Goal: Book appointment/travel/reservation

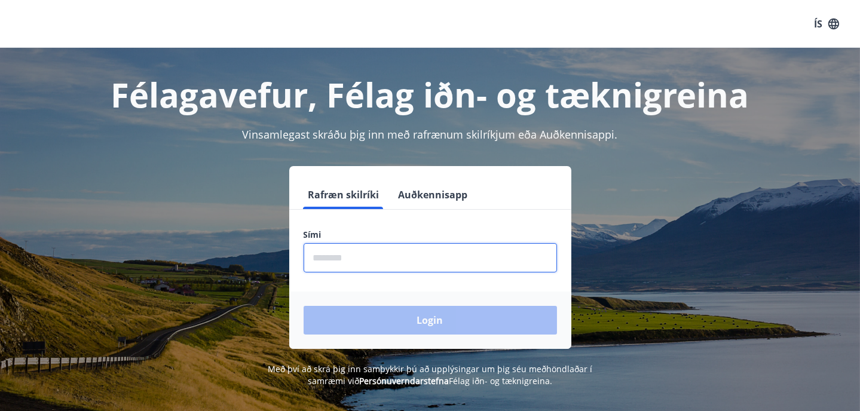
click at [384, 257] on input "phone" at bounding box center [430, 257] width 253 height 29
type input "********"
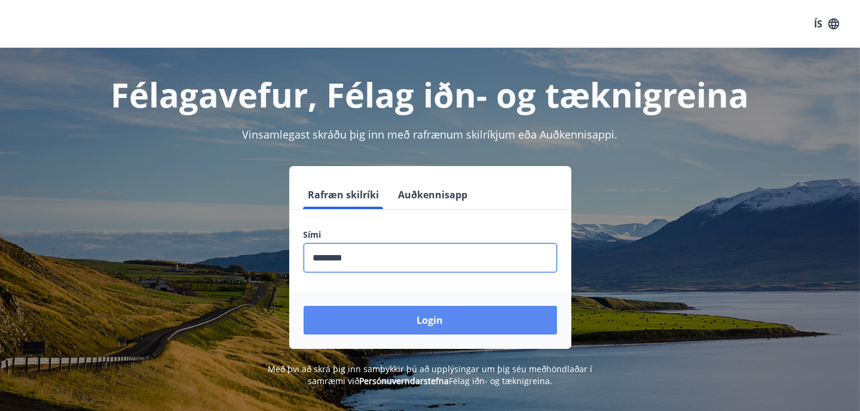
click at [417, 322] on button "Login" at bounding box center [430, 320] width 253 height 29
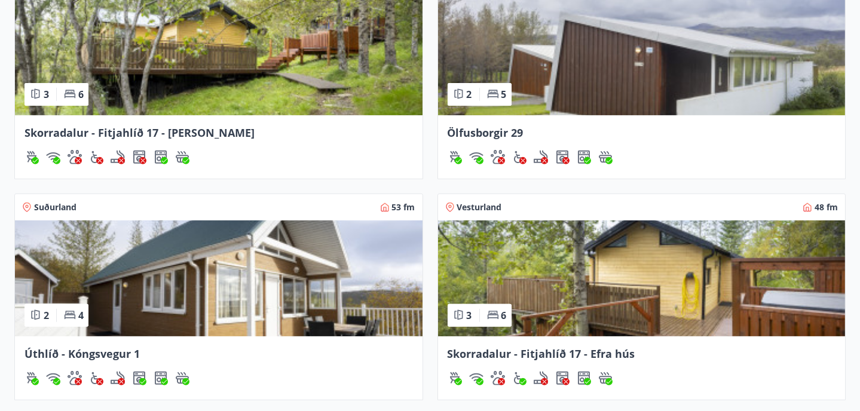
scroll to position [895, 0]
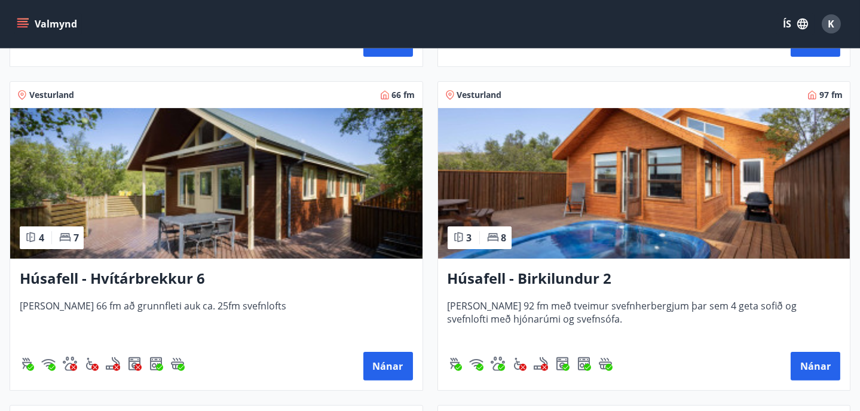
scroll to position [815, 0]
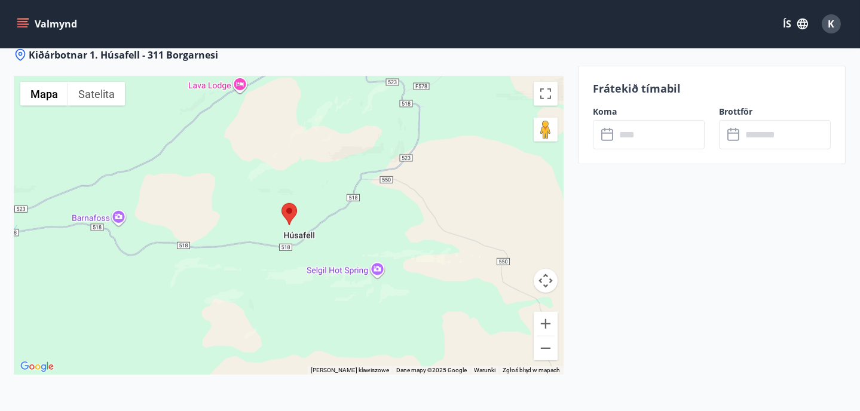
scroll to position [1593, 0]
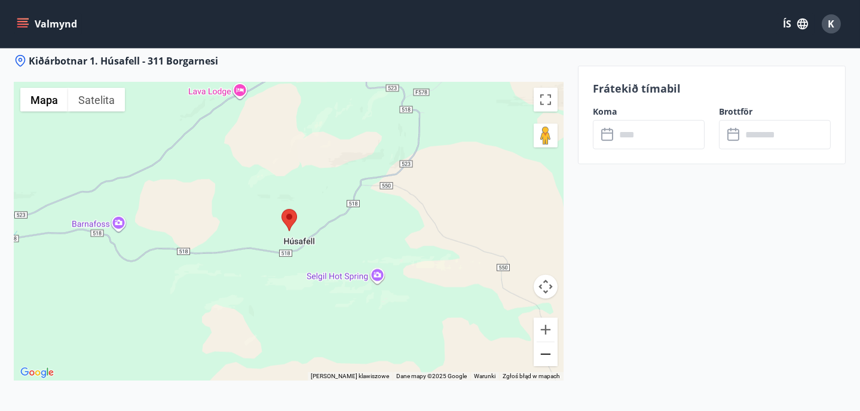
click at [545, 343] on button "Pomniejsz" at bounding box center [546, 355] width 24 height 24
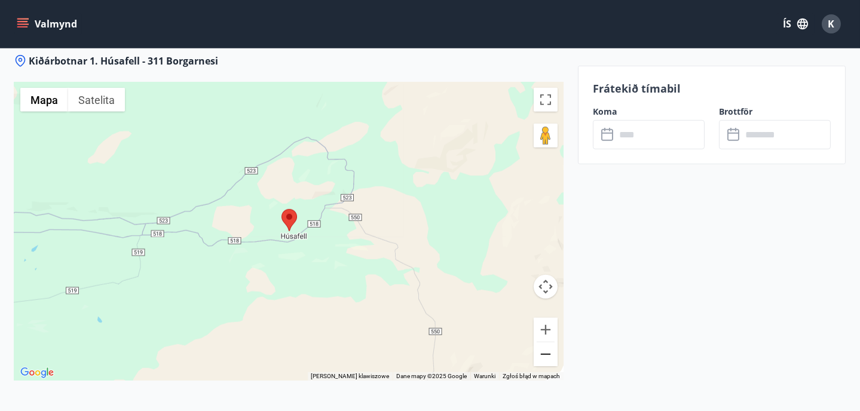
click at [545, 343] on button "Pomniejsz" at bounding box center [546, 355] width 24 height 24
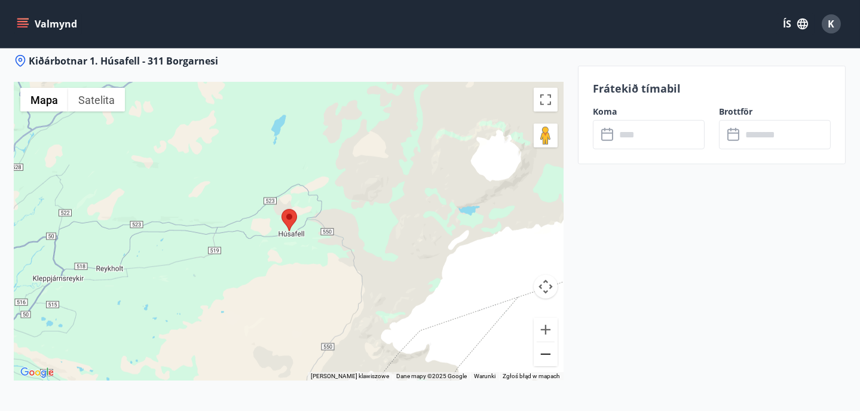
click at [545, 343] on button "Pomniejsz" at bounding box center [546, 355] width 24 height 24
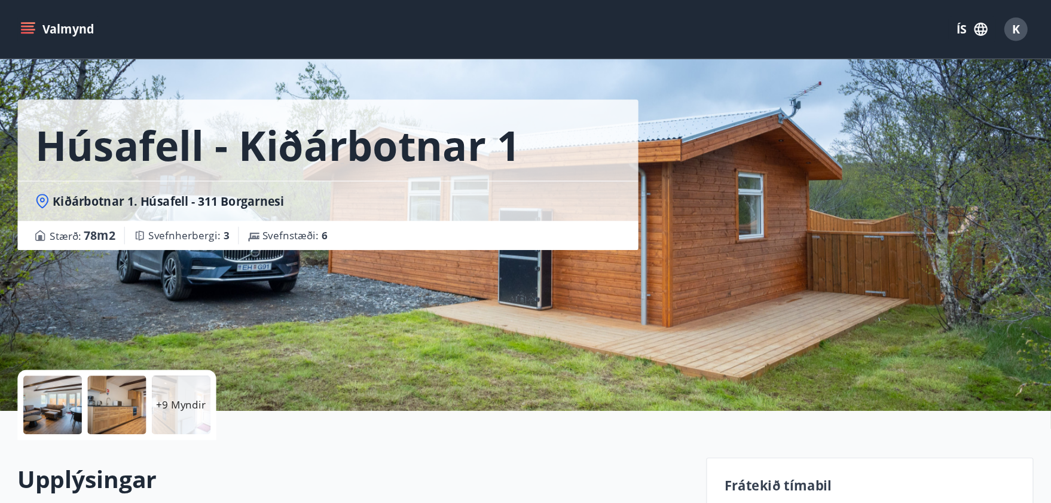
scroll to position [0, 0]
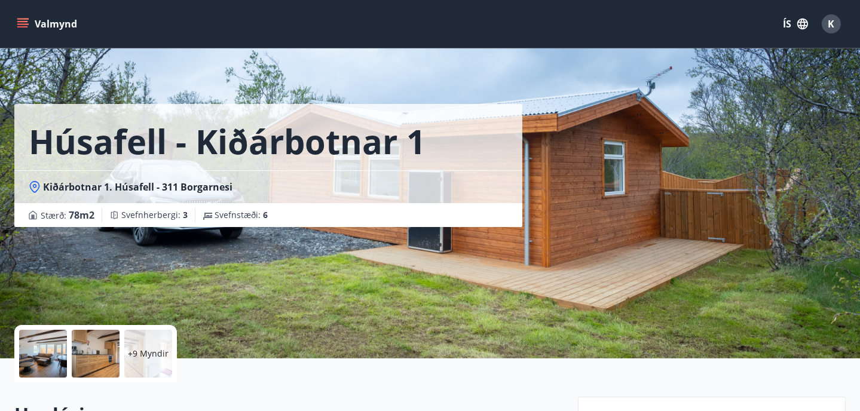
click at [47, 365] on div at bounding box center [43, 354] width 48 height 48
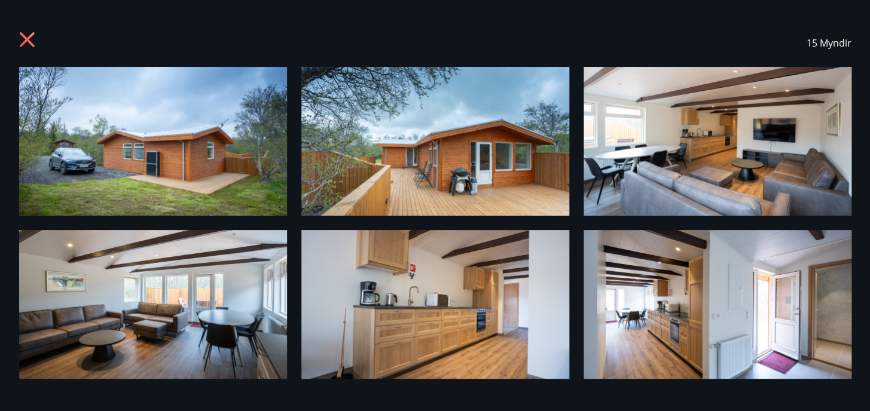
drag, startPoint x: 869, startPoint y: 90, endPoint x: 869, endPoint y: 197, distance: 107.0
click at [869, 197] on div "15 Myndir" at bounding box center [435, 205] width 870 height 411
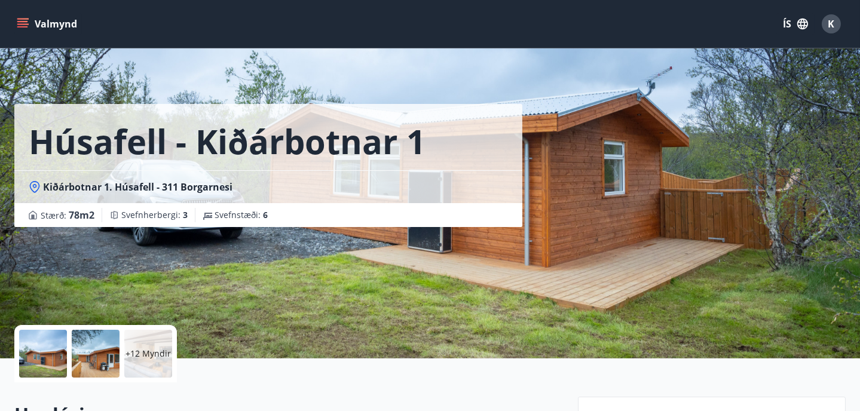
click at [152, 356] on p "+12 Myndir" at bounding box center [148, 354] width 45 height 12
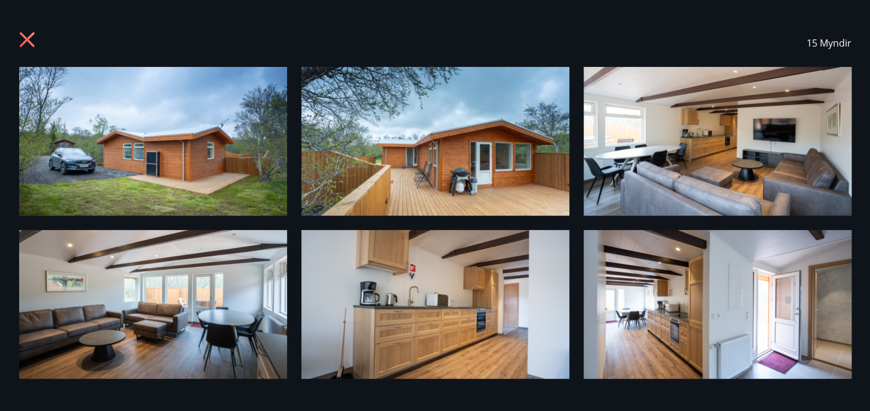
click at [121, 151] on img at bounding box center [153, 141] width 268 height 149
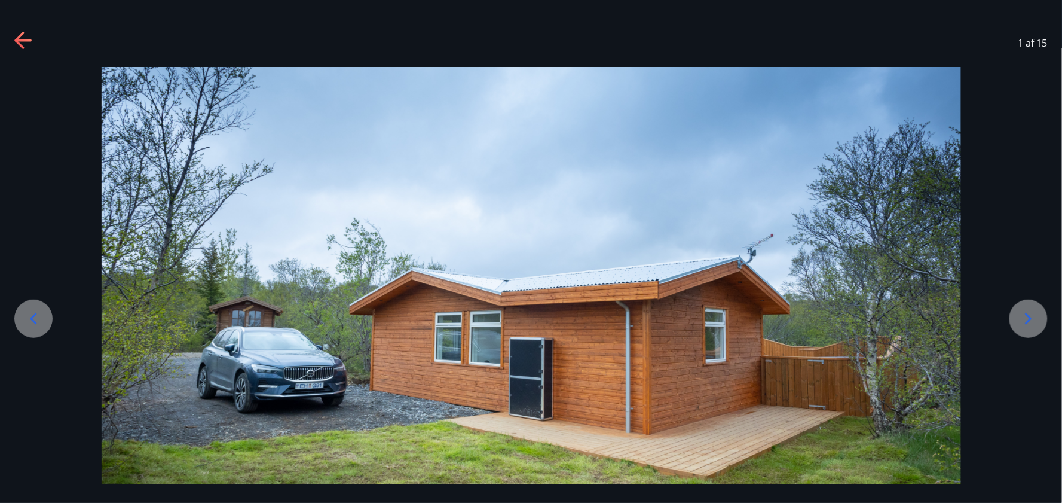
drag, startPoint x: 856, startPoint y: 1, endPoint x: 760, endPoint y: 20, distance: 98.0
click at [760, 20] on div "1 af 15" at bounding box center [531, 43] width 1062 height 48
click at [869, 313] on icon at bounding box center [1028, 318] width 19 height 19
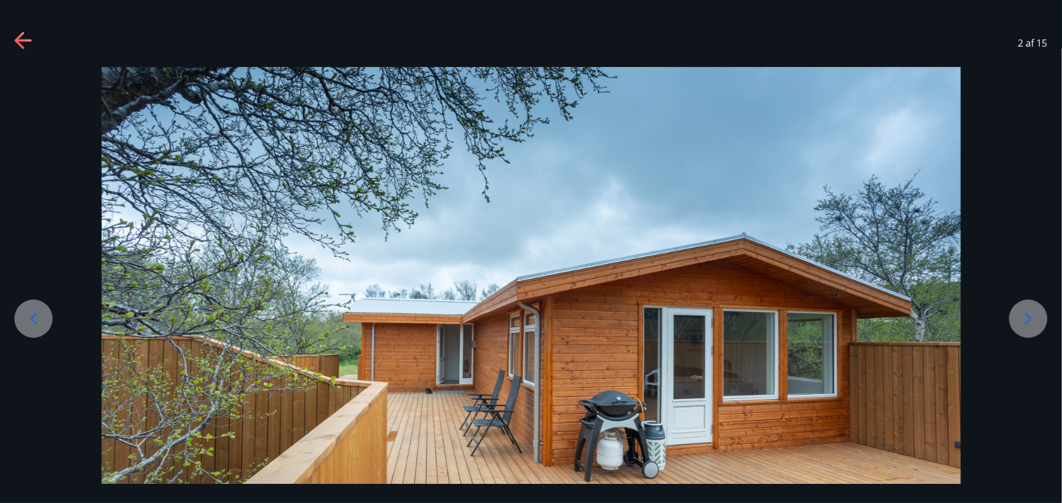
click at [869, 313] on icon at bounding box center [1028, 318] width 19 height 19
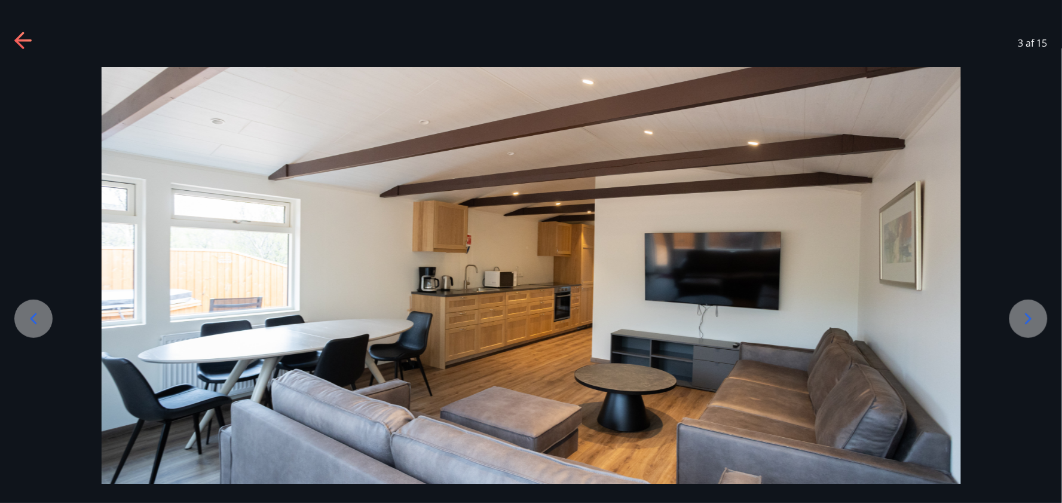
click at [869, 315] on icon at bounding box center [1028, 318] width 19 height 19
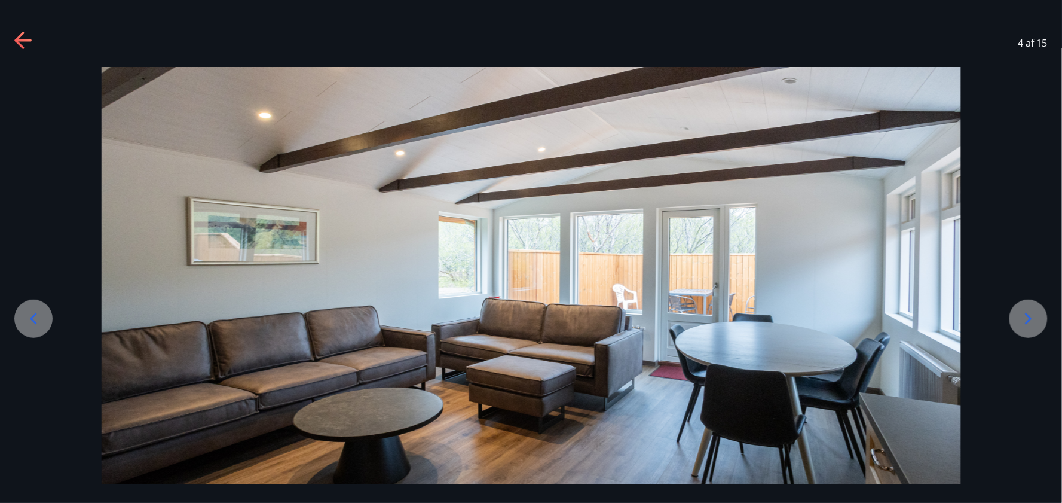
click at [869, 315] on icon at bounding box center [1028, 318] width 19 height 19
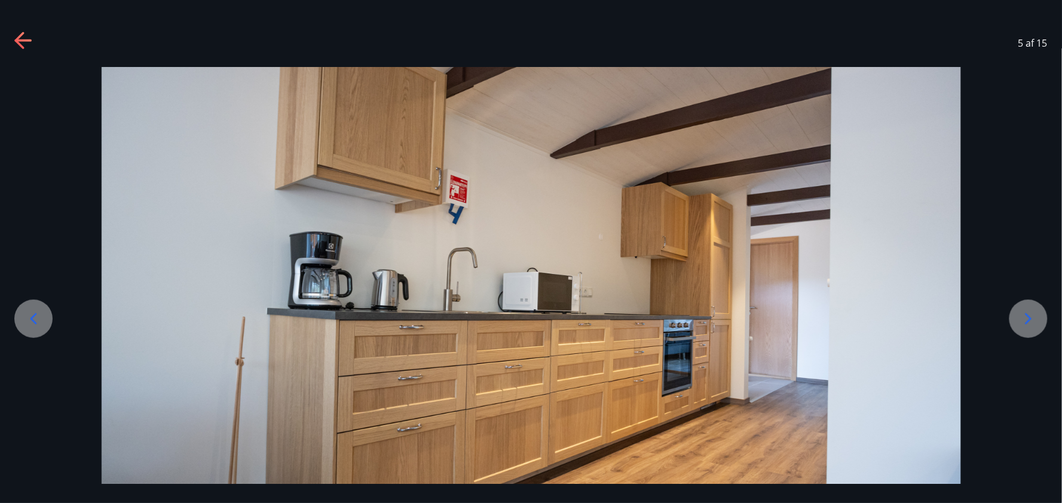
click at [869, 315] on icon at bounding box center [1028, 318] width 19 height 19
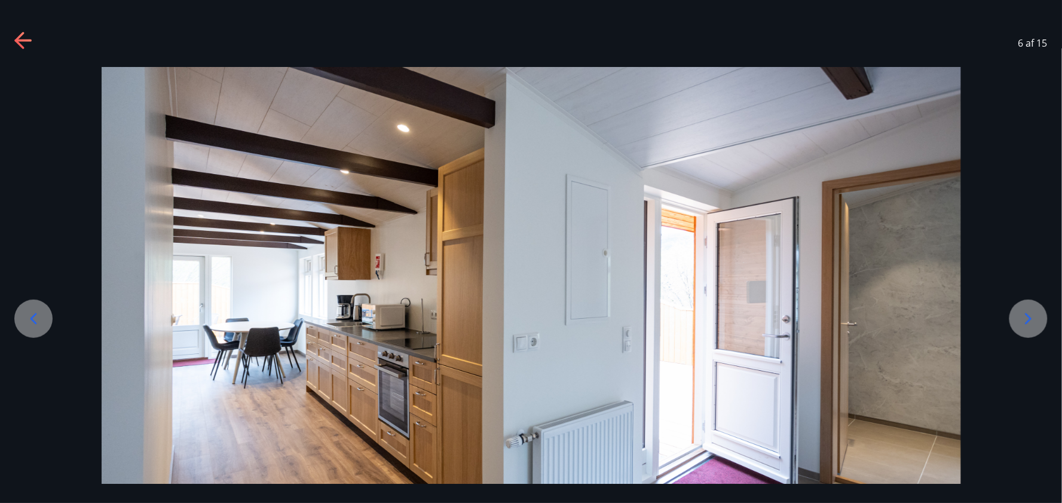
click at [869, 315] on icon at bounding box center [1028, 318] width 19 height 19
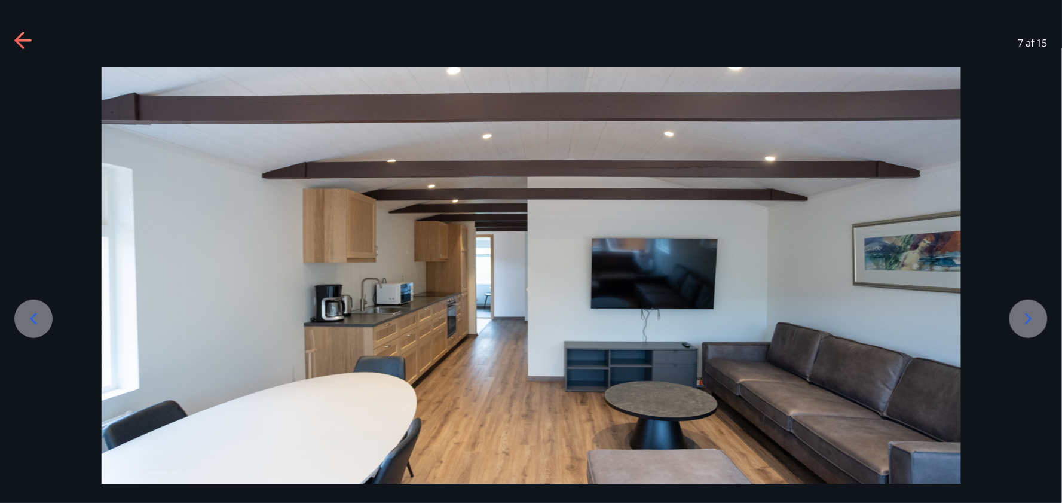
click at [869, 315] on icon at bounding box center [1028, 318] width 19 height 19
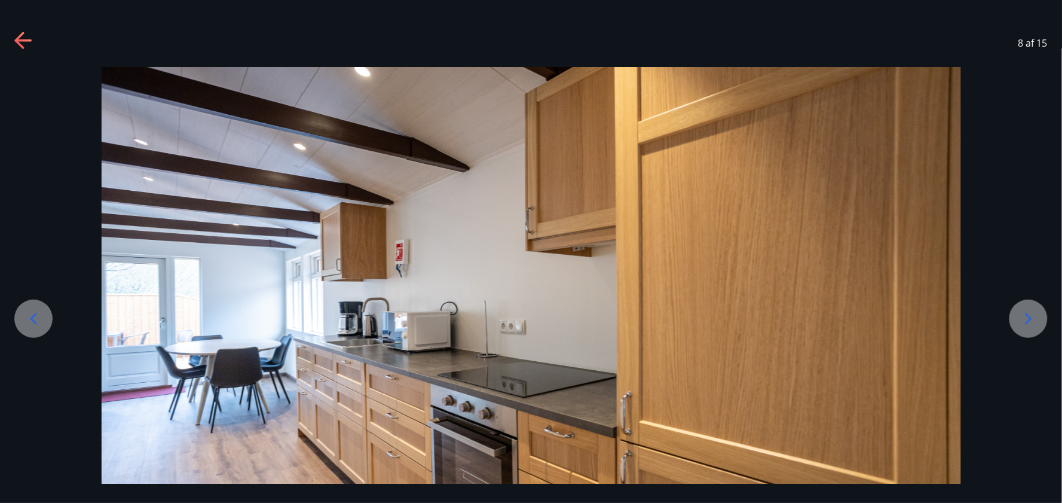
click at [869, 315] on icon at bounding box center [1028, 318] width 19 height 19
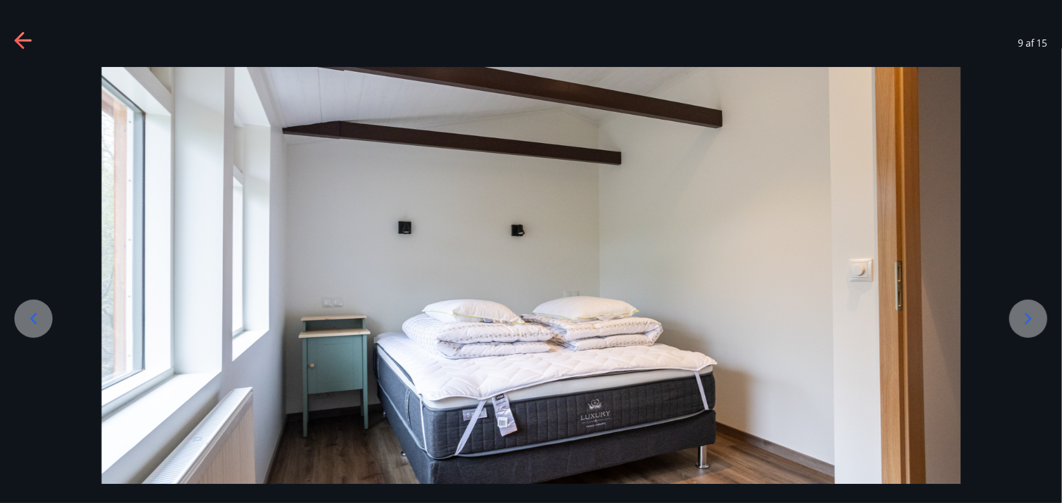
click at [869, 315] on icon at bounding box center [1028, 318] width 19 height 19
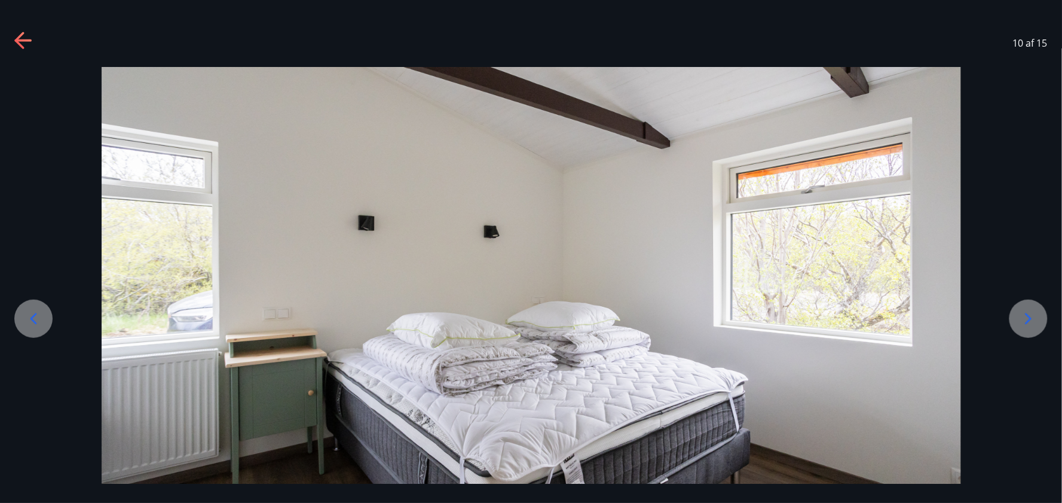
click at [869, 315] on icon at bounding box center [1028, 318] width 19 height 19
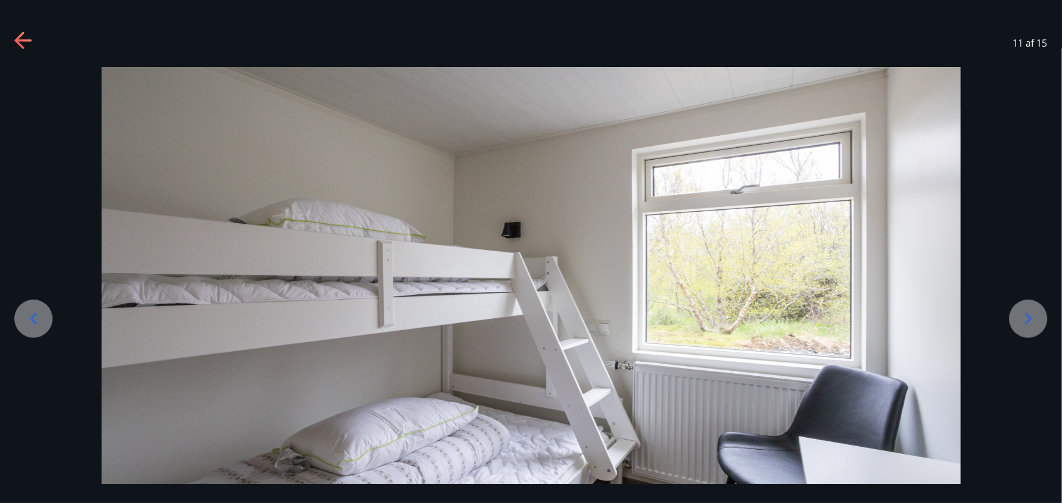
click at [869, 315] on icon at bounding box center [1028, 318] width 19 height 19
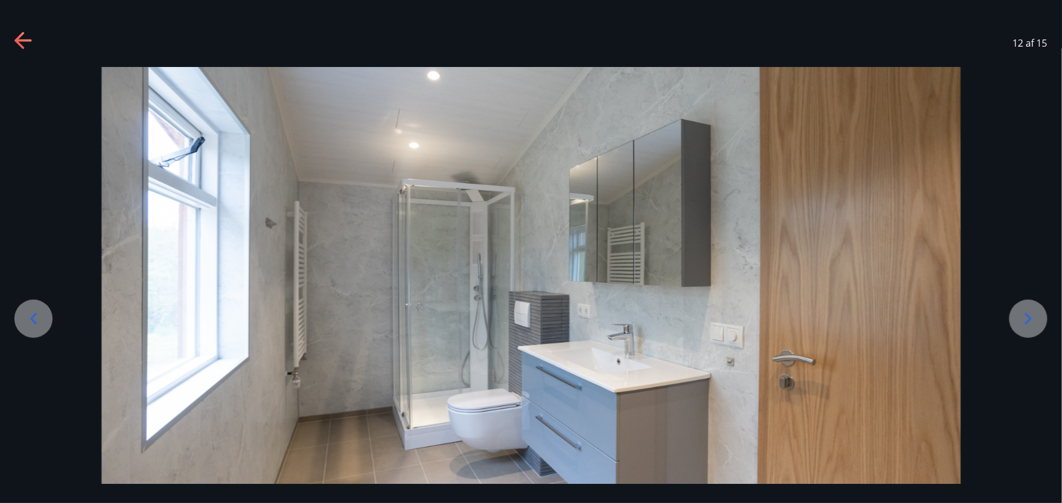
click at [869, 315] on icon at bounding box center [1028, 318] width 19 height 19
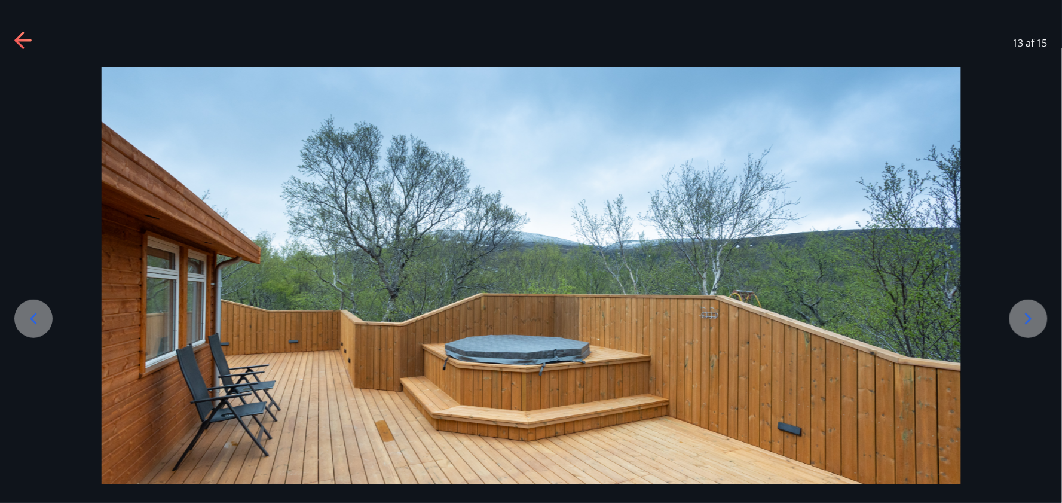
click at [869, 315] on icon at bounding box center [1028, 318] width 19 height 19
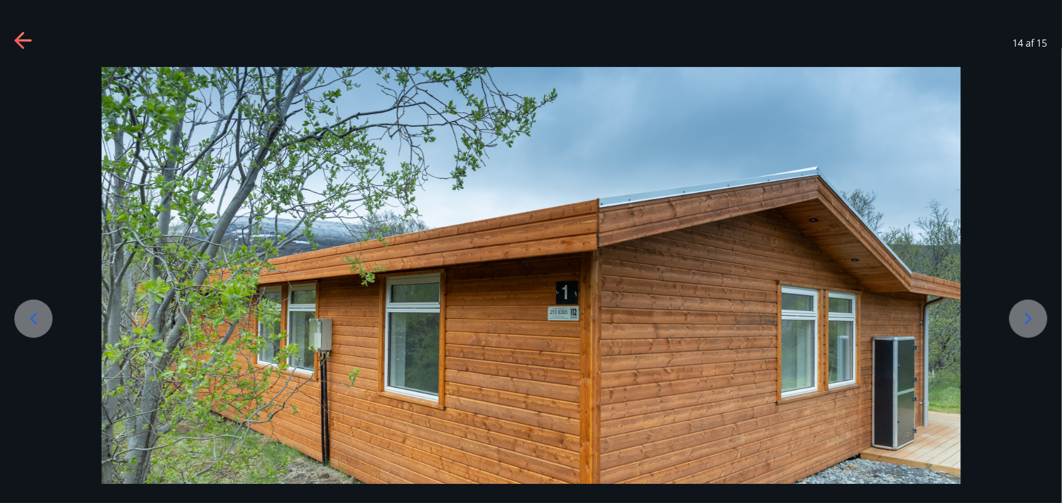
click at [869, 315] on icon at bounding box center [1028, 318] width 19 height 19
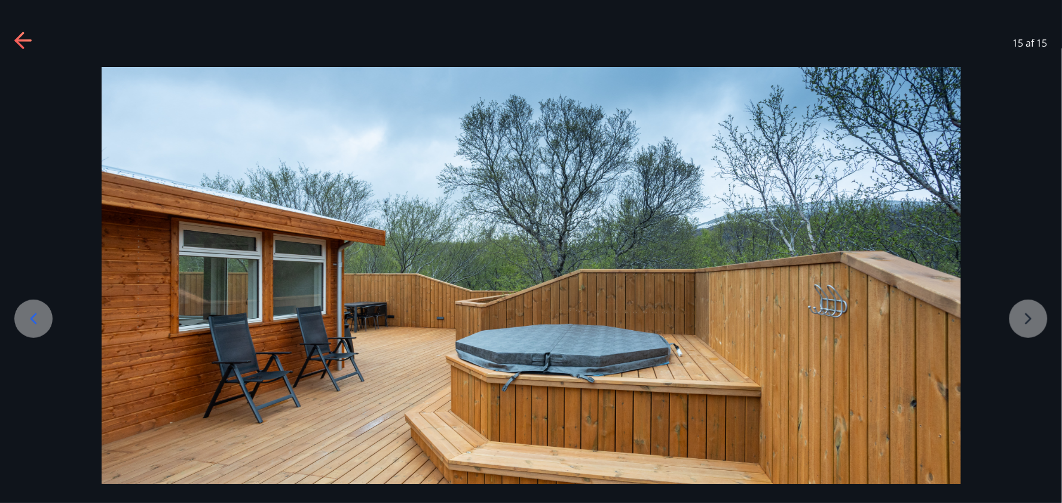
click at [869, 320] on div at bounding box center [531, 306] width 1063 height 478
click at [22, 37] on icon at bounding box center [23, 41] width 19 height 19
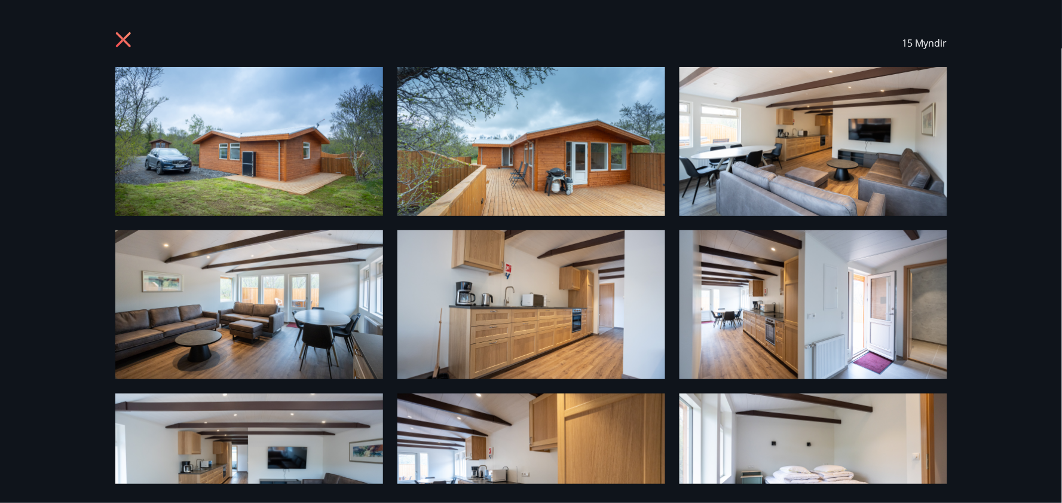
click at [123, 45] on icon at bounding box center [124, 41] width 19 height 19
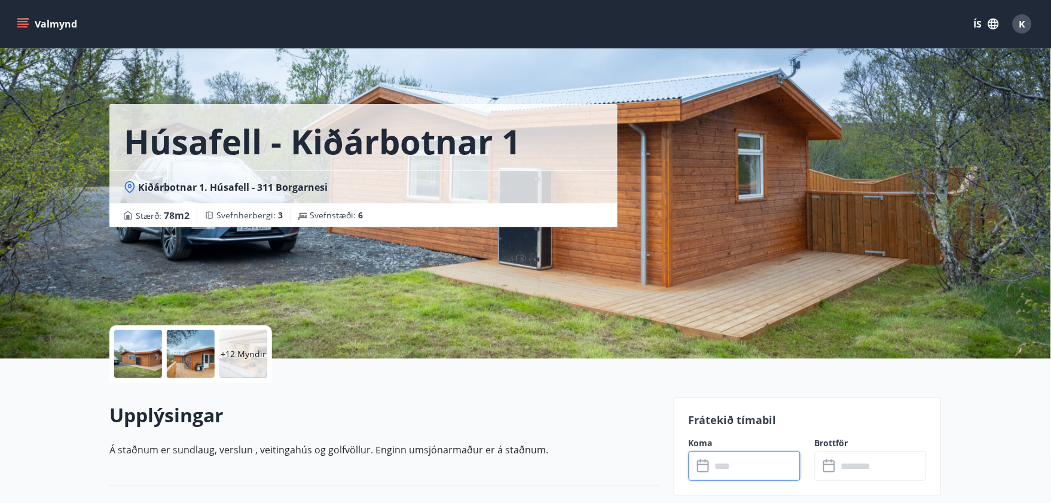
click at [726, 411] on input "text" at bounding box center [755, 465] width 89 height 29
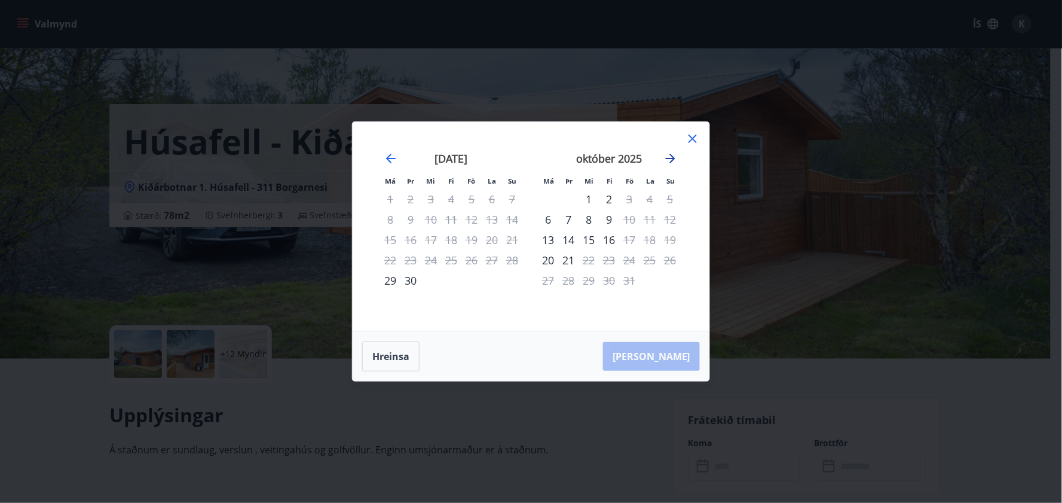
click at [670, 156] on icon "Move forward to switch to the next month." at bounding box center [671, 158] width 14 height 14
click at [691, 138] on icon at bounding box center [693, 139] width 14 height 14
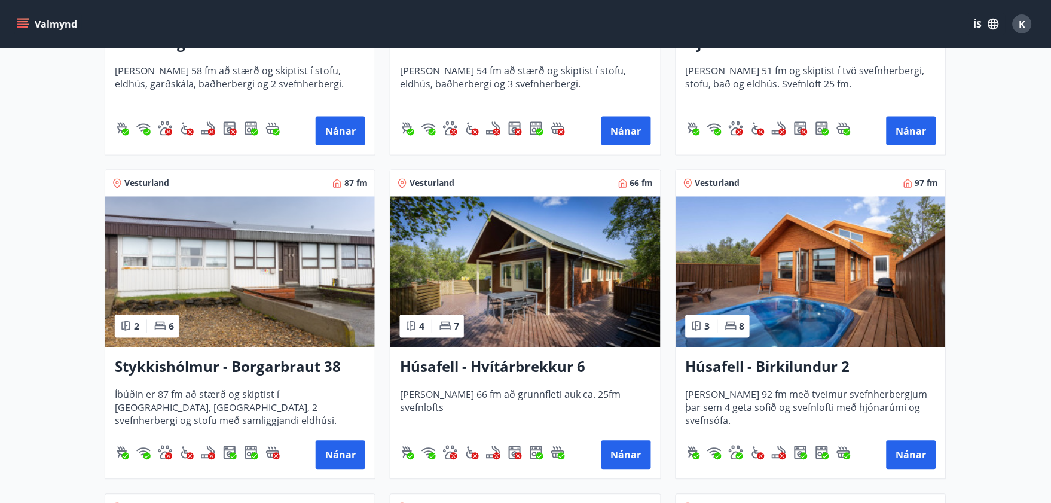
scroll to position [490, 0]
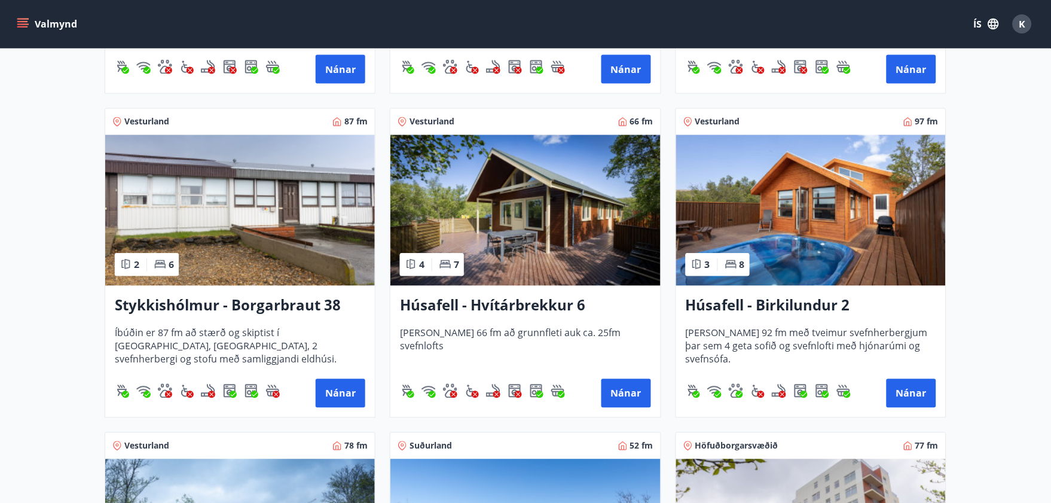
click at [838, 205] on img at bounding box center [811, 210] width 270 height 151
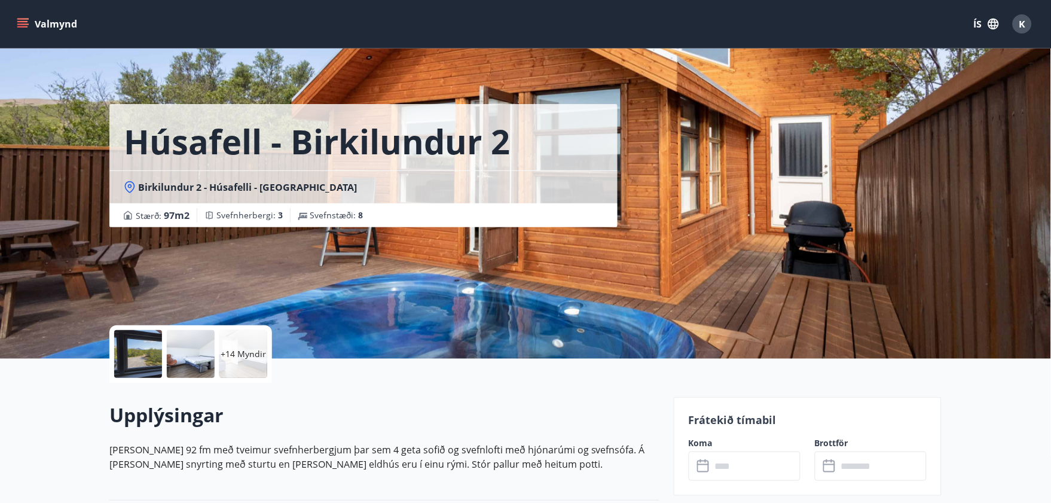
click at [715, 411] on input "text" at bounding box center [755, 465] width 89 height 29
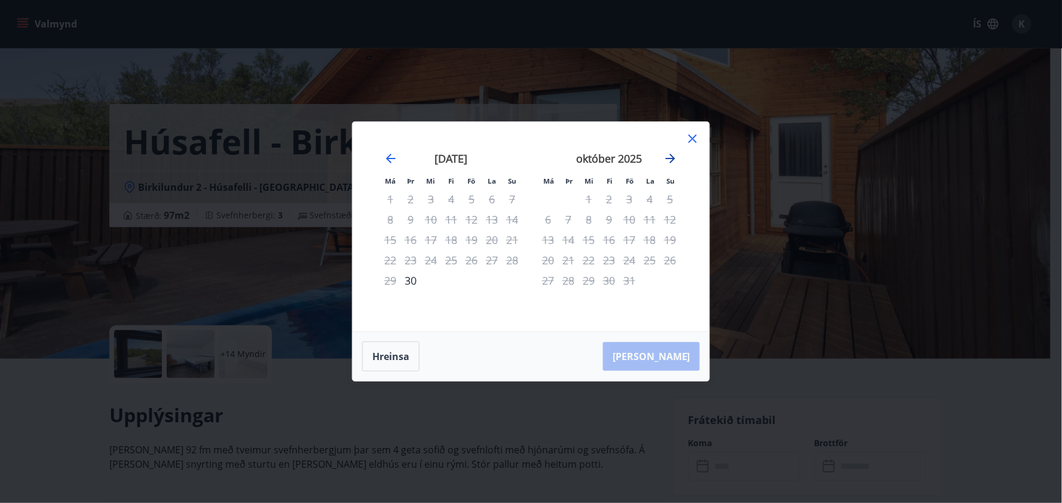
click at [671, 156] on icon "Move forward to switch to the next month." at bounding box center [671, 158] width 14 height 14
click at [694, 137] on icon at bounding box center [693, 139] width 8 height 8
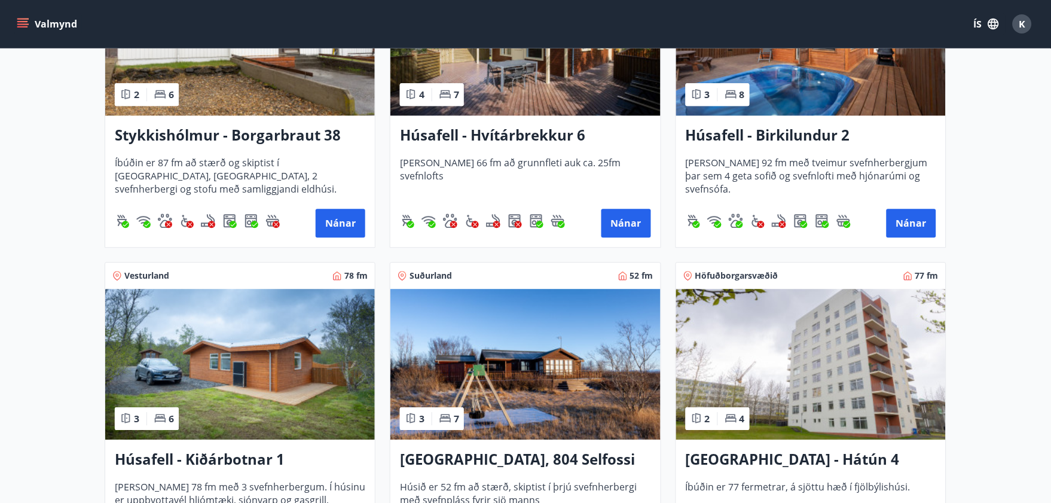
scroll to position [704, 0]
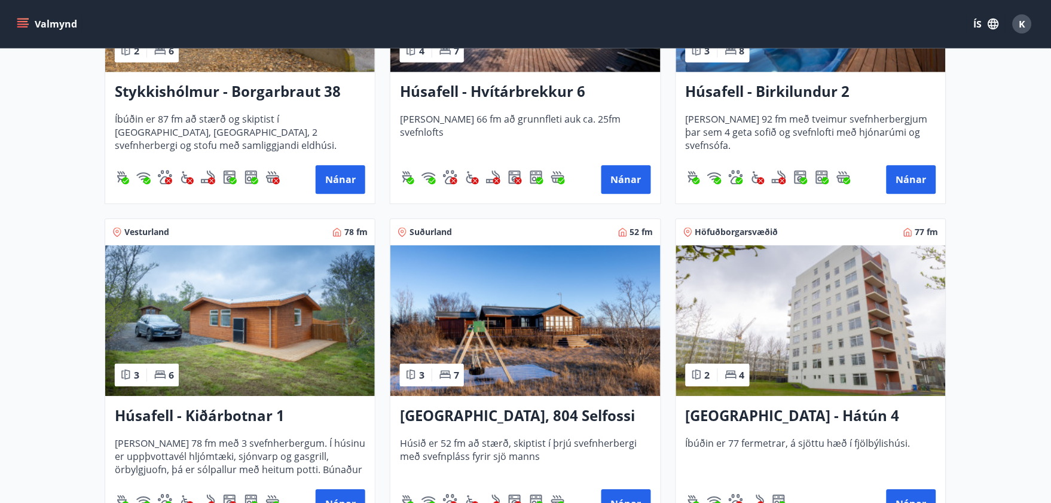
click at [484, 335] on img at bounding box center [525, 320] width 270 height 151
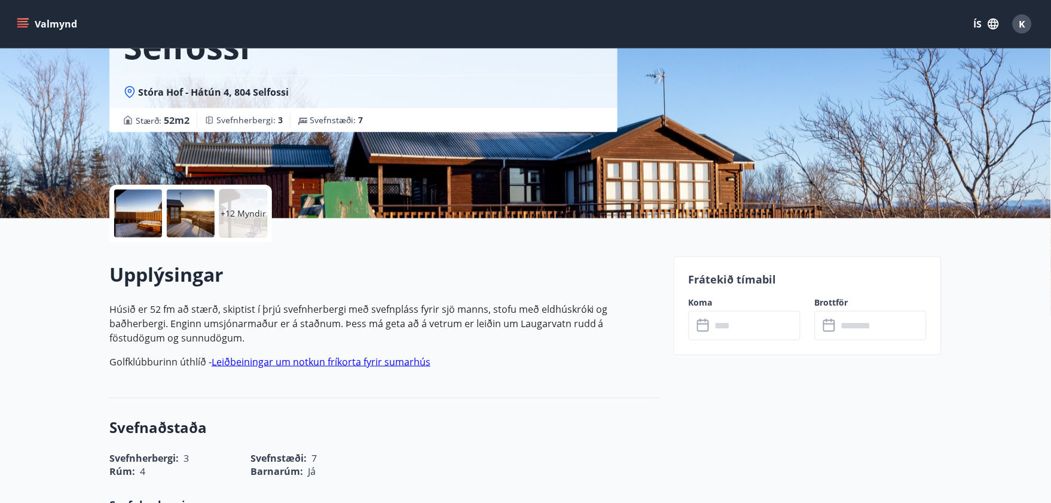
scroll to position [204, 0]
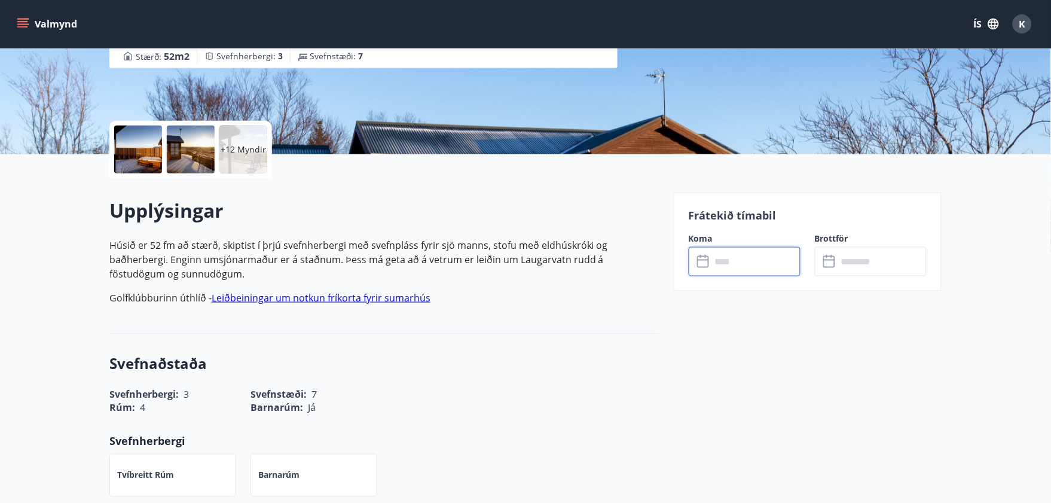
click at [768, 257] on input "text" at bounding box center [755, 261] width 89 height 29
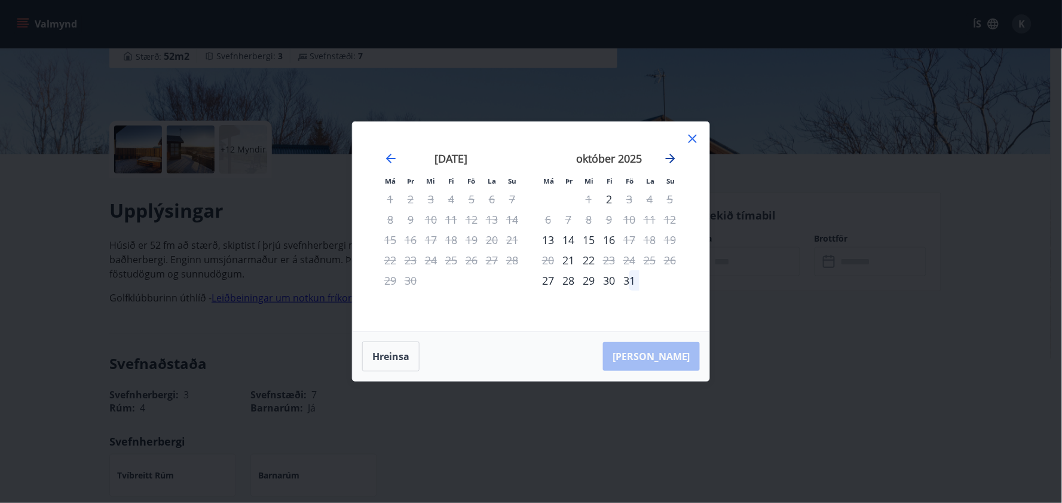
click at [668, 157] on icon "Move forward to switch to the next month." at bounding box center [671, 158] width 14 height 14
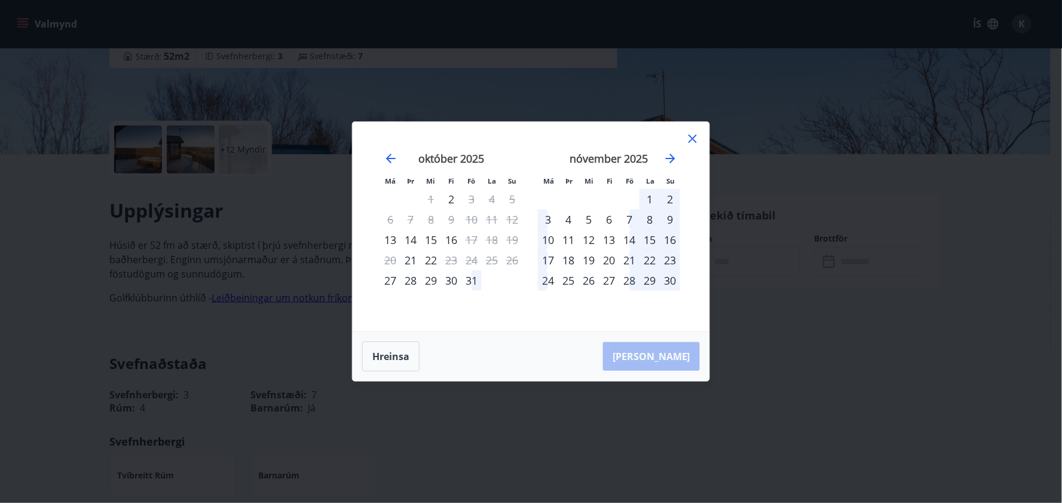
click at [690, 139] on icon at bounding box center [693, 139] width 14 height 14
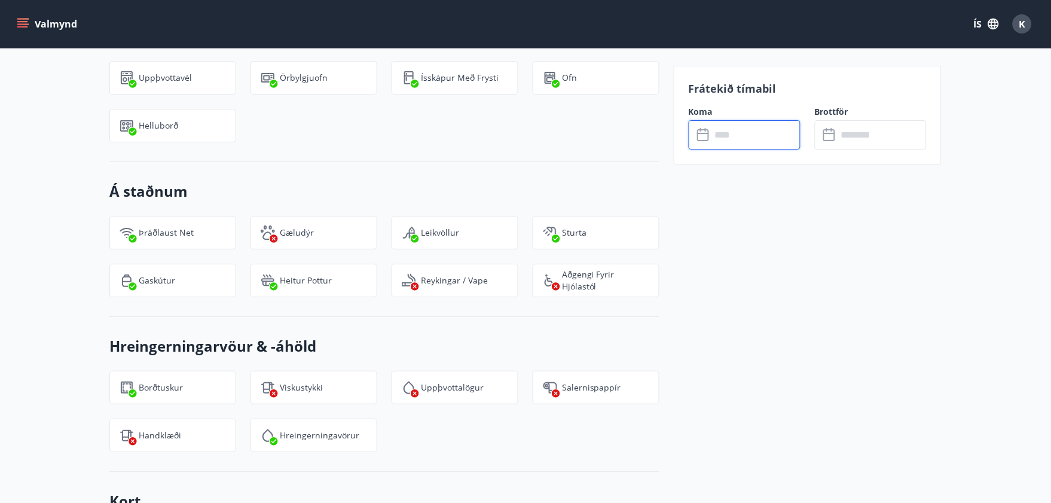
scroll to position [1059, 0]
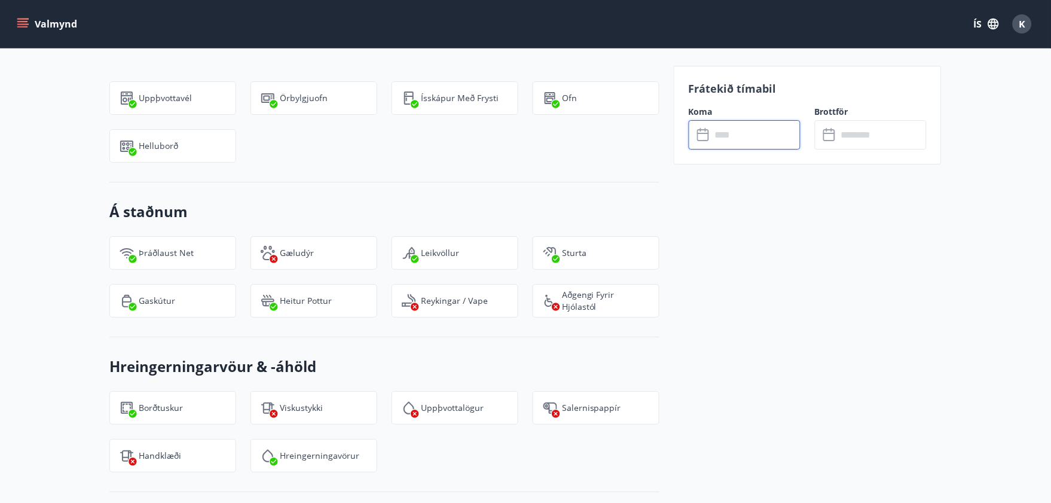
click at [768, 132] on input "text" at bounding box center [755, 134] width 89 height 29
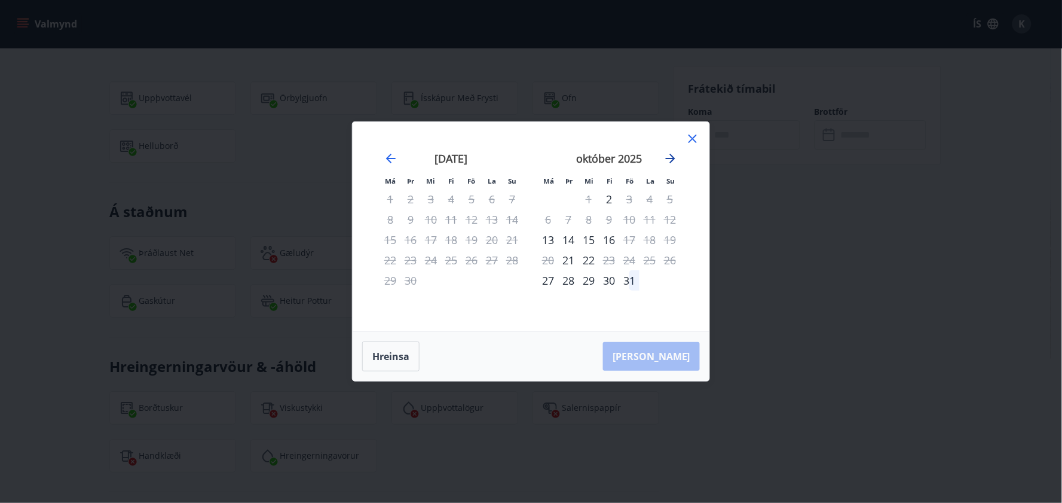
click at [670, 157] on icon "Move forward to switch to the next month." at bounding box center [671, 158] width 14 height 14
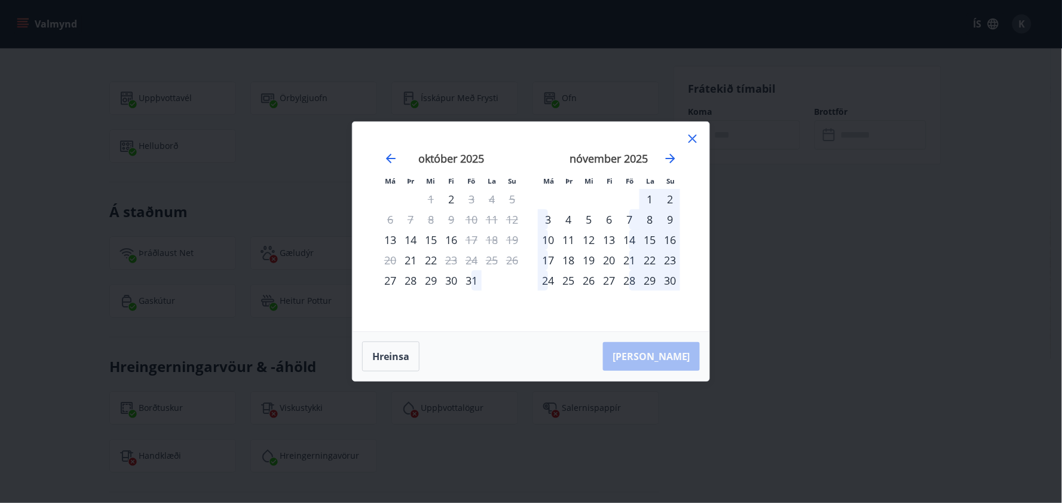
click at [630, 220] on div "7" at bounding box center [629, 219] width 20 height 20
click at [546, 238] on div "10" at bounding box center [548, 240] width 20 height 20
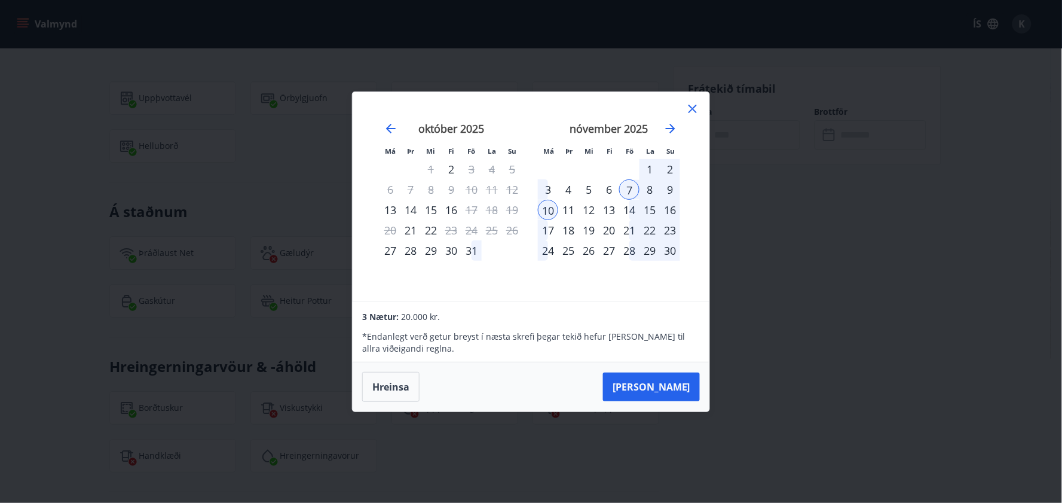
click at [625, 189] on div "7" at bounding box center [629, 189] width 20 height 20
click at [692, 109] on icon at bounding box center [693, 109] width 8 height 8
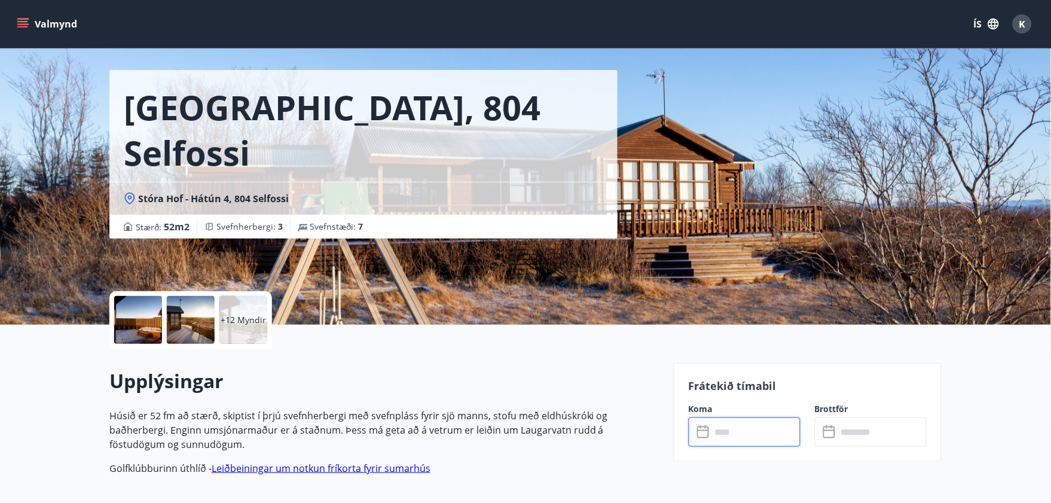
scroll to position [0, 0]
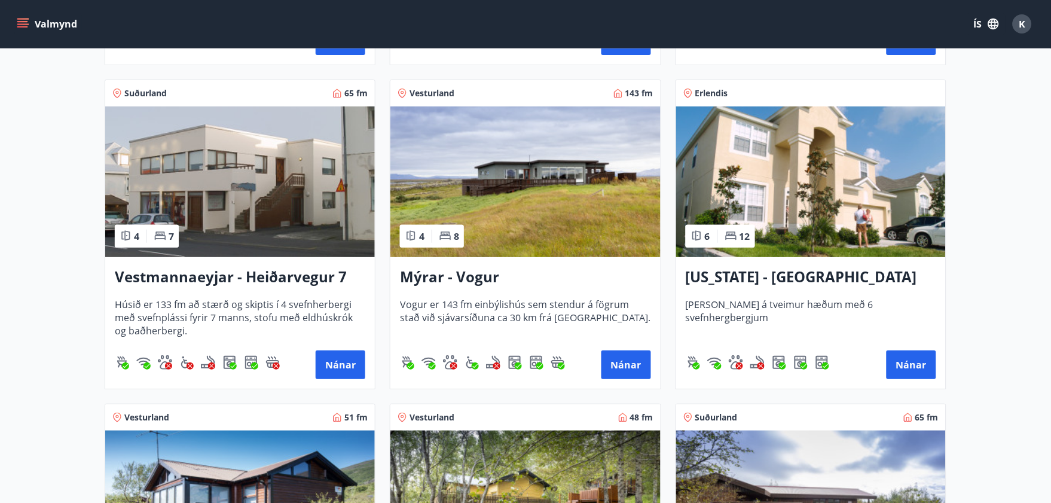
scroll to position [1167, 0]
click at [492, 180] on img at bounding box center [525, 181] width 270 height 151
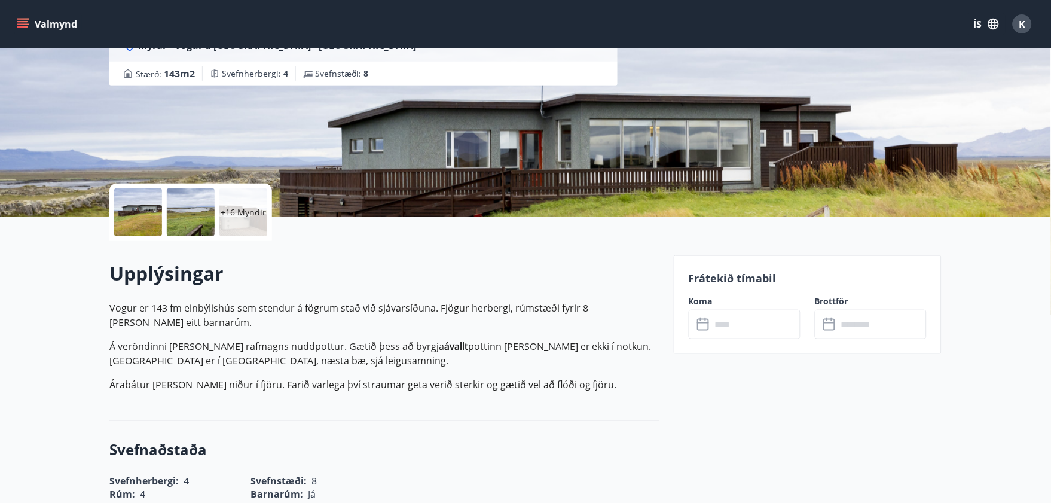
scroll to position [213, 0]
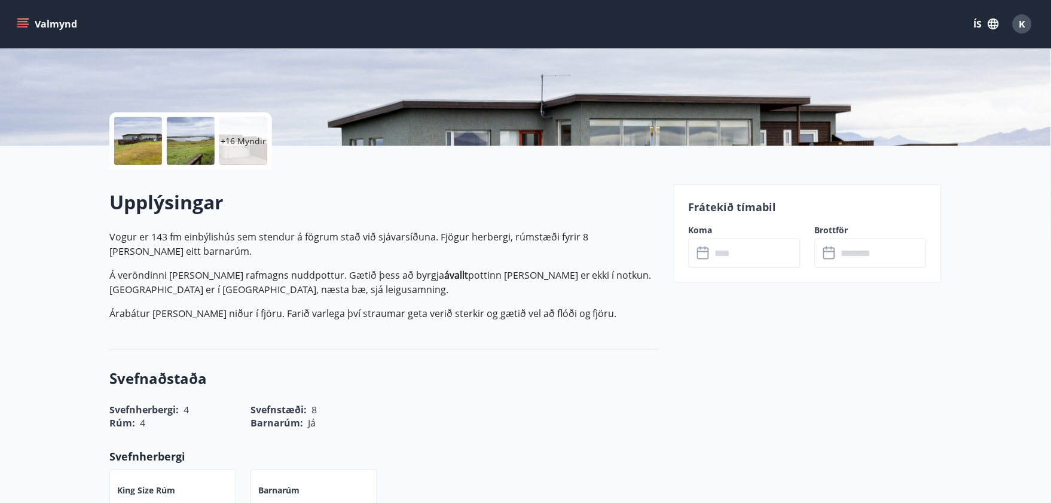
click at [738, 247] on input "text" at bounding box center [755, 253] width 89 height 29
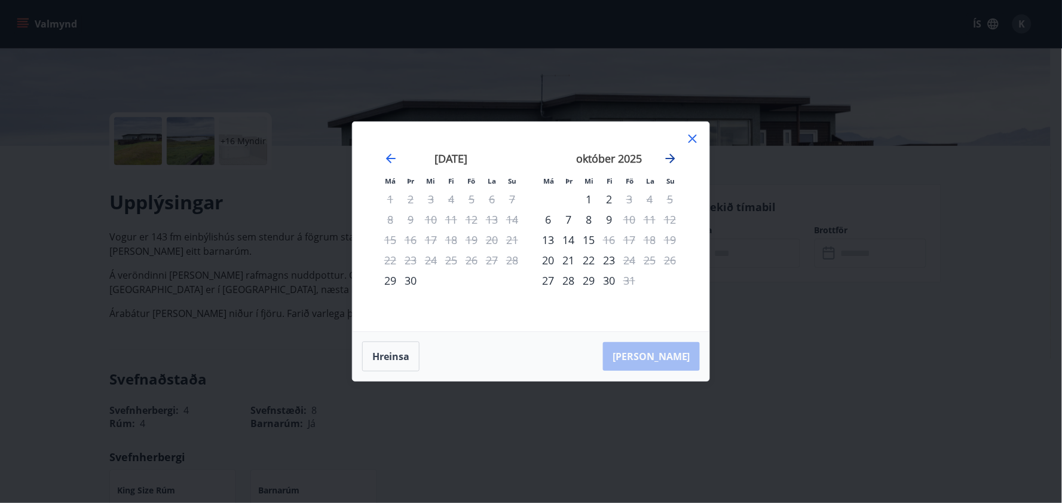
click at [667, 158] on icon "Move forward to switch to the next month." at bounding box center [671, 159] width 10 height 10
click at [690, 141] on icon at bounding box center [693, 139] width 8 height 8
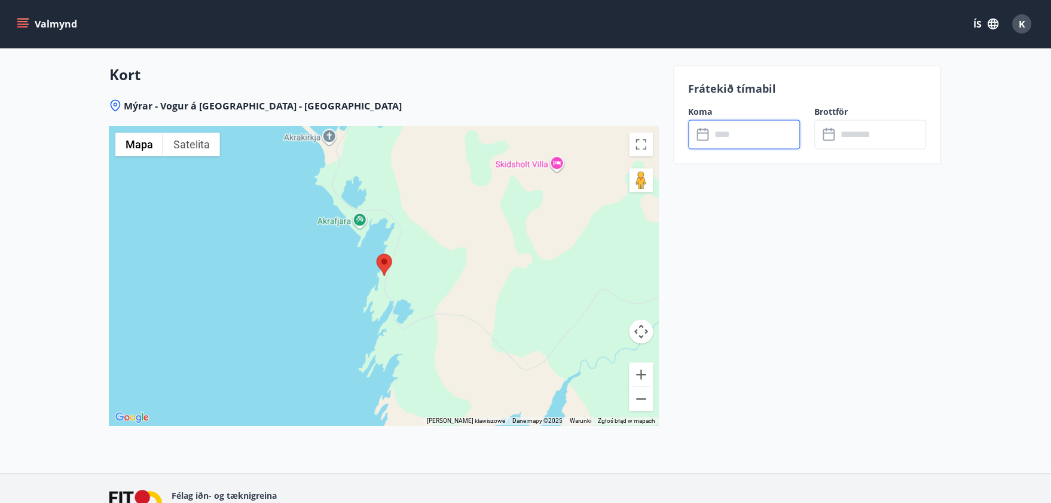
scroll to position [1700, 0]
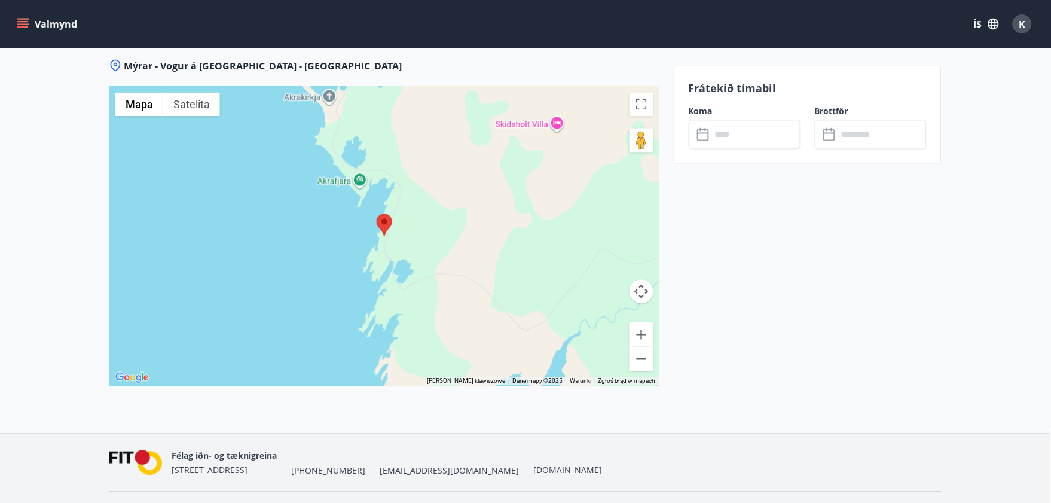
click at [427, 247] on div at bounding box center [384, 236] width 550 height 299
click at [644, 363] on button "Pomniejsz" at bounding box center [641, 359] width 24 height 24
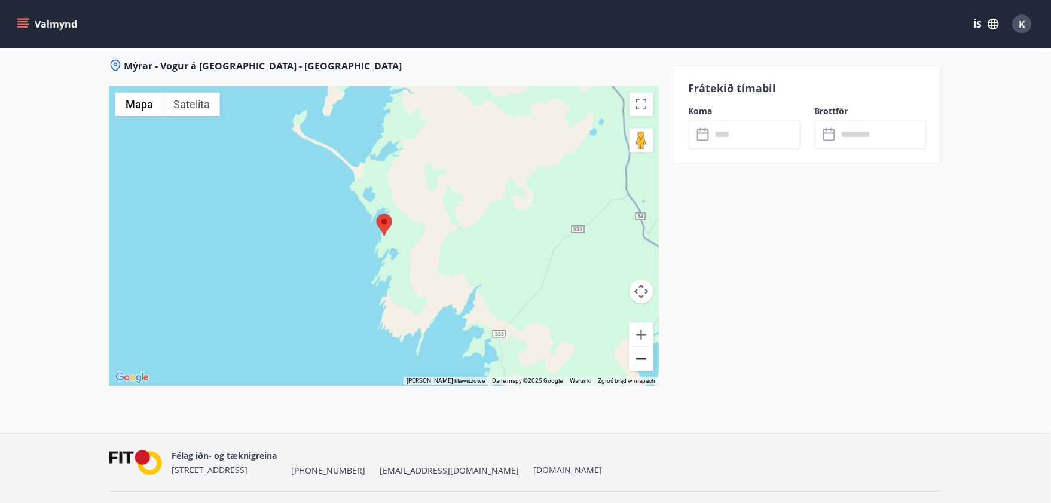
click at [644, 363] on button "Pomniejsz" at bounding box center [641, 359] width 24 height 24
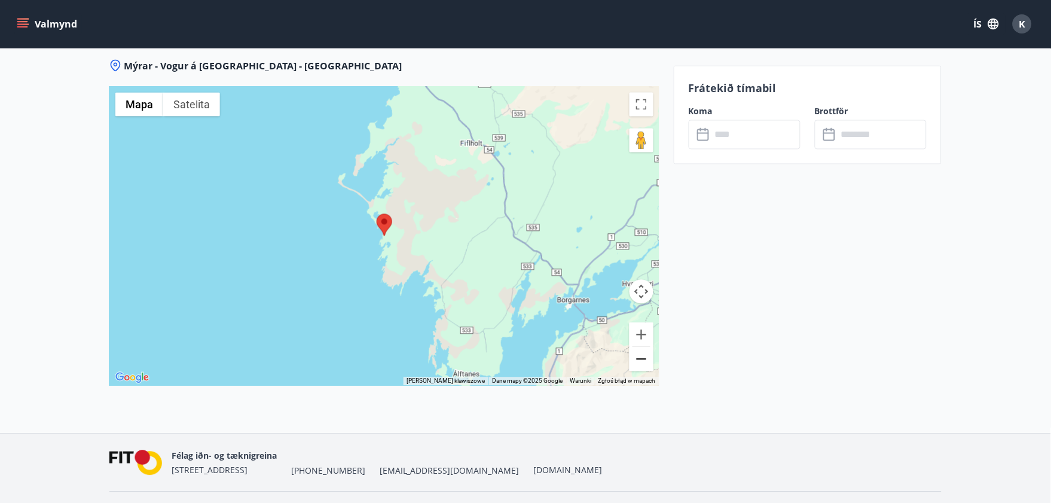
click at [644, 363] on button "Pomniejsz" at bounding box center [641, 359] width 24 height 24
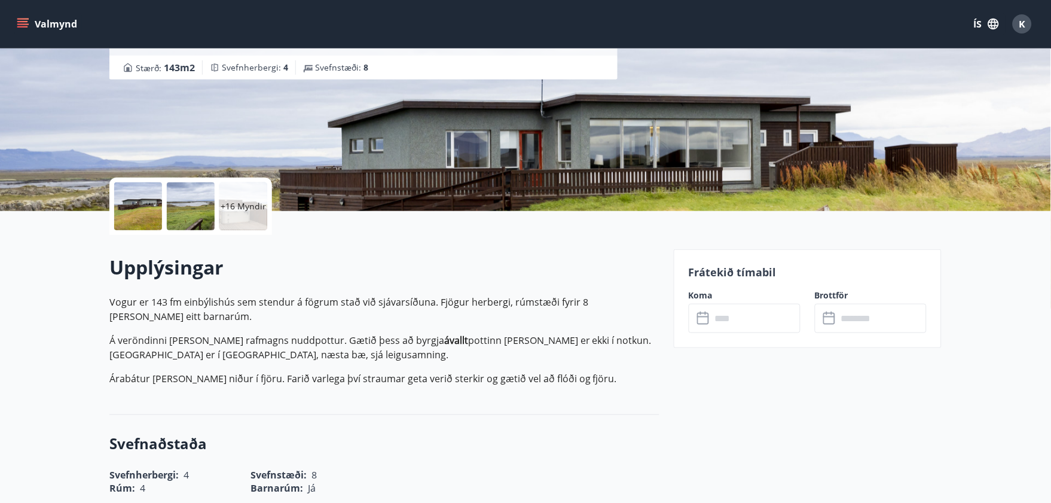
scroll to position [111, 0]
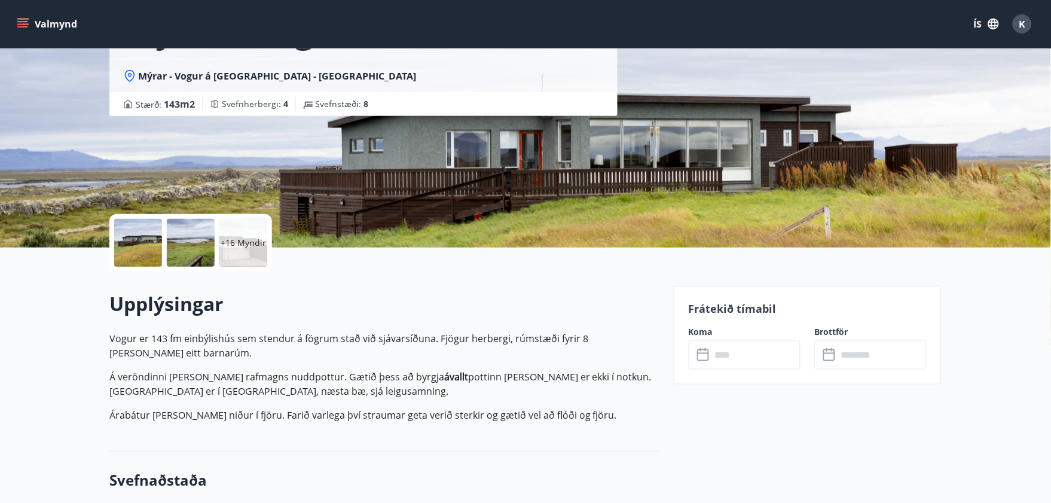
click at [136, 256] on div at bounding box center [138, 243] width 48 height 48
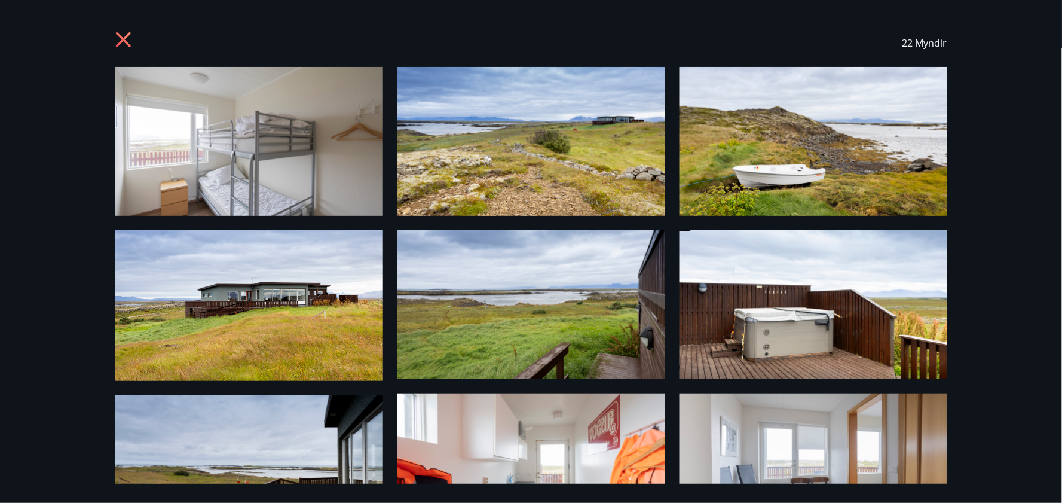
click at [788, 326] on img at bounding box center [814, 304] width 268 height 149
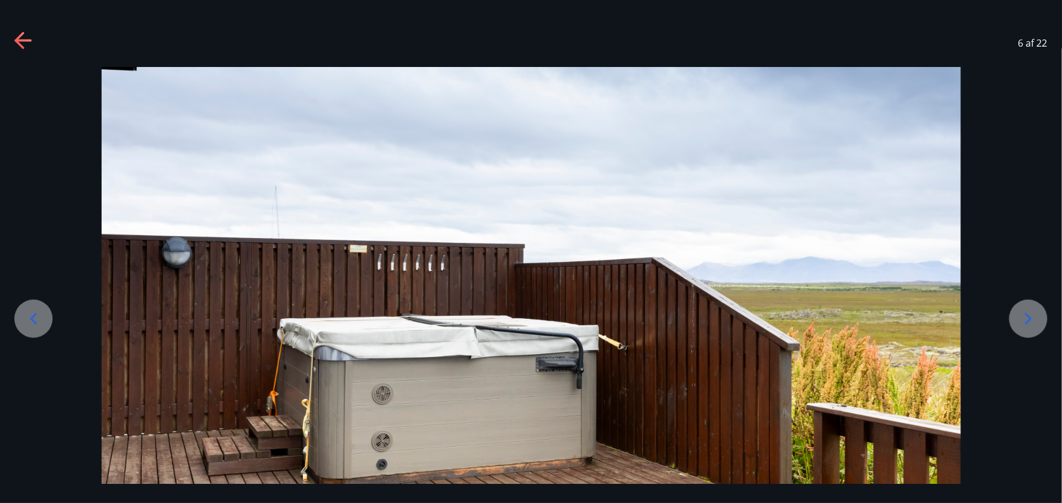
click at [26, 42] on icon at bounding box center [23, 41] width 19 height 19
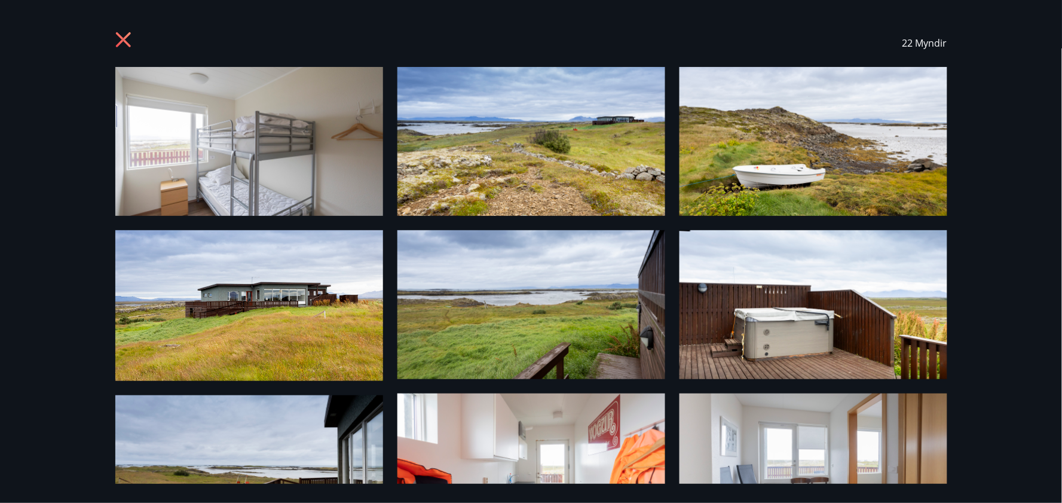
click at [118, 44] on icon at bounding box center [122, 39] width 15 height 15
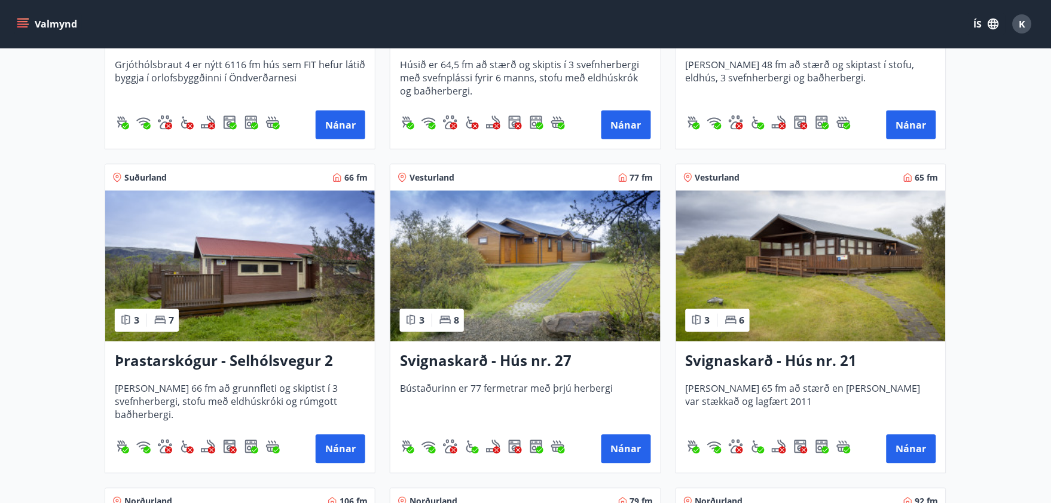
scroll to position [2725, 0]
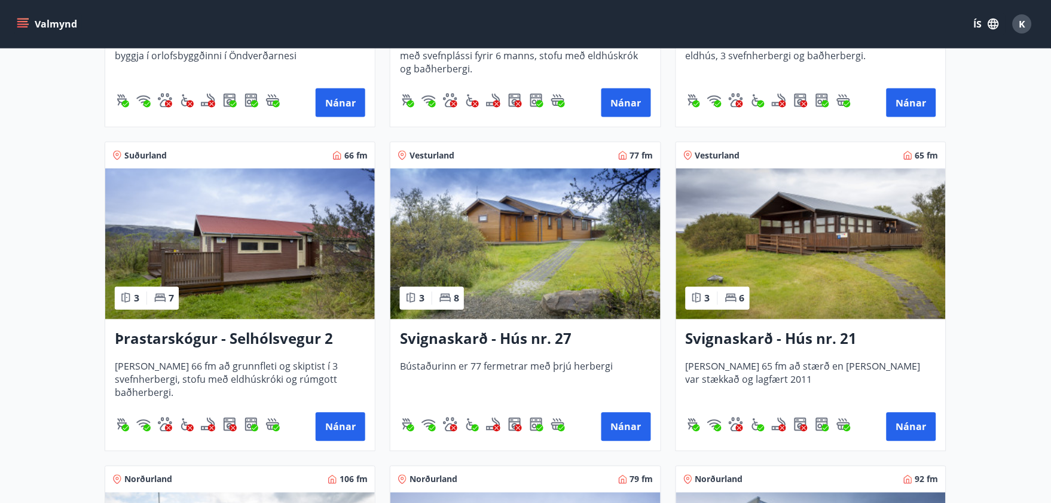
click at [509, 236] on img at bounding box center [525, 244] width 270 height 151
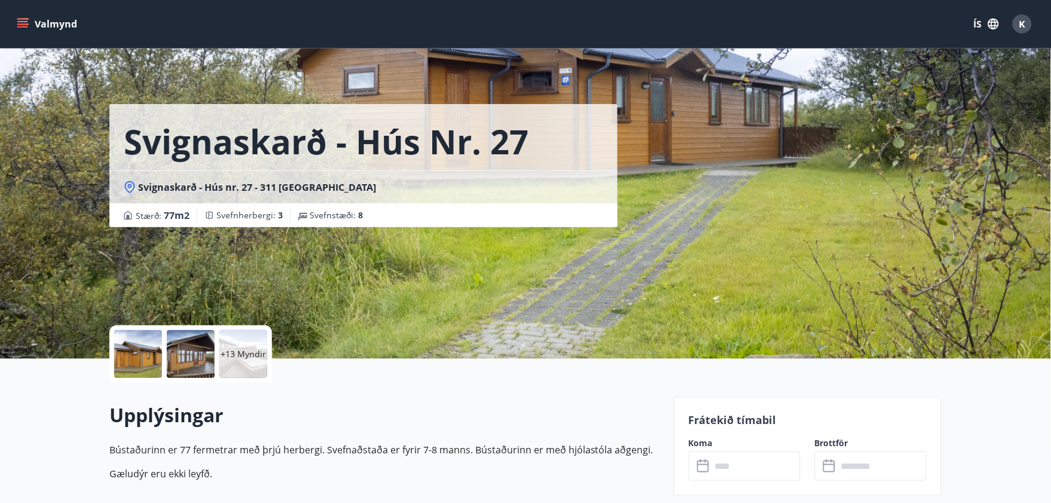
click at [142, 354] on div at bounding box center [138, 354] width 48 height 48
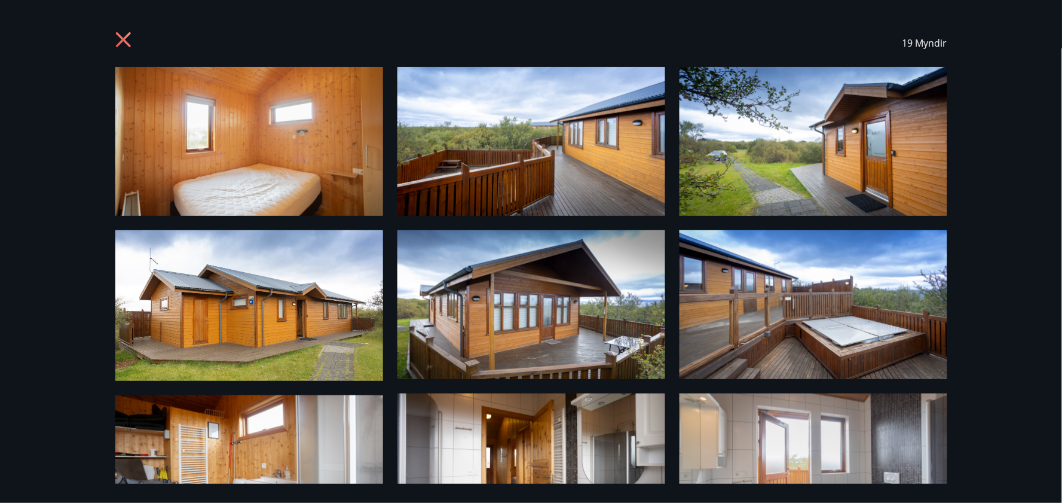
click at [260, 148] on img at bounding box center [249, 141] width 268 height 149
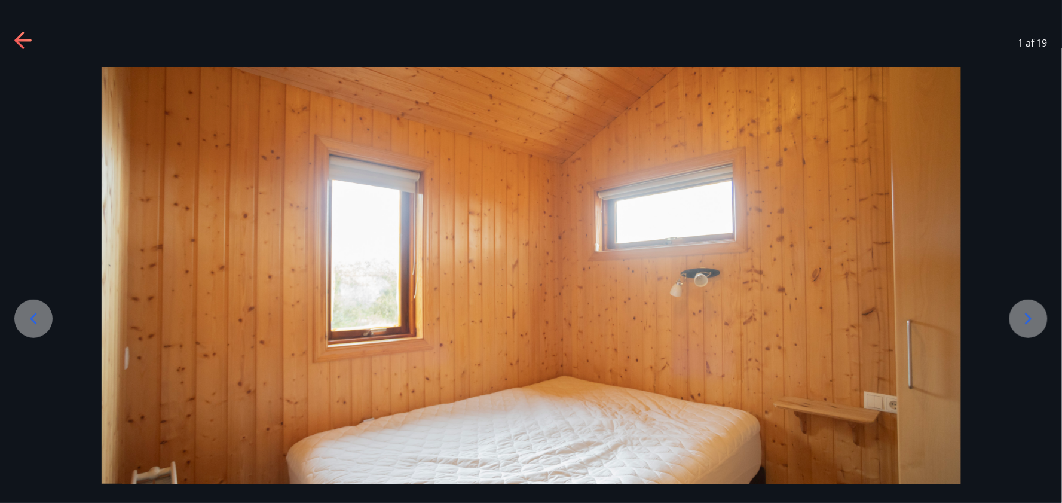
click at [869, 323] on icon at bounding box center [1028, 318] width 19 height 19
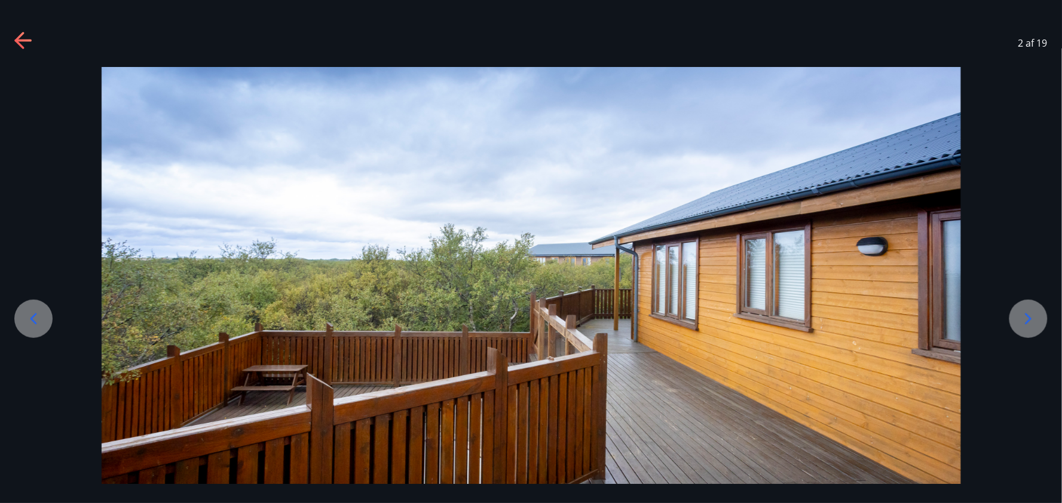
click at [869, 323] on icon at bounding box center [1028, 318] width 19 height 19
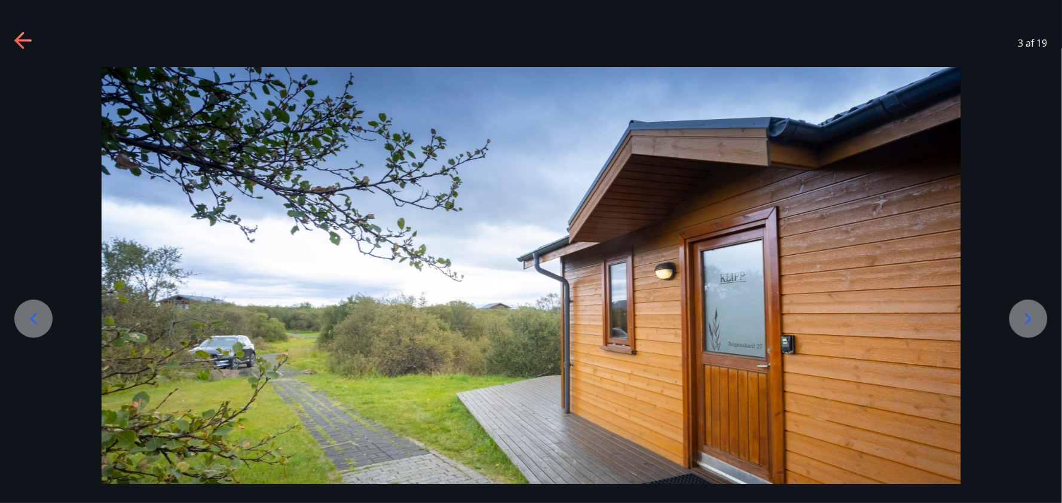
click at [869, 323] on icon at bounding box center [1028, 318] width 19 height 19
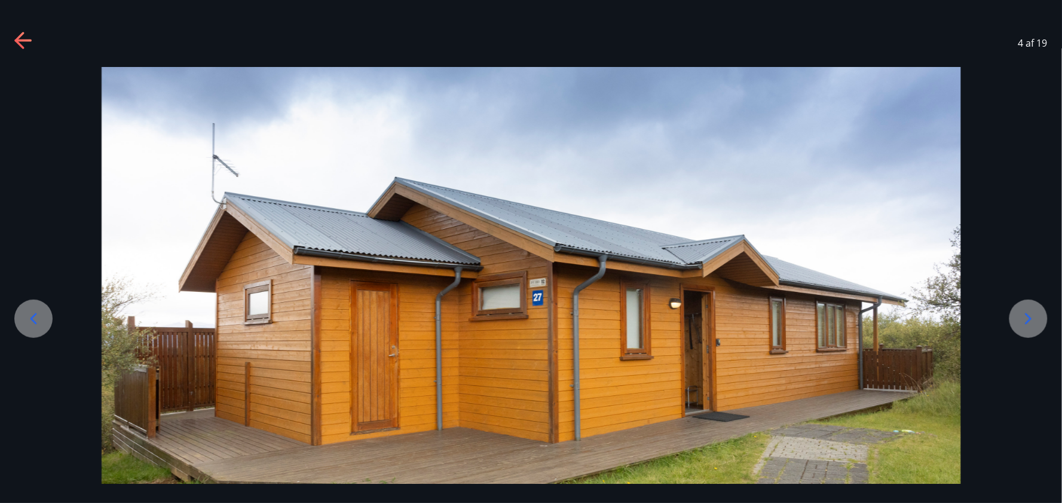
click at [869, 323] on icon at bounding box center [1028, 318] width 19 height 19
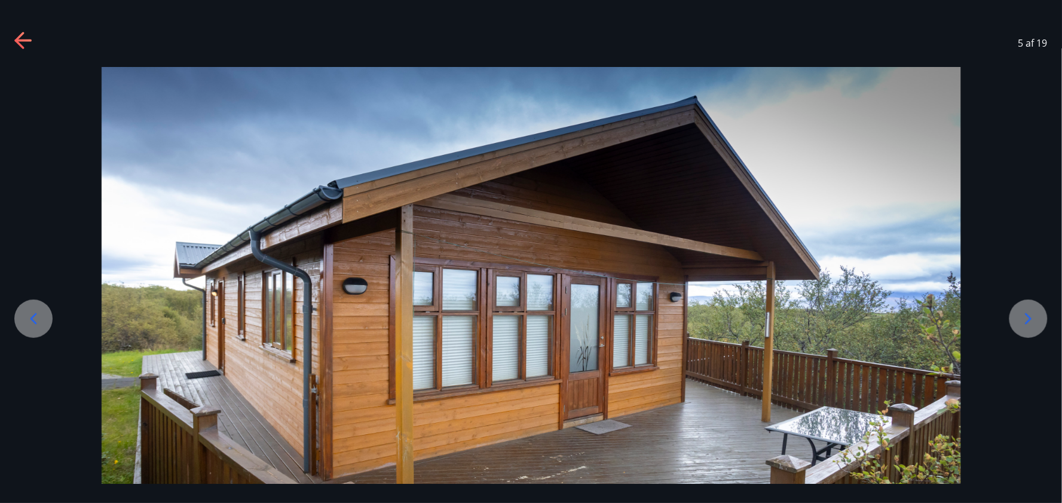
click at [869, 323] on icon at bounding box center [1028, 318] width 19 height 19
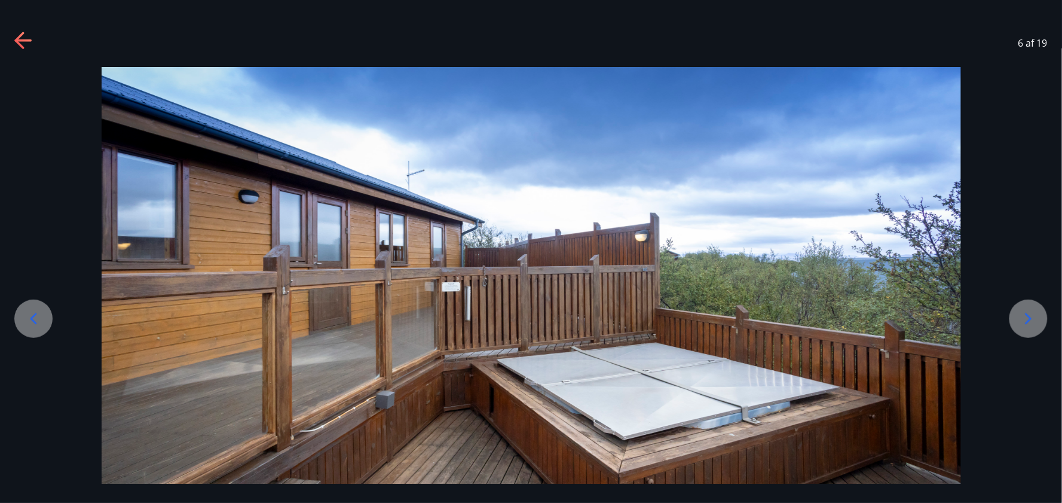
click at [869, 323] on icon at bounding box center [1028, 318] width 19 height 19
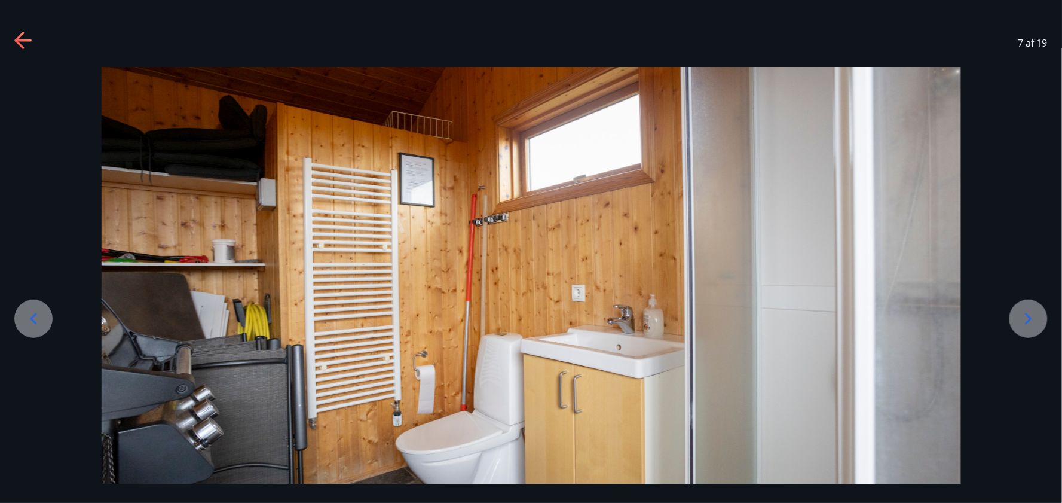
click at [869, 323] on icon at bounding box center [1028, 318] width 19 height 19
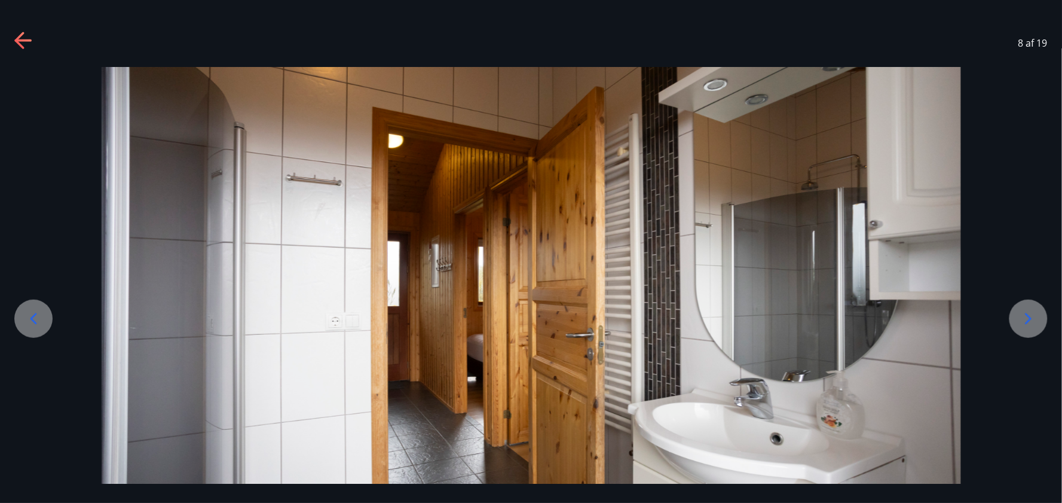
click at [869, 323] on icon at bounding box center [1028, 318] width 19 height 19
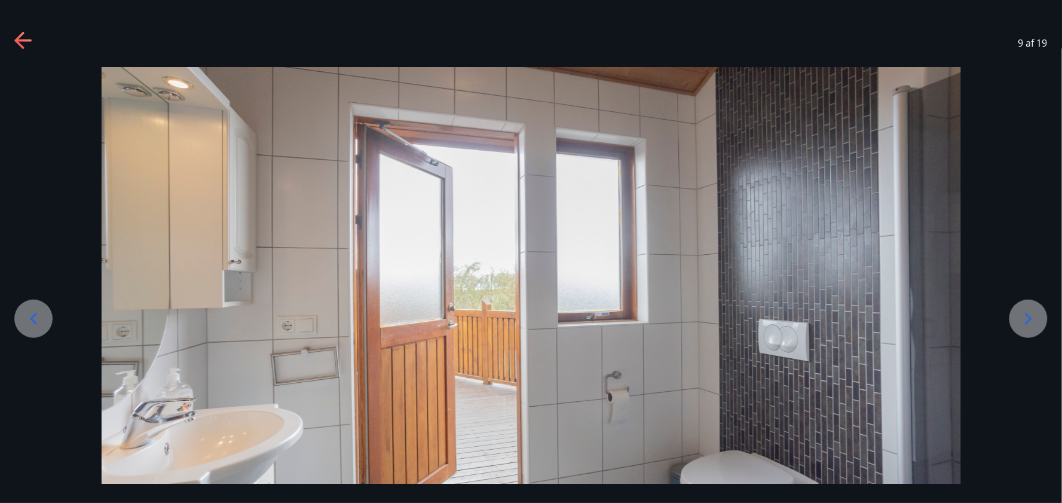
click at [869, 323] on icon at bounding box center [1028, 318] width 19 height 19
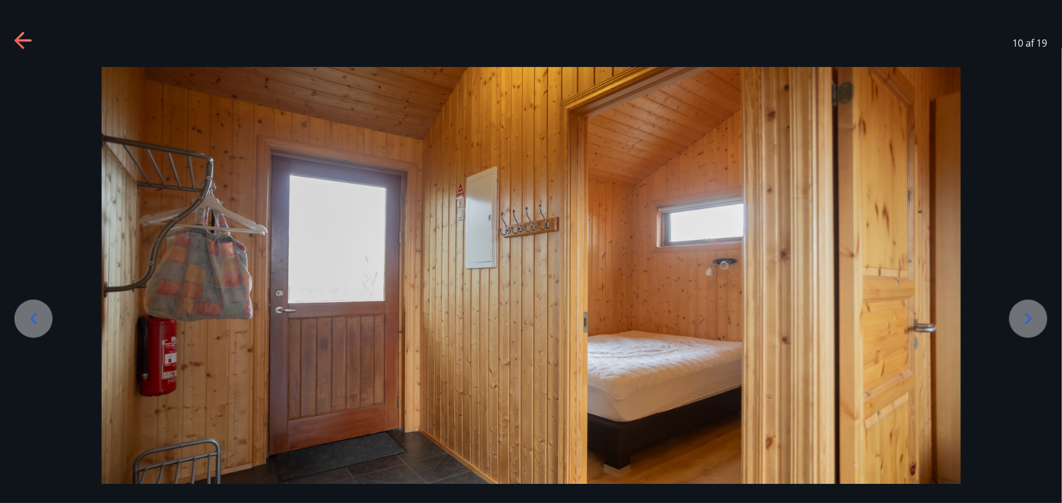
click at [869, 323] on icon at bounding box center [1028, 318] width 19 height 19
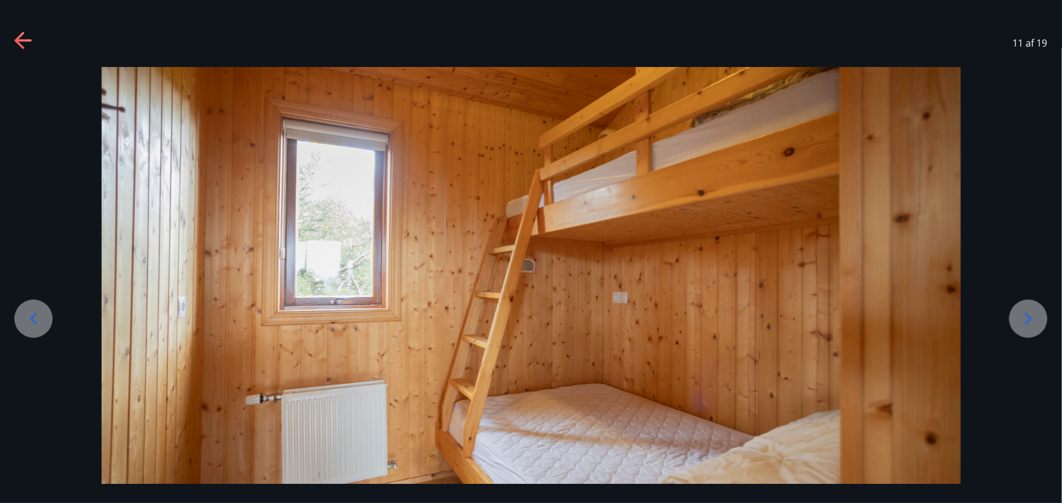
click at [869, 323] on icon at bounding box center [1028, 318] width 19 height 19
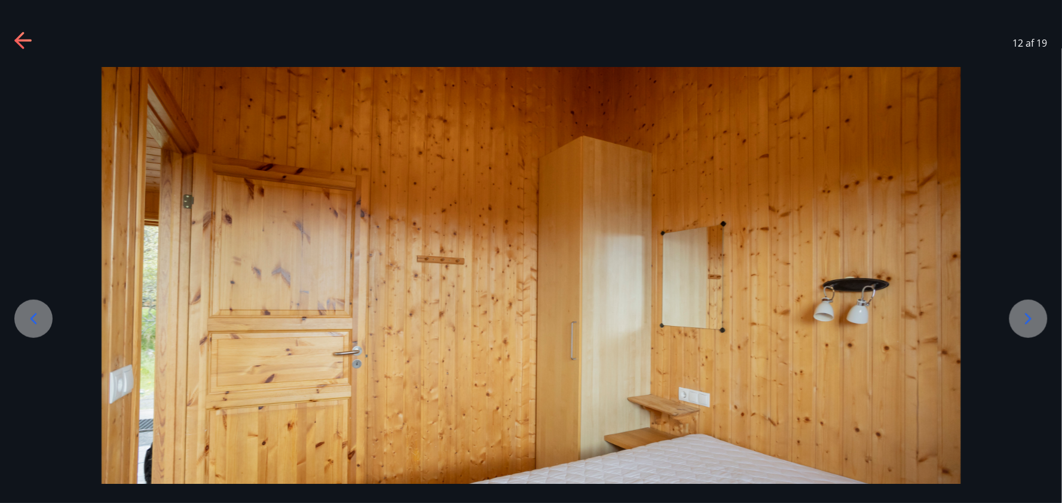
click at [869, 323] on icon at bounding box center [1028, 318] width 19 height 19
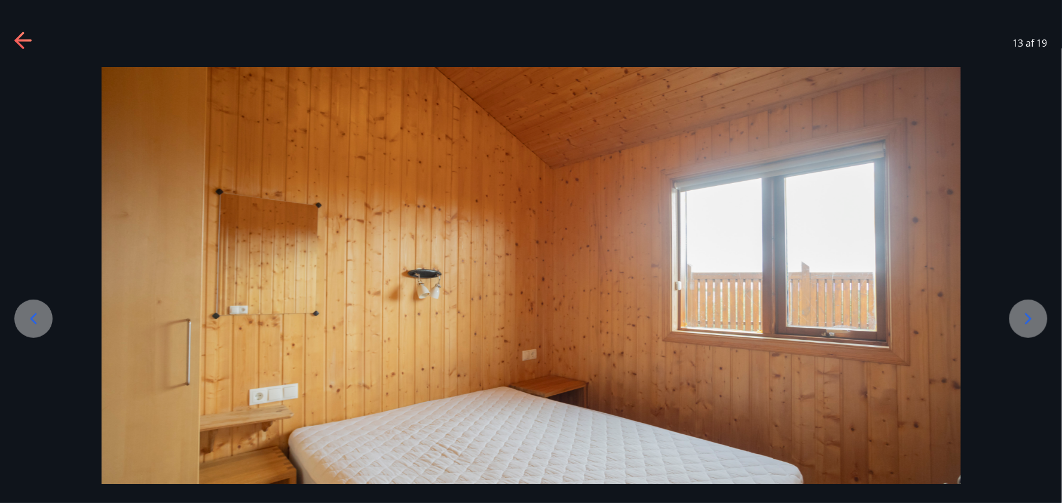
click at [869, 323] on icon at bounding box center [1028, 318] width 19 height 19
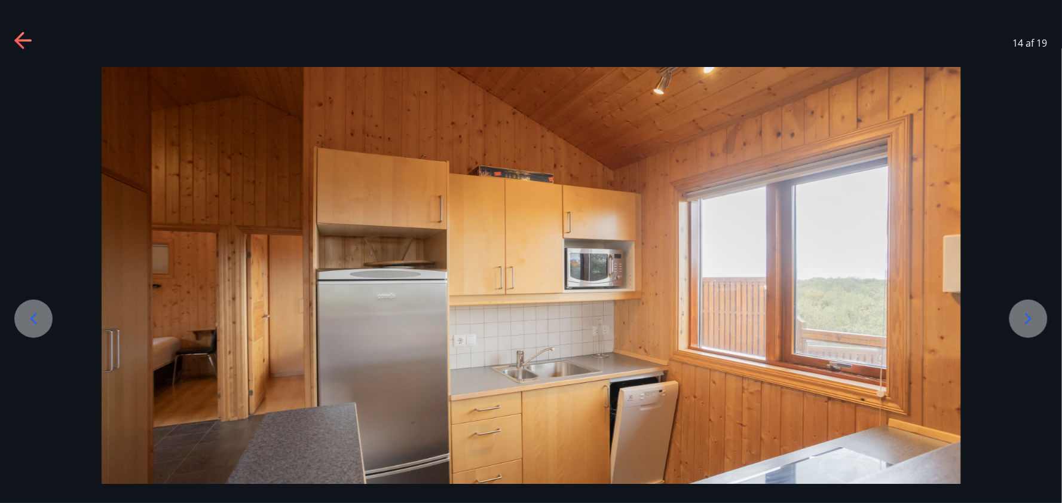
click at [869, 323] on icon at bounding box center [1028, 318] width 19 height 19
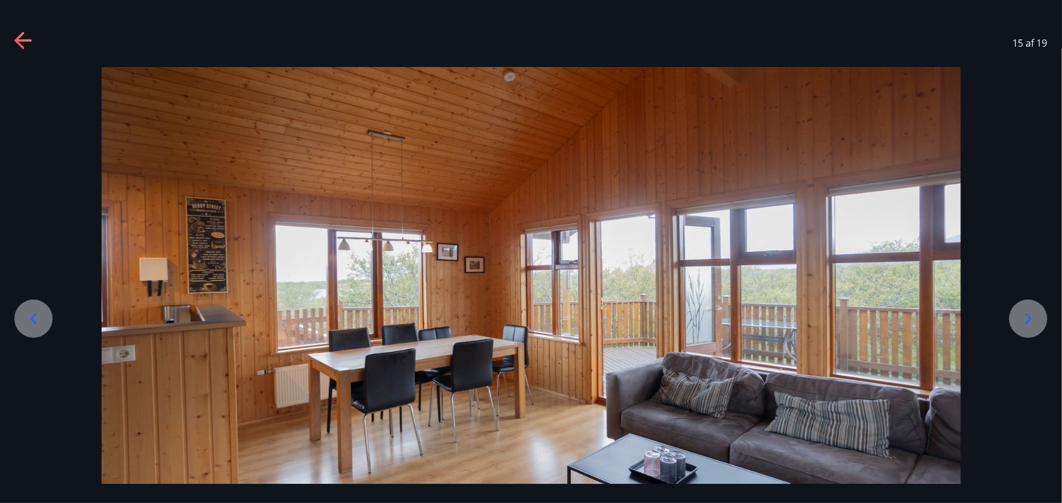
click at [869, 323] on icon at bounding box center [1028, 318] width 19 height 19
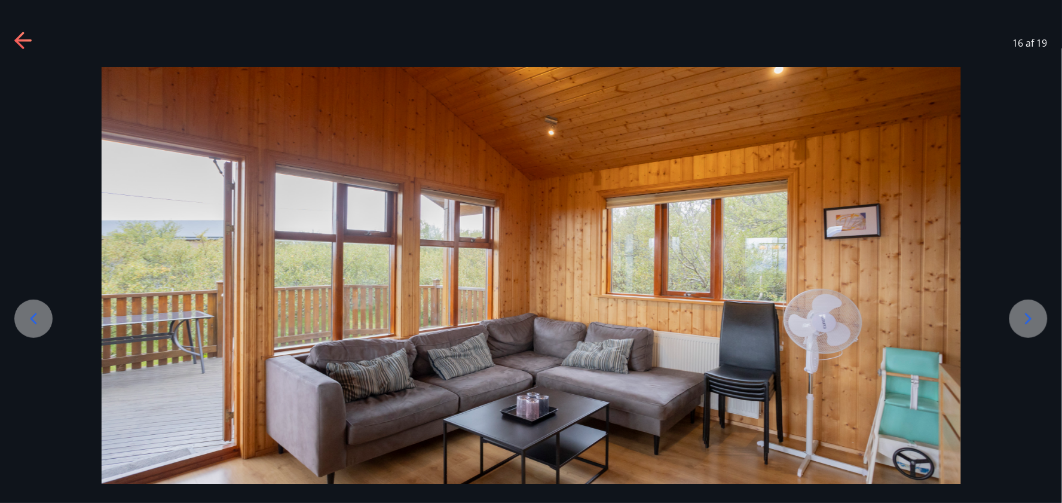
click at [869, 323] on icon at bounding box center [1028, 318] width 19 height 19
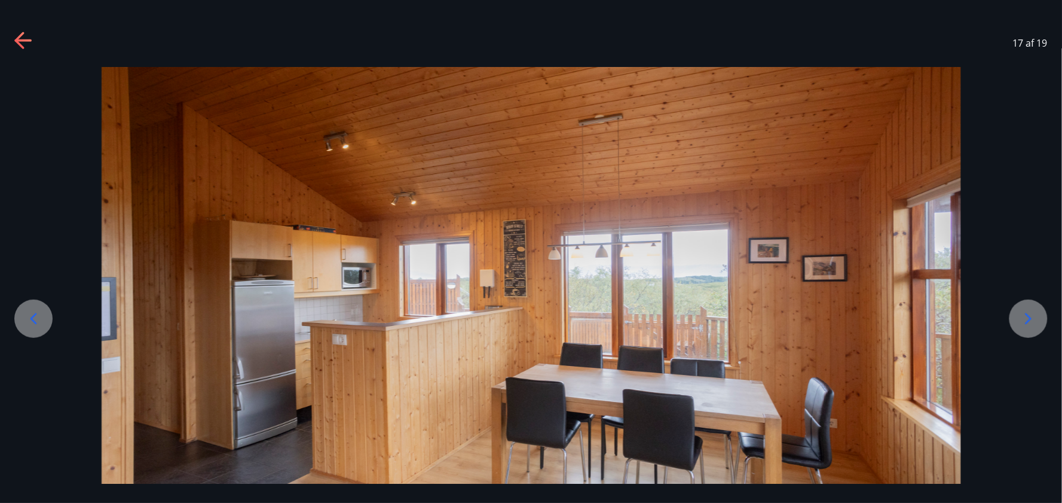
click at [869, 323] on icon at bounding box center [1028, 318] width 19 height 19
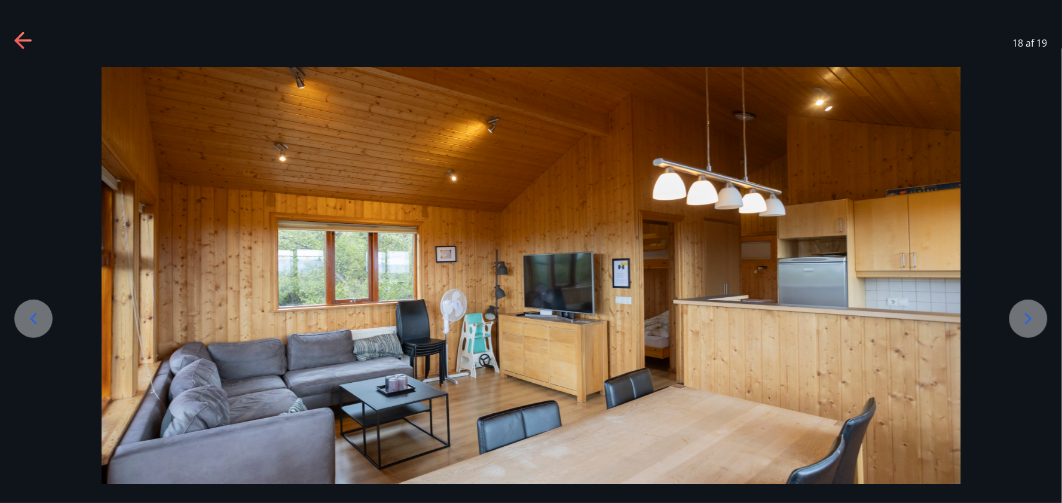
click at [869, 323] on icon at bounding box center [1028, 318] width 19 height 19
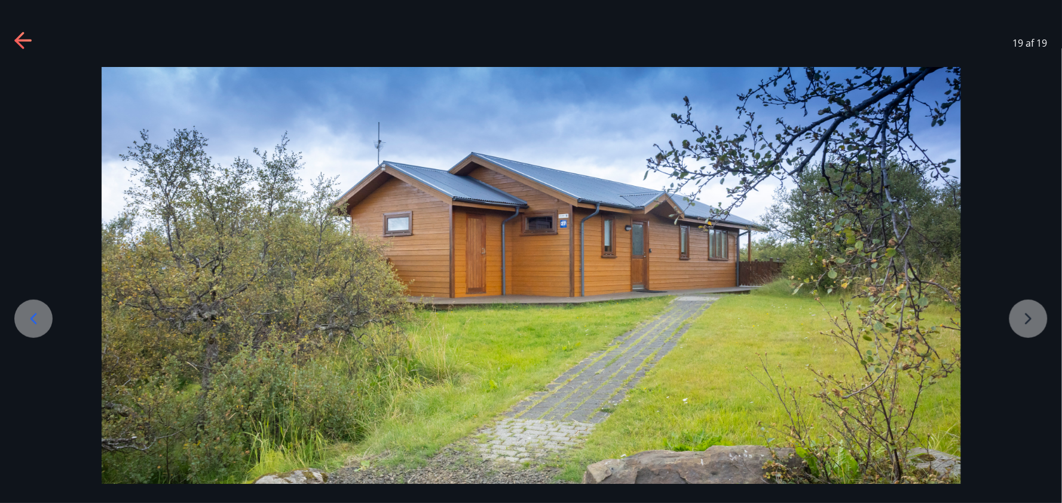
click at [20, 44] on icon at bounding box center [19, 40] width 10 height 17
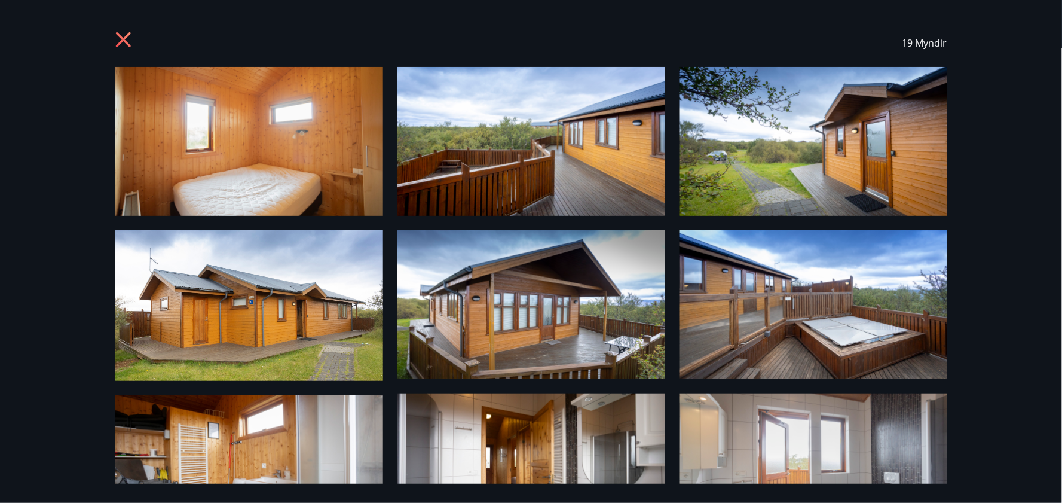
click at [123, 38] on icon at bounding box center [122, 39] width 3 height 3
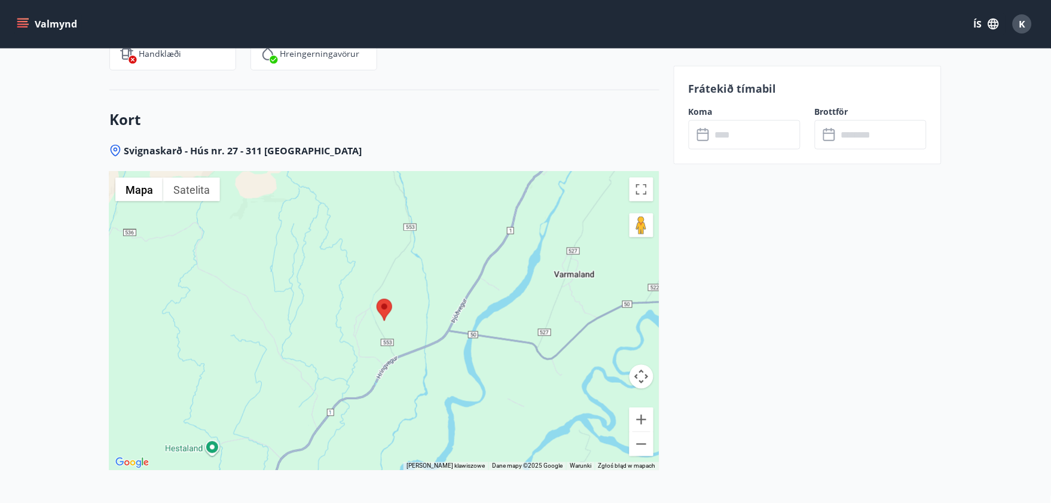
scroll to position [1494, 0]
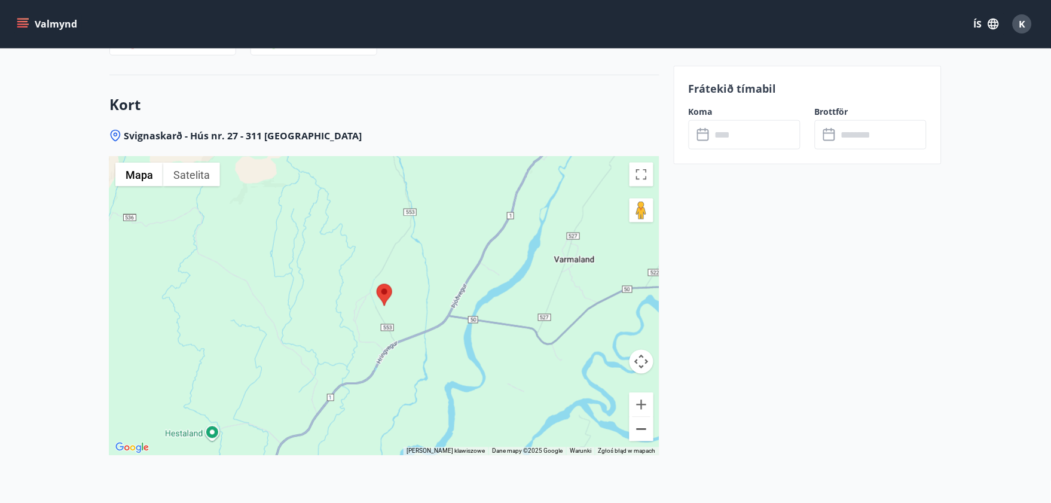
click at [643, 411] on button "Pomniejsz" at bounding box center [641, 429] width 24 height 24
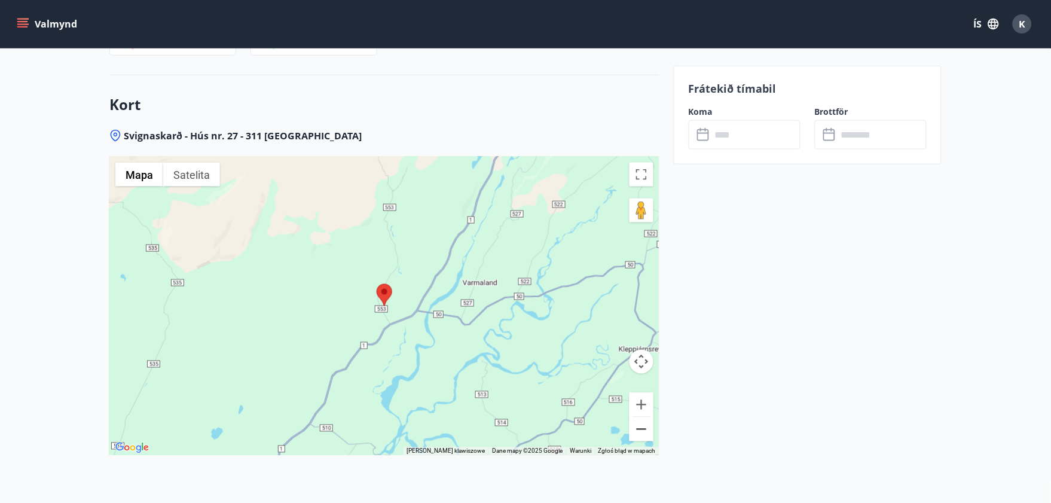
click at [643, 411] on button "Pomniejsz" at bounding box center [641, 429] width 24 height 24
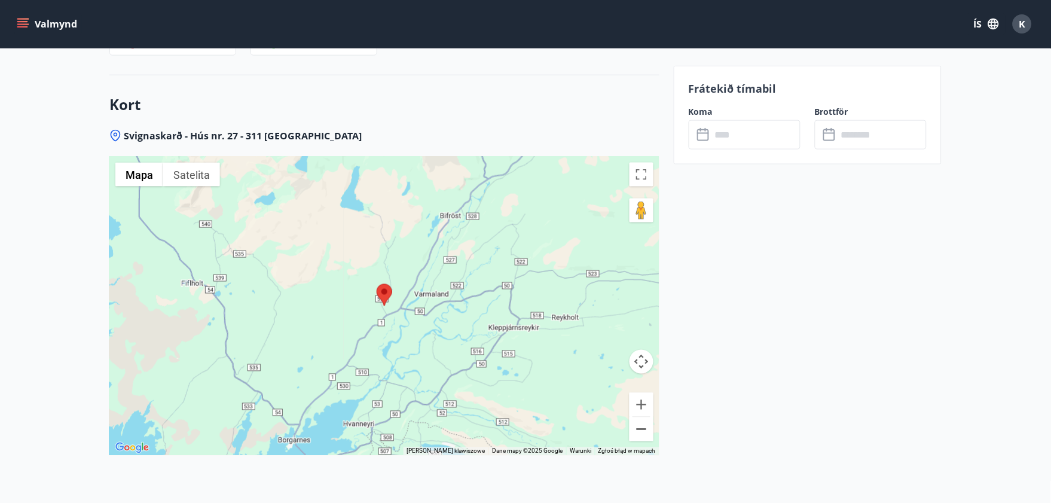
click at [643, 411] on button "Pomniejsz" at bounding box center [641, 429] width 24 height 24
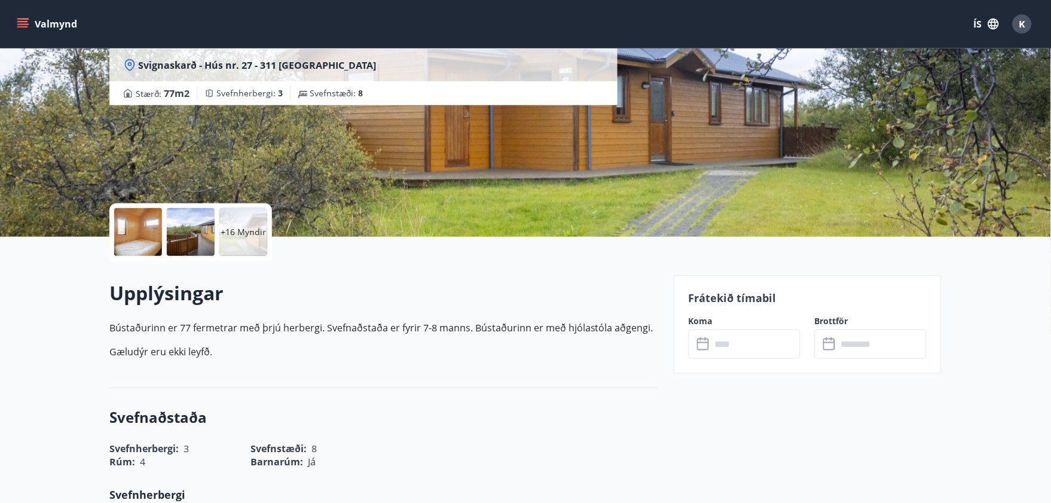
scroll to position [72, 0]
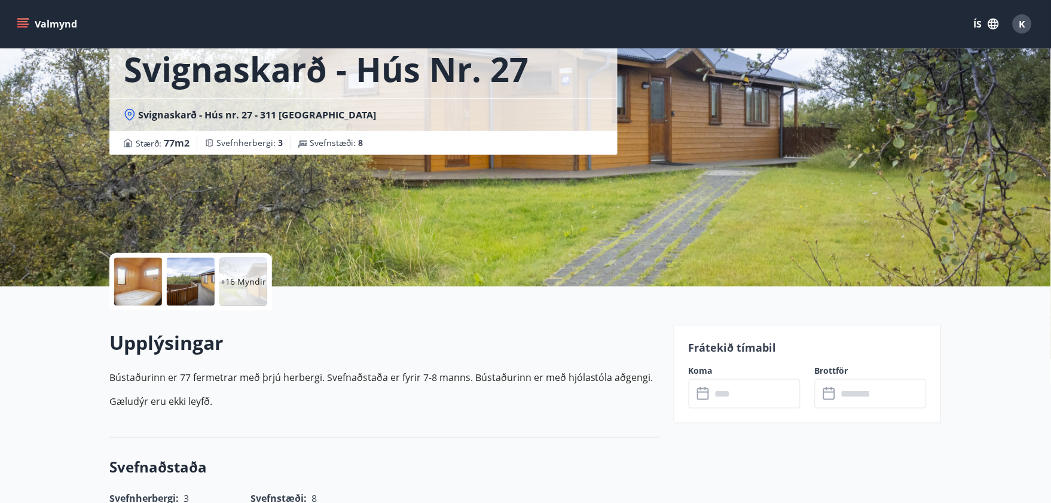
click at [778, 393] on input "text" at bounding box center [755, 393] width 89 height 29
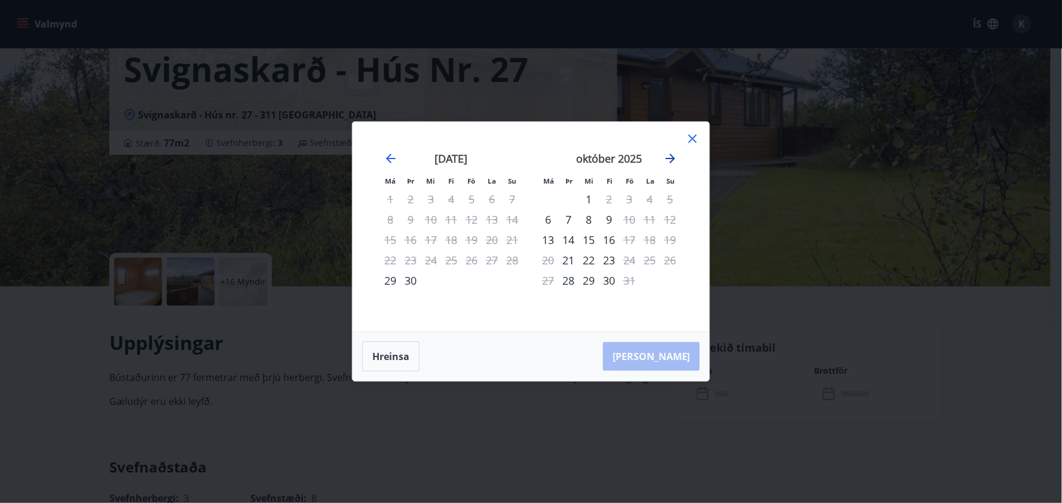
click at [671, 158] on icon "Move forward to switch to the next month." at bounding box center [671, 159] width 10 height 10
click at [692, 140] on icon at bounding box center [693, 139] width 8 height 8
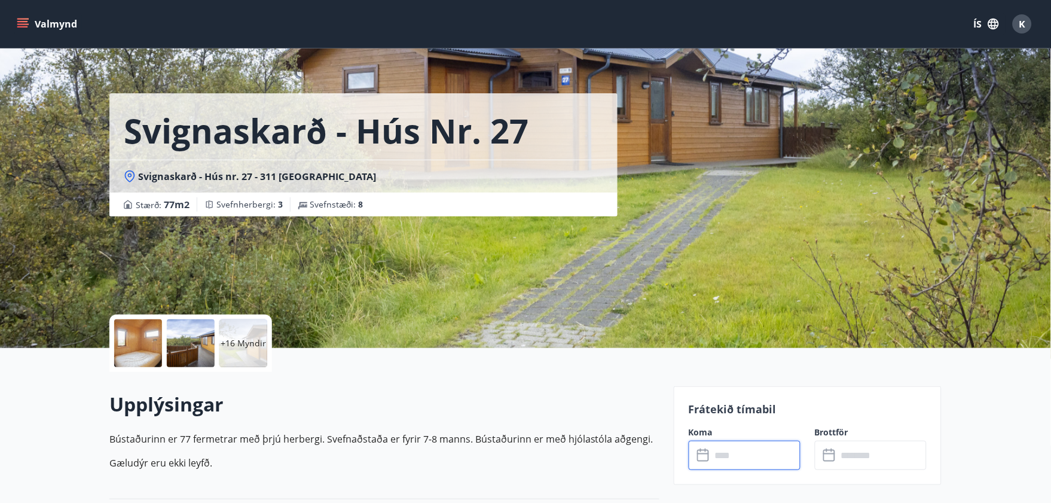
scroll to position [0, 0]
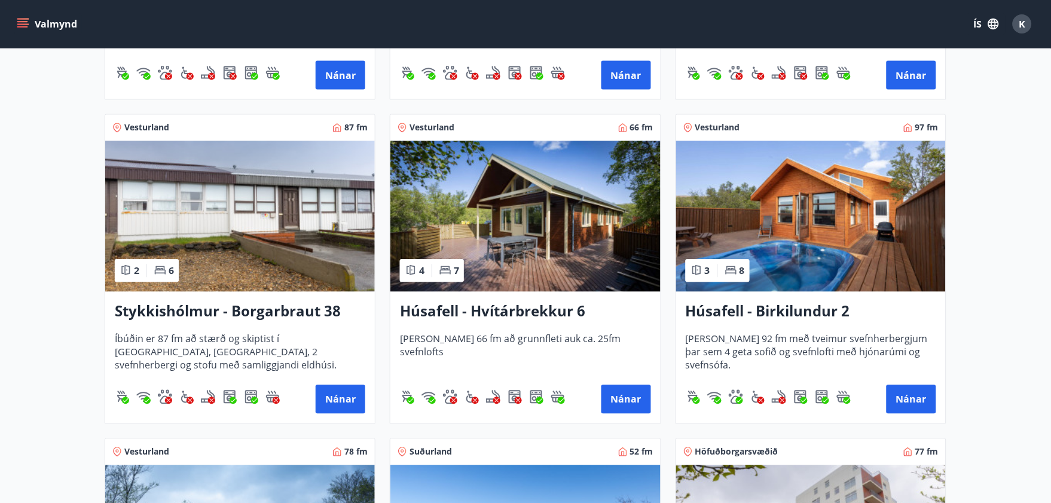
scroll to position [500, 0]
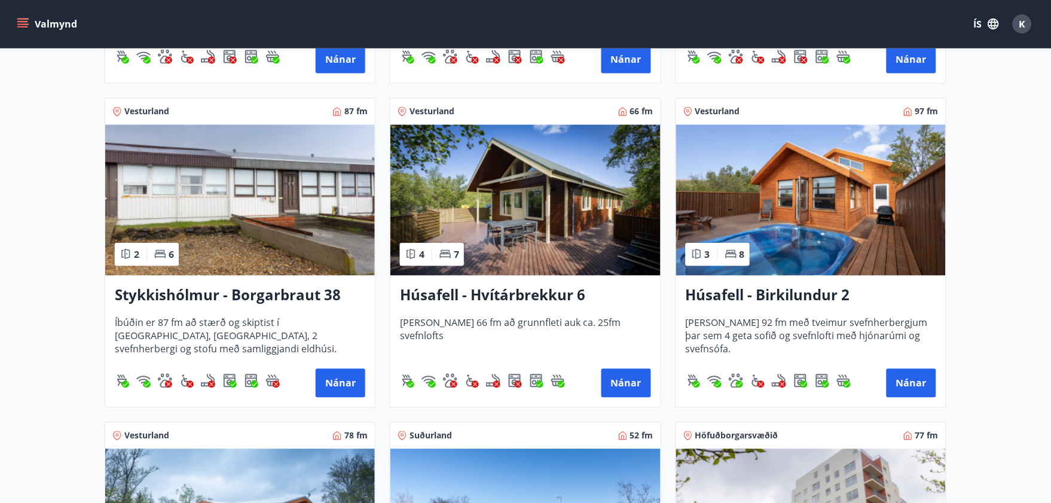
click at [801, 189] on img at bounding box center [811, 200] width 270 height 151
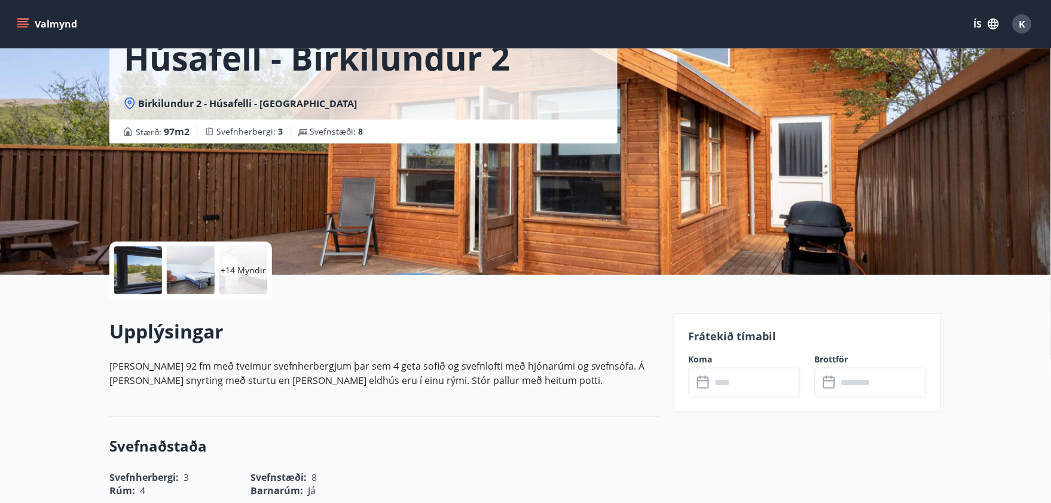
scroll to position [147, 0]
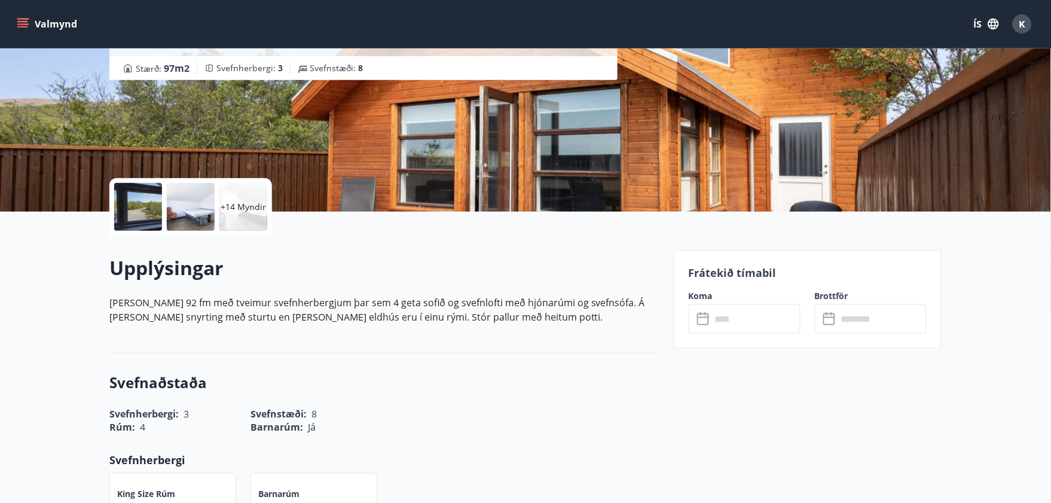
click at [773, 321] on input "text" at bounding box center [755, 318] width 89 height 29
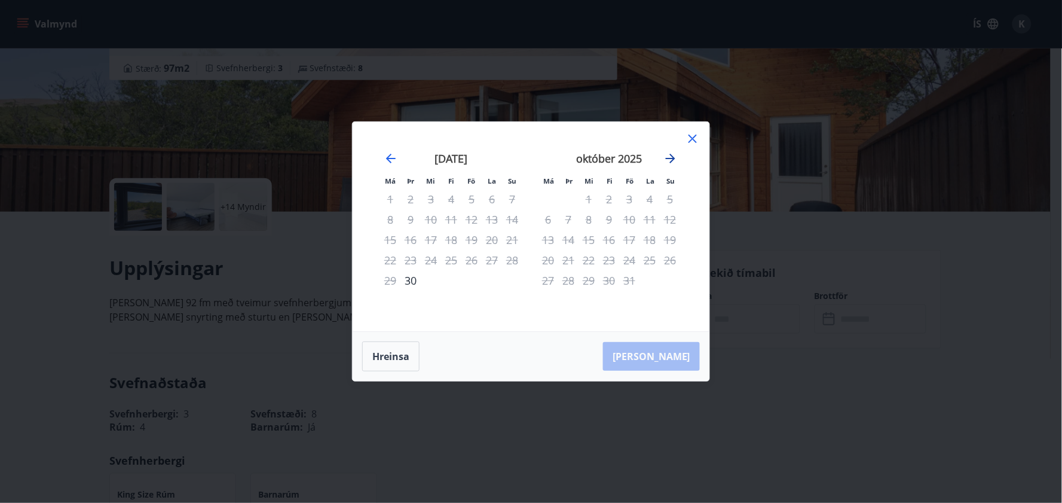
click at [671, 157] on icon "Move forward to switch to the next month." at bounding box center [671, 158] width 14 height 14
click at [690, 136] on icon at bounding box center [693, 139] width 8 height 8
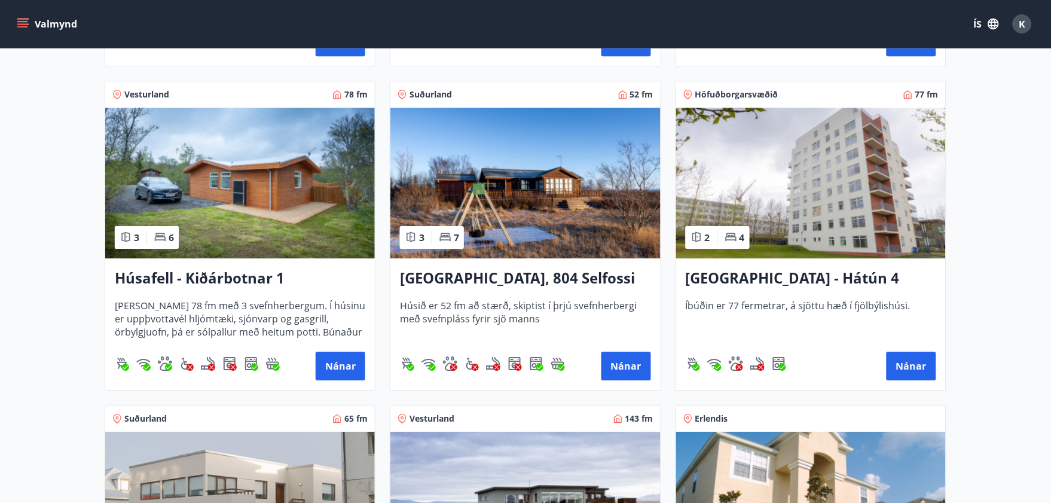
scroll to position [820, 0]
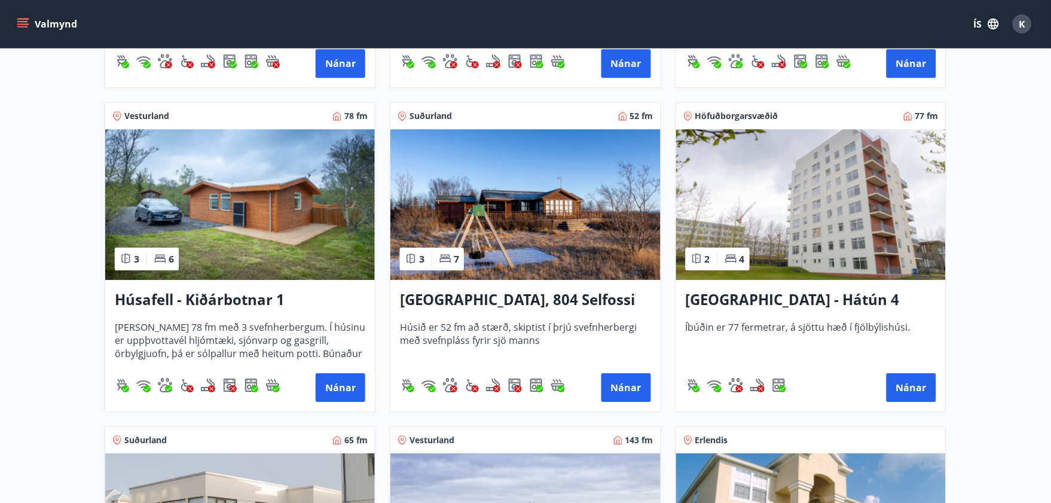
click at [264, 195] on img at bounding box center [240, 204] width 270 height 151
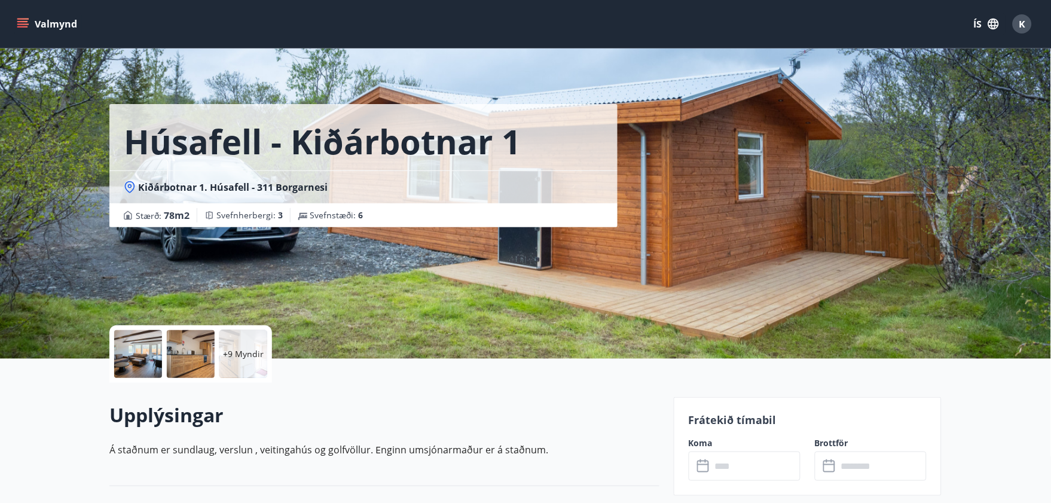
click at [762, 411] on input "text" at bounding box center [755, 465] width 89 height 29
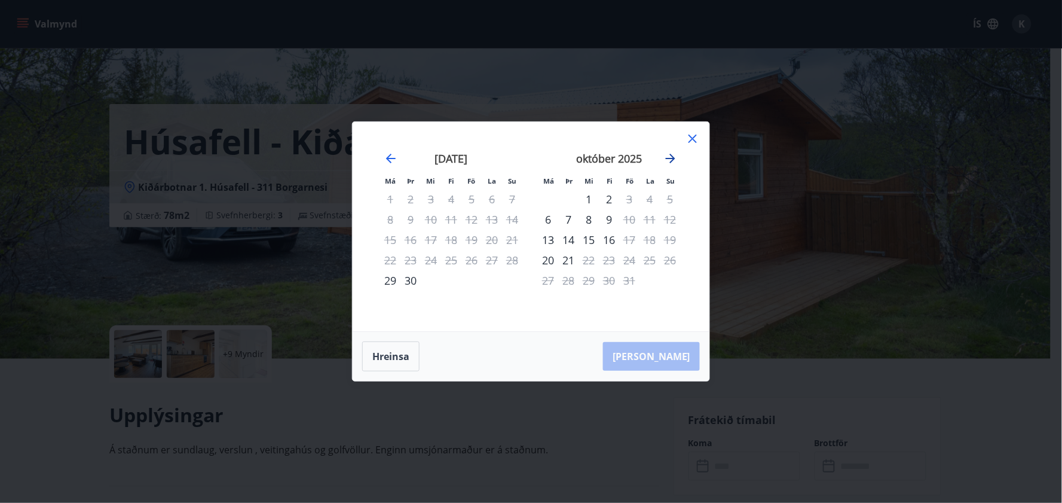
click at [670, 159] on icon "Move forward to switch to the next month." at bounding box center [671, 158] width 14 height 14
click at [690, 139] on icon at bounding box center [693, 139] width 14 height 14
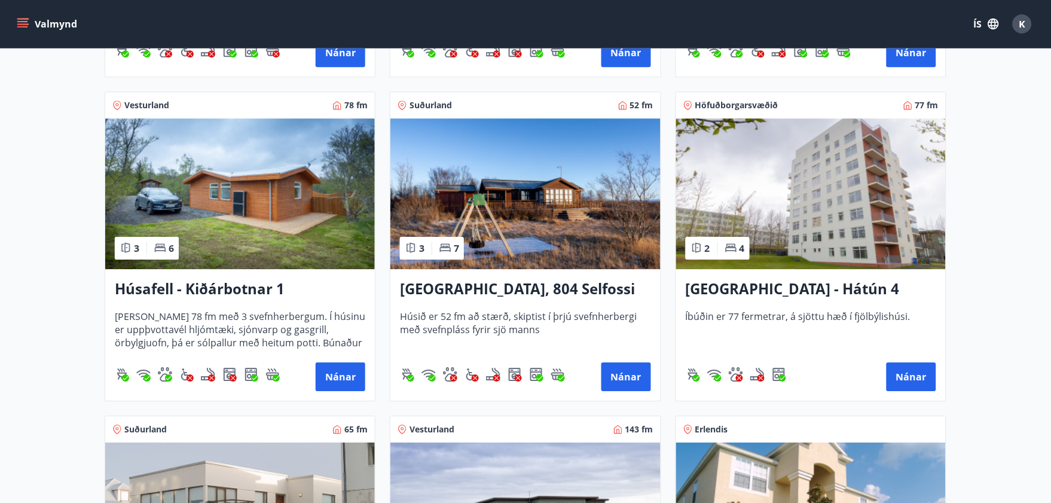
scroll to position [826, 0]
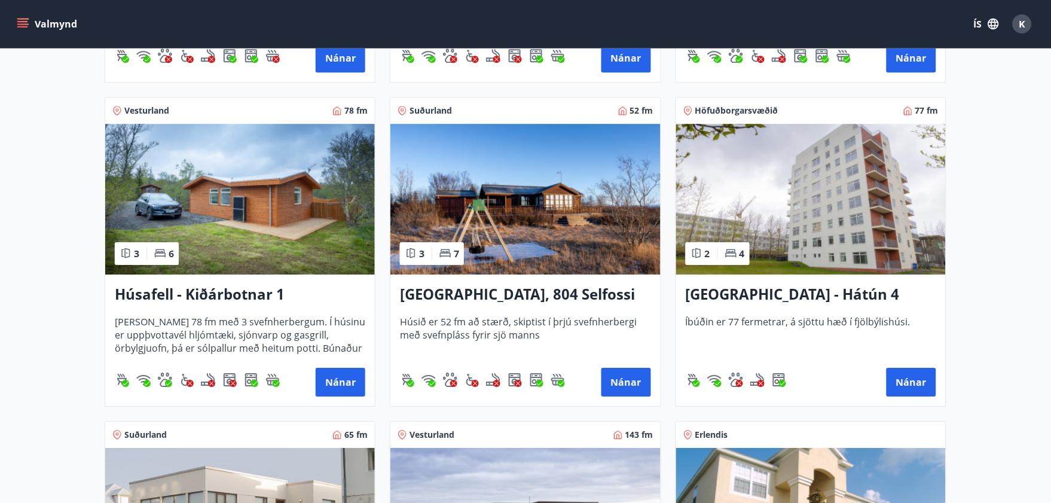
click at [511, 211] on img at bounding box center [525, 199] width 270 height 151
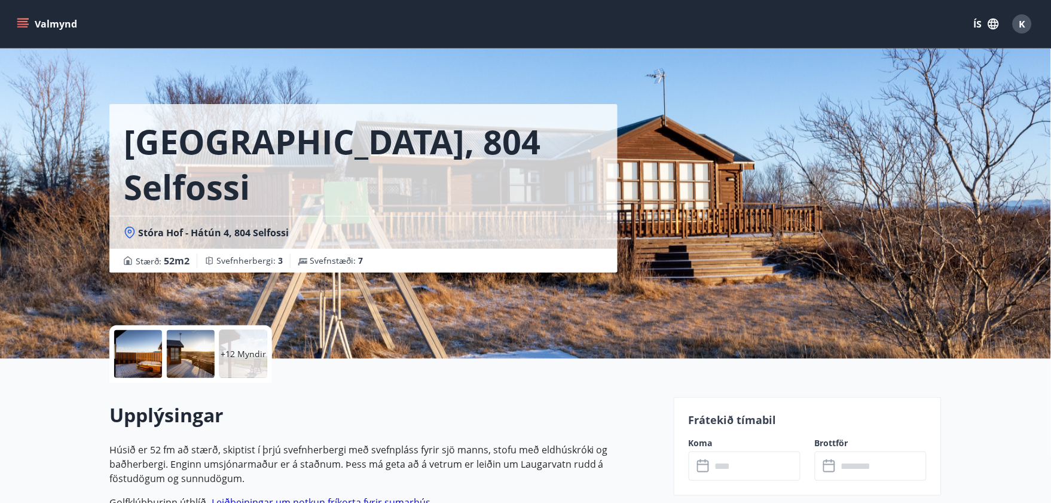
click at [760, 411] on input "text" at bounding box center [755, 465] width 89 height 29
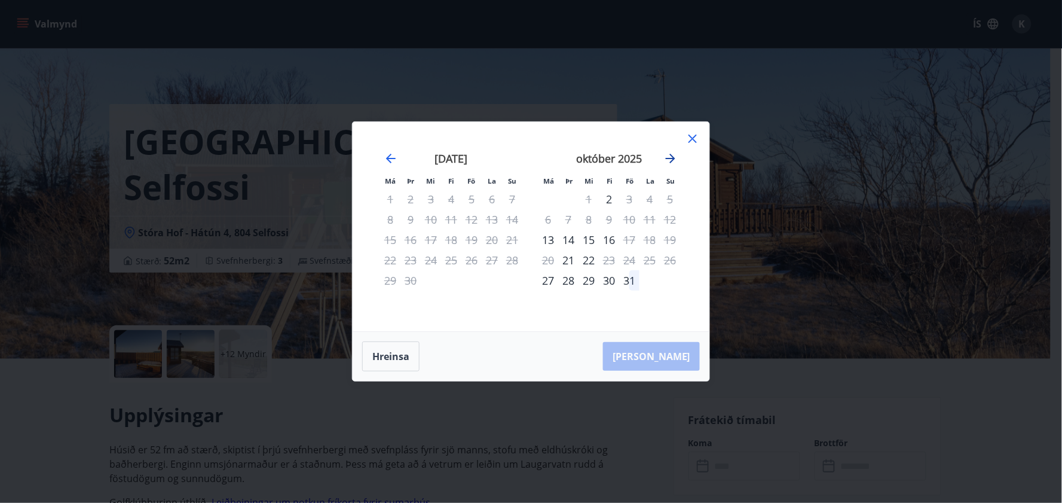
click at [670, 155] on icon "Move forward to switch to the next month." at bounding box center [671, 158] width 14 height 14
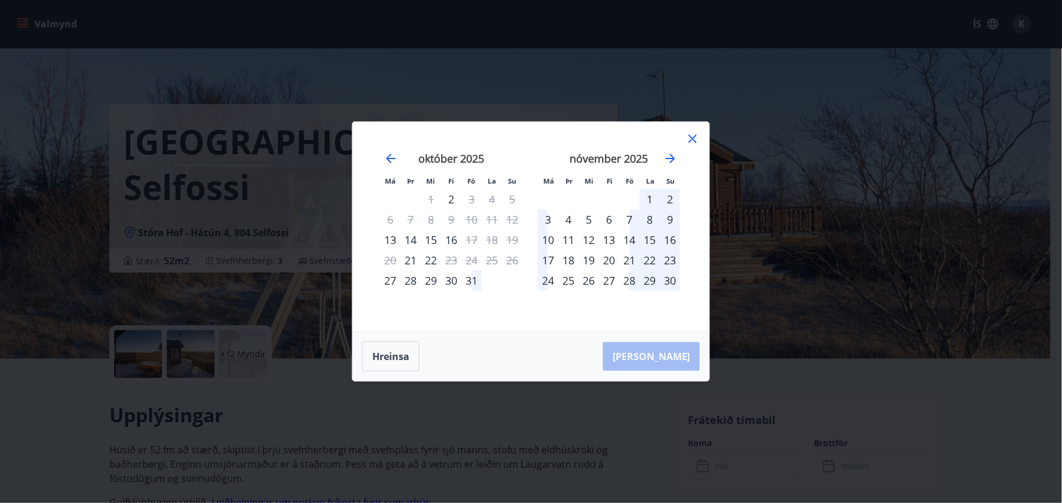
click at [690, 140] on icon at bounding box center [693, 139] width 14 height 14
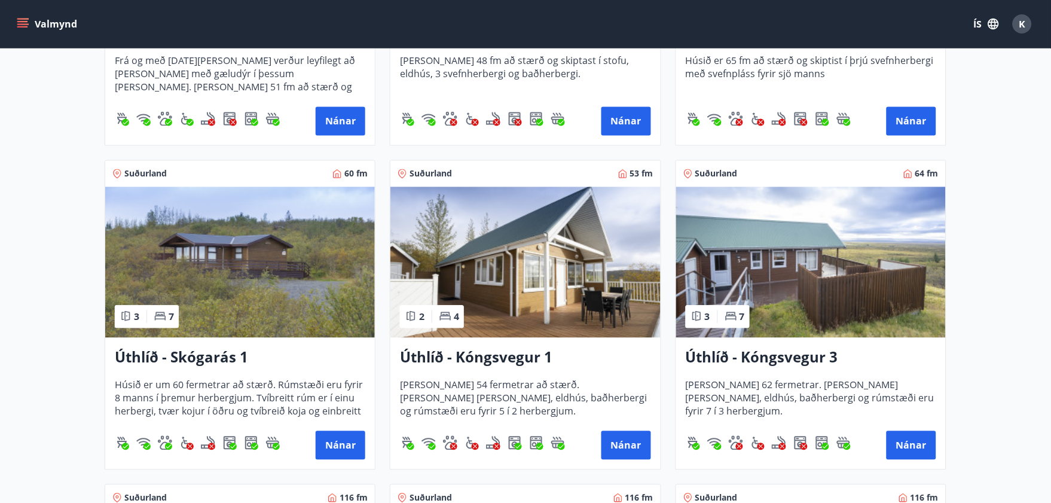
scroll to position [1766, 0]
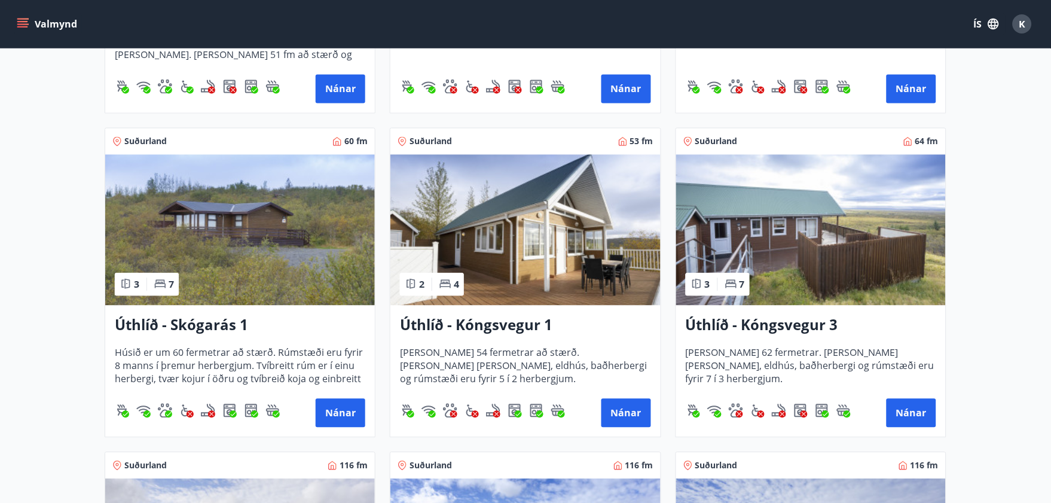
click at [763, 252] on img at bounding box center [811, 230] width 270 height 151
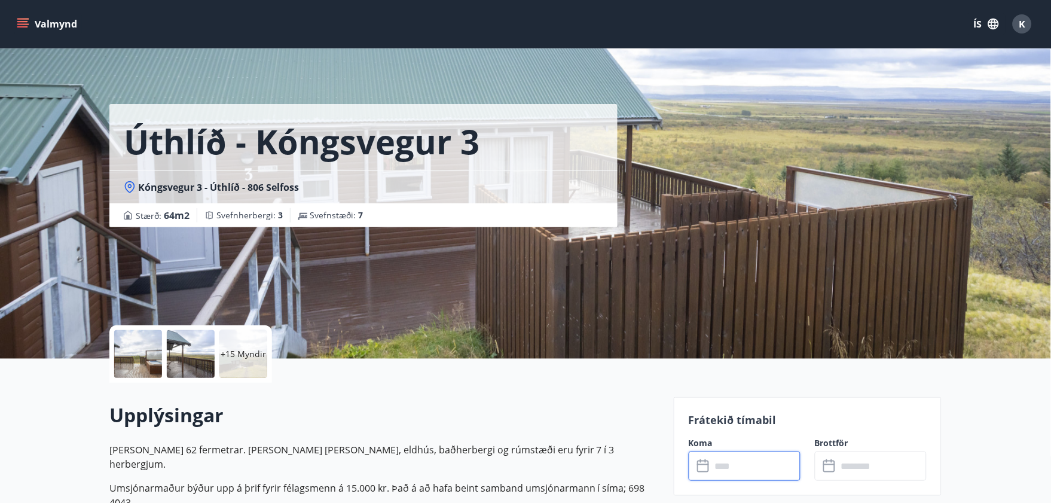
click at [742, 411] on input "text" at bounding box center [755, 465] width 89 height 29
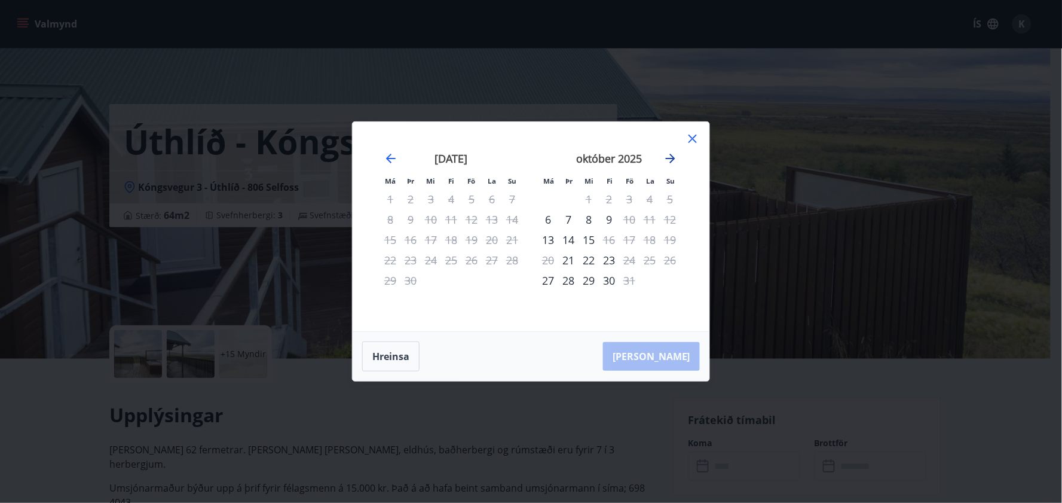
click at [668, 161] on icon "Move forward to switch to the next month." at bounding box center [671, 158] width 14 height 14
click at [696, 136] on icon at bounding box center [693, 139] width 14 height 14
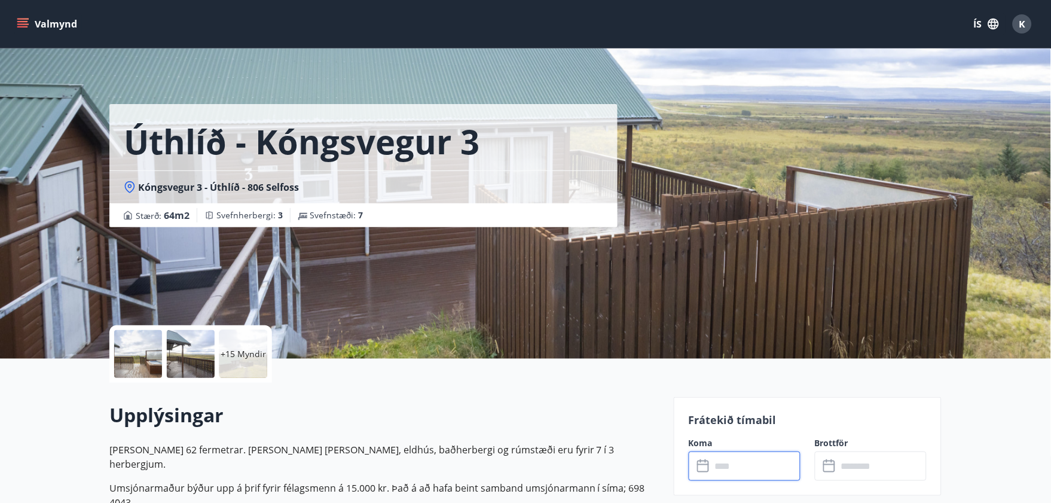
click at [235, 356] on p "+15 Myndir" at bounding box center [243, 354] width 45 height 12
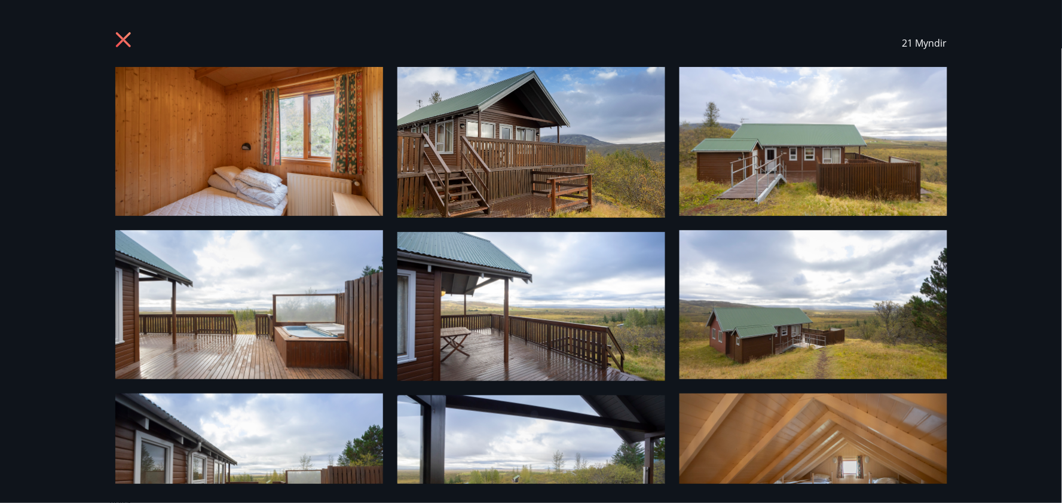
click at [280, 154] on img at bounding box center [249, 141] width 268 height 149
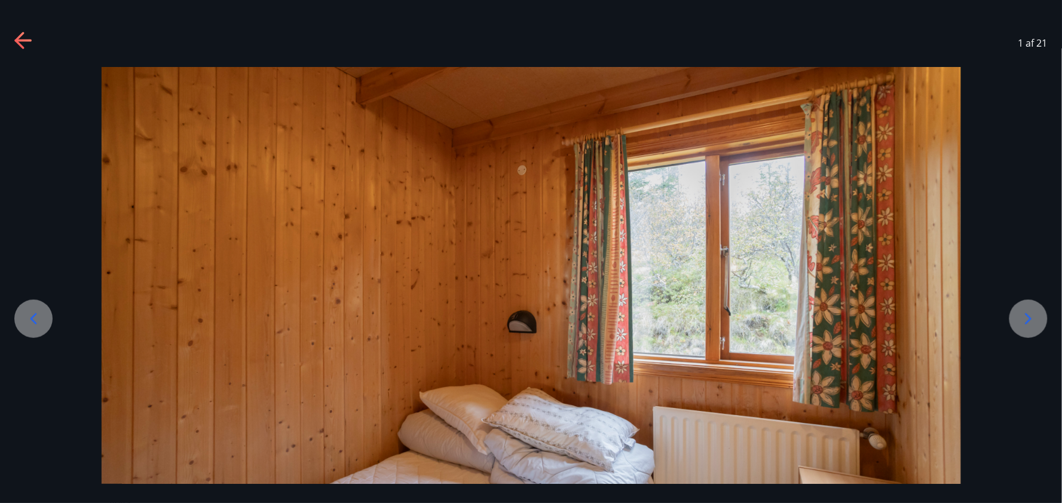
click at [869, 314] on icon at bounding box center [1028, 318] width 19 height 19
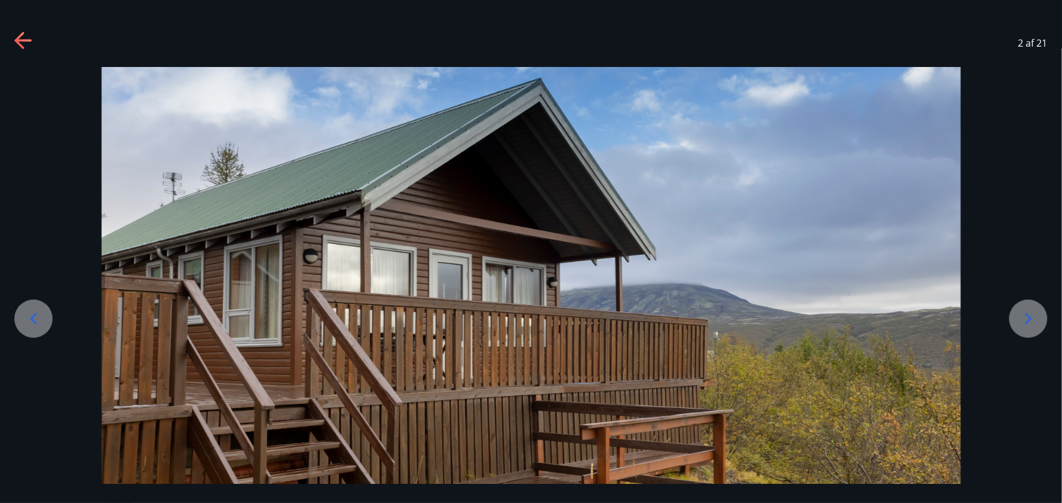
click at [869, 314] on icon at bounding box center [1028, 318] width 19 height 19
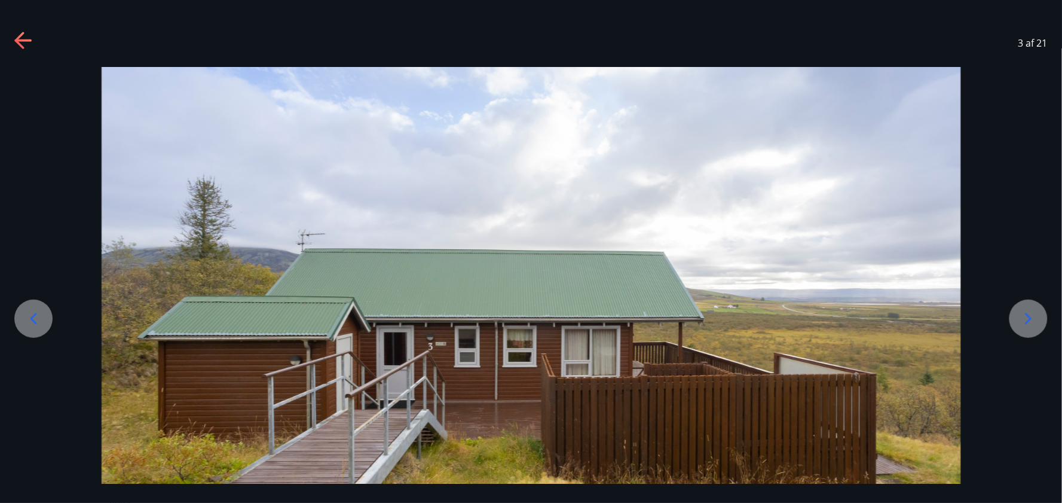
click at [869, 314] on icon at bounding box center [1028, 318] width 19 height 19
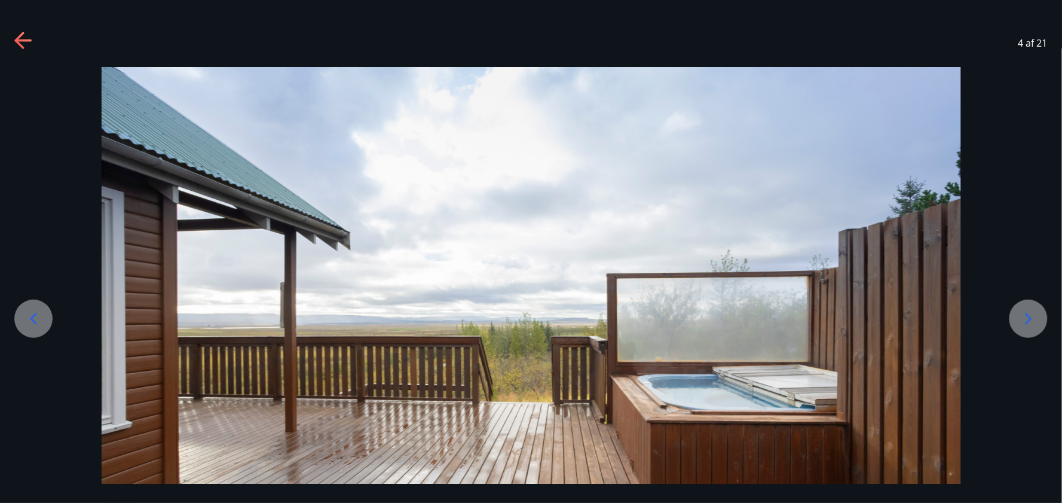
click at [869, 314] on icon at bounding box center [1028, 318] width 19 height 19
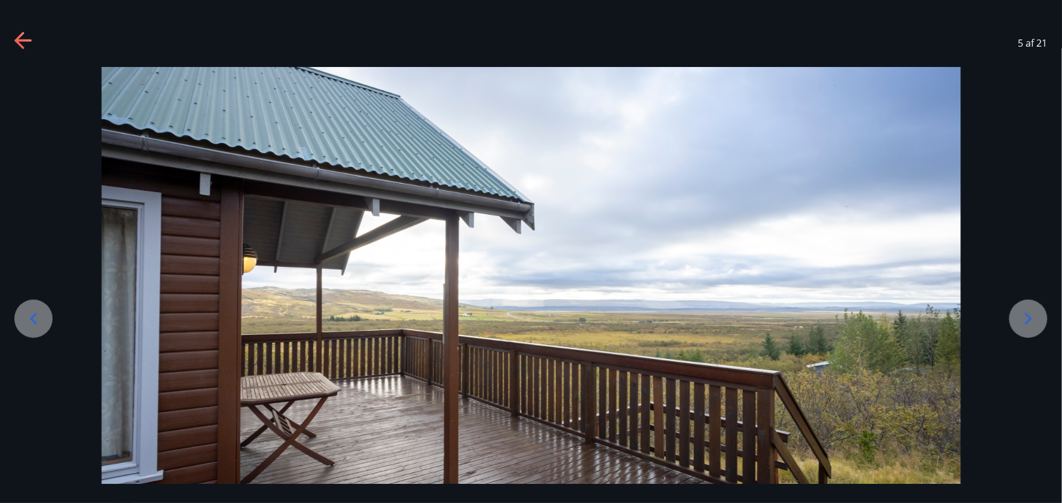
click at [869, 314] on icon at bounding box center [1028, 318] width 19 height 19
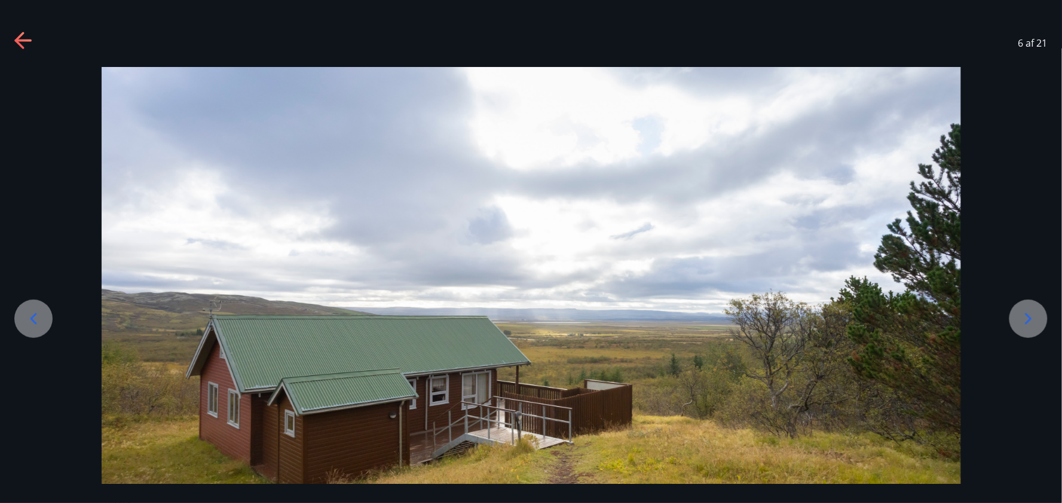
click at [869, 314] on icon at bounding box center [1028, 318] width 19 height 19
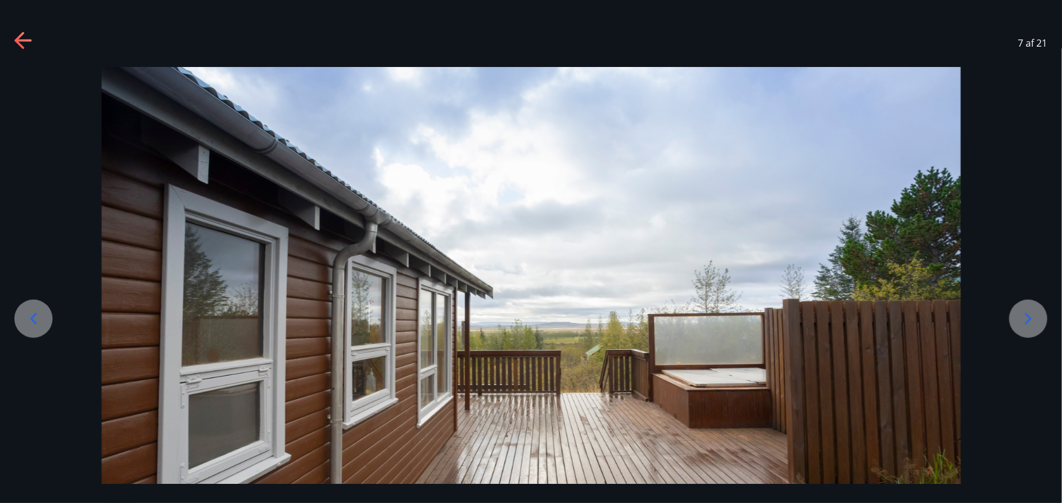
click at [869, 314] on icon at bounding box center [1028, 318] width 19 height 19
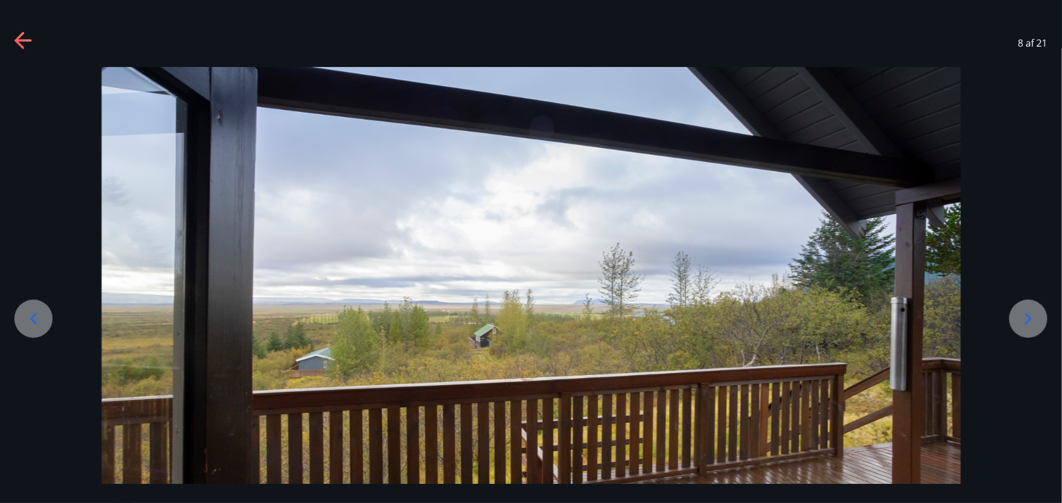
click at [869, 314] on icon at bounding box center [1028, 318] width 19 height 19
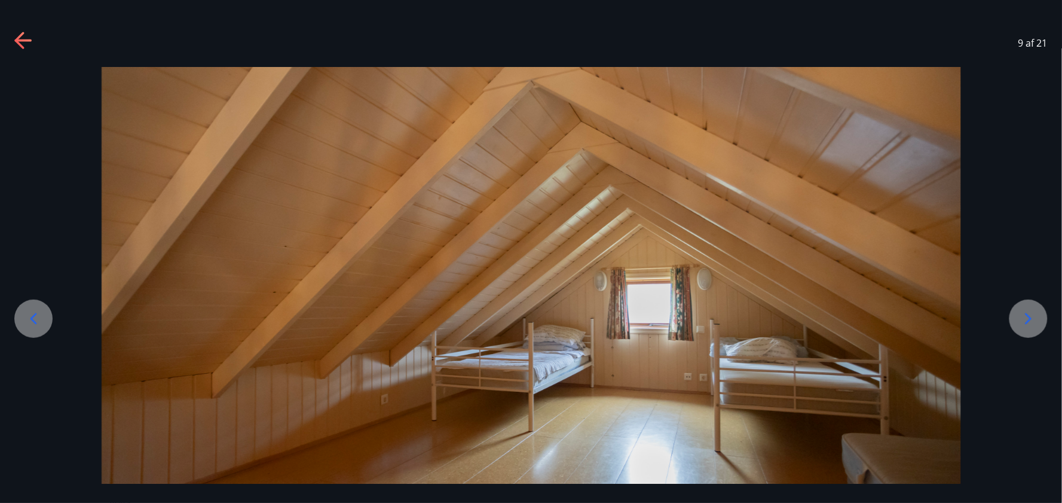
click at [869, 318] on icon at bounding box center [1028, 318] width 19 height 19
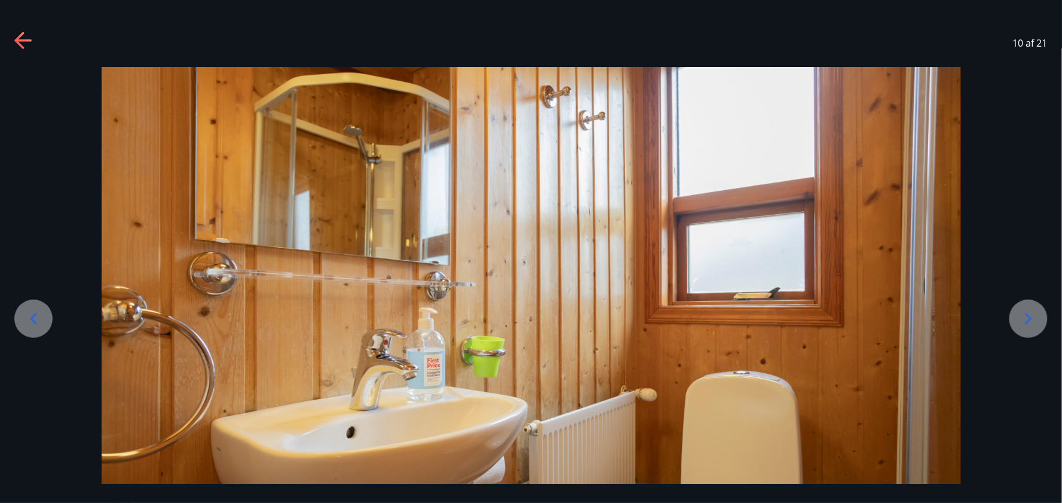
click at [869, 318] on icon at bounding box center [1028, 318] width 19 height 19
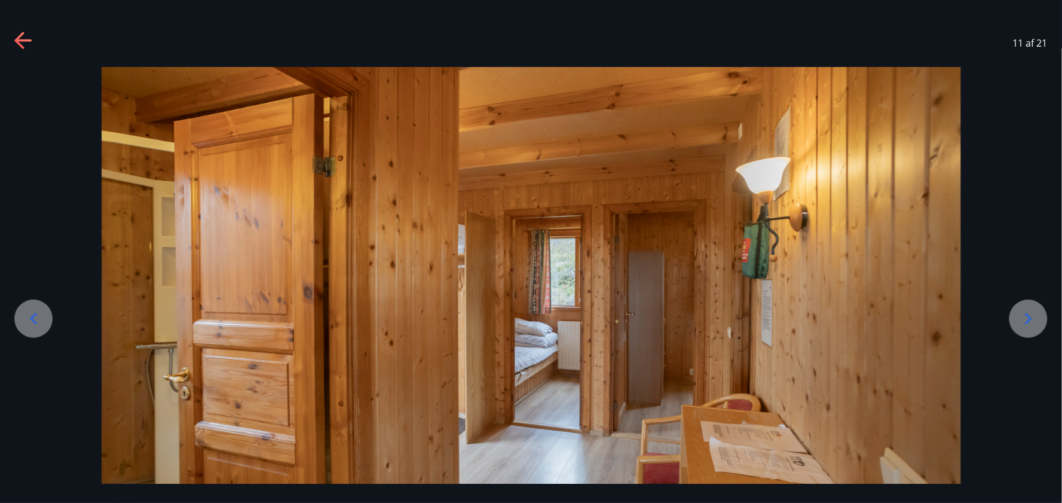
click at [869, 318] on icon at bounding box center [1028, 318] width 19 height 19
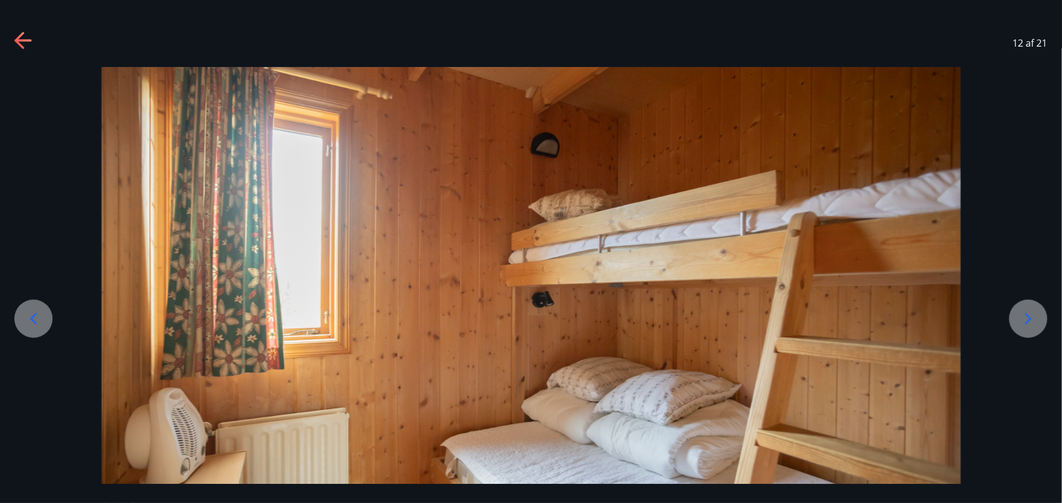
click at [869, 320] on icon at bounding box center [1029, 318] width 7 height 11
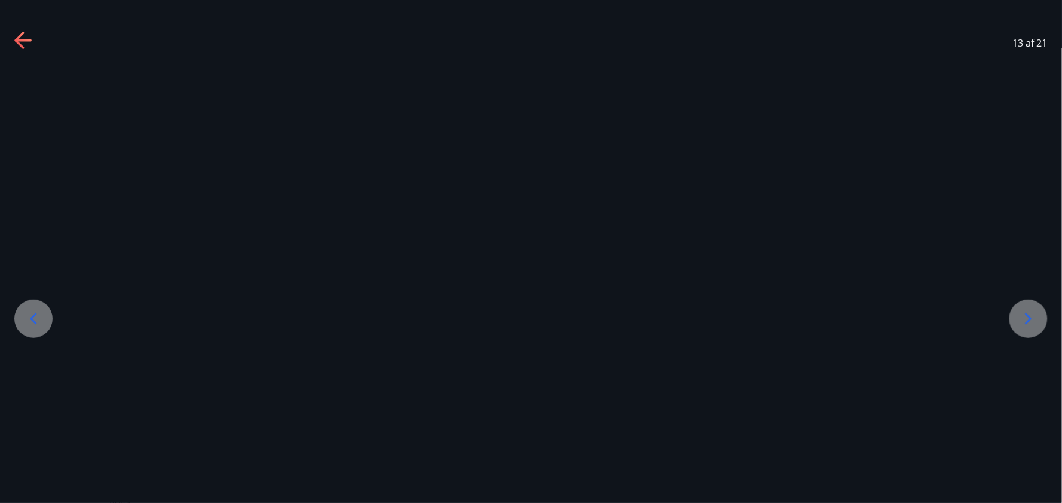
click at [869, 320] on icon at bounding box center [1029, 318] width 7 height 11
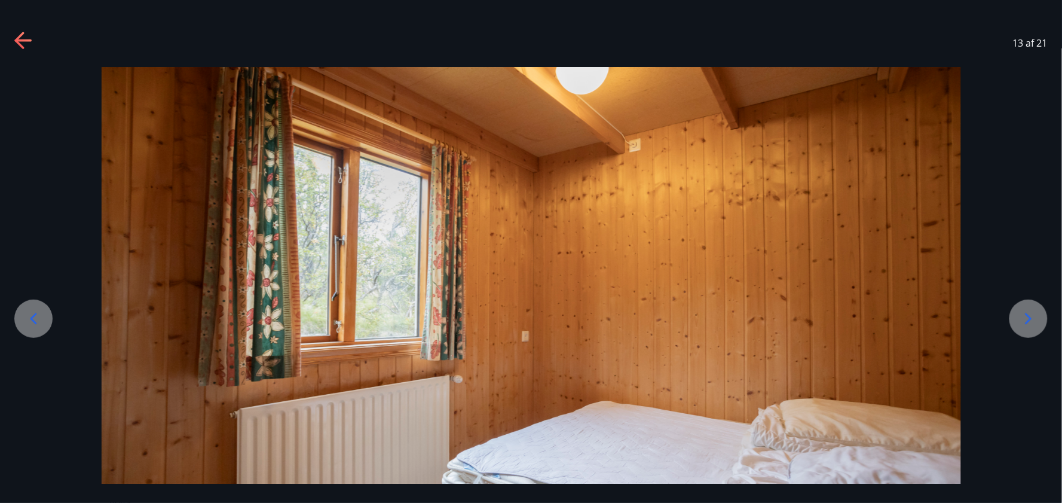
click at [869, 320] on icon at bounding box center [1029, 318] width 7 height 11
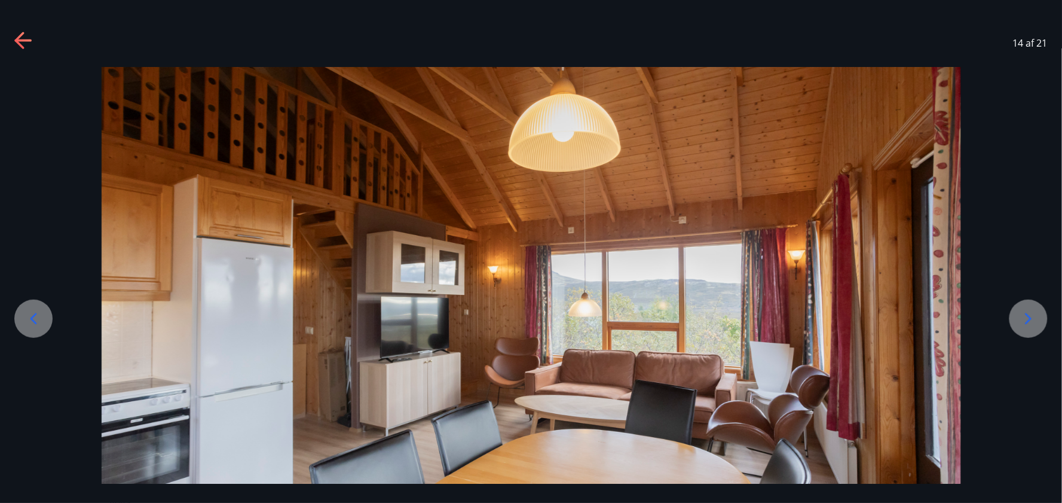
click at [869, 320] on icon at bounding box center [1029, 318] width 7 height 11
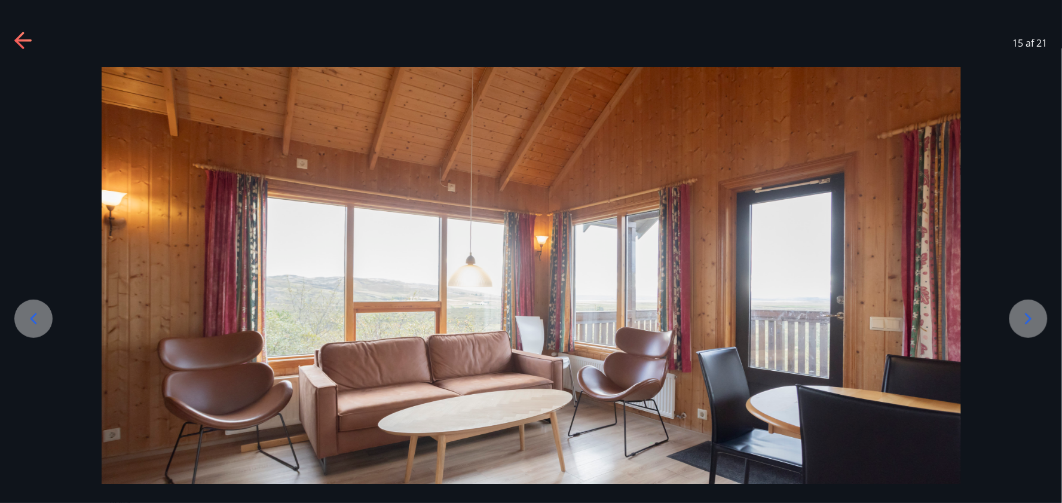
click at [869, 320] on icon at bounding box center [1029, 318] width 7 height 11
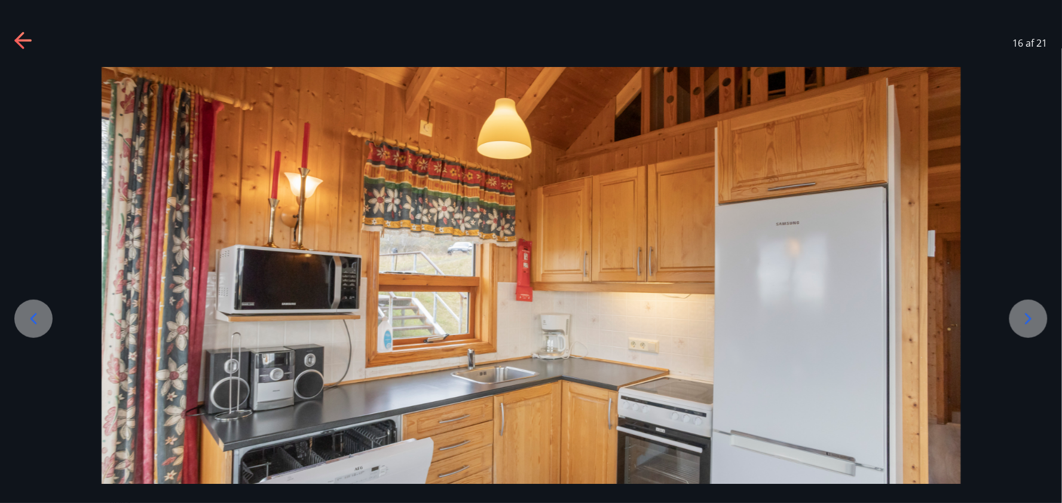
click at [869, 320] on icon at bounding box center [1029, 318] width 7 height 11
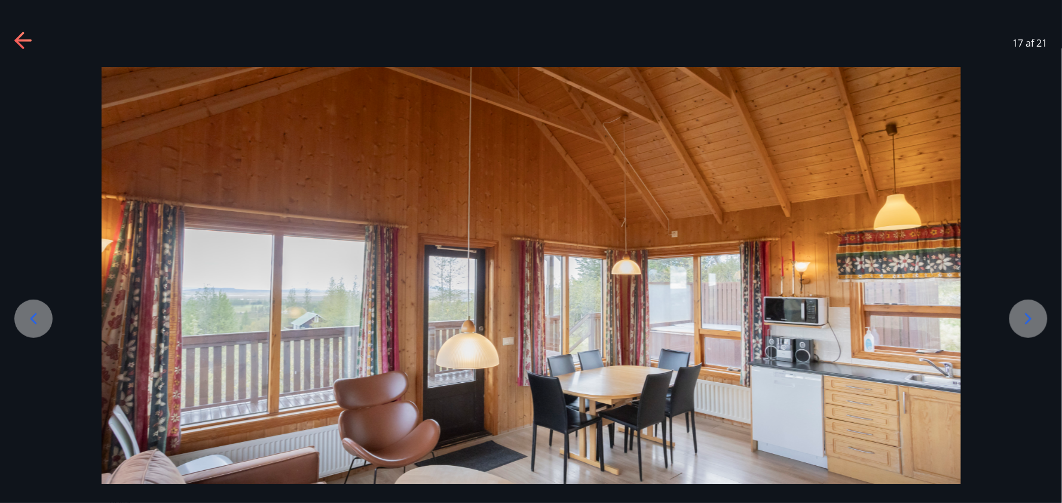
click at [869, 320] on icon at bounding box center [1029, 318] width 7 height 11
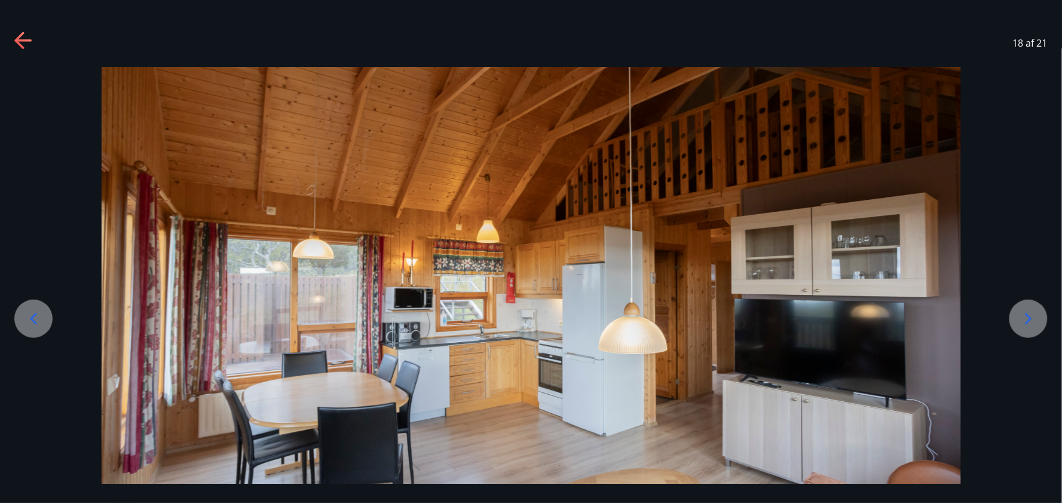
click at [869, 320] on icon at bounding box center [1029, 318] width 7 height 11
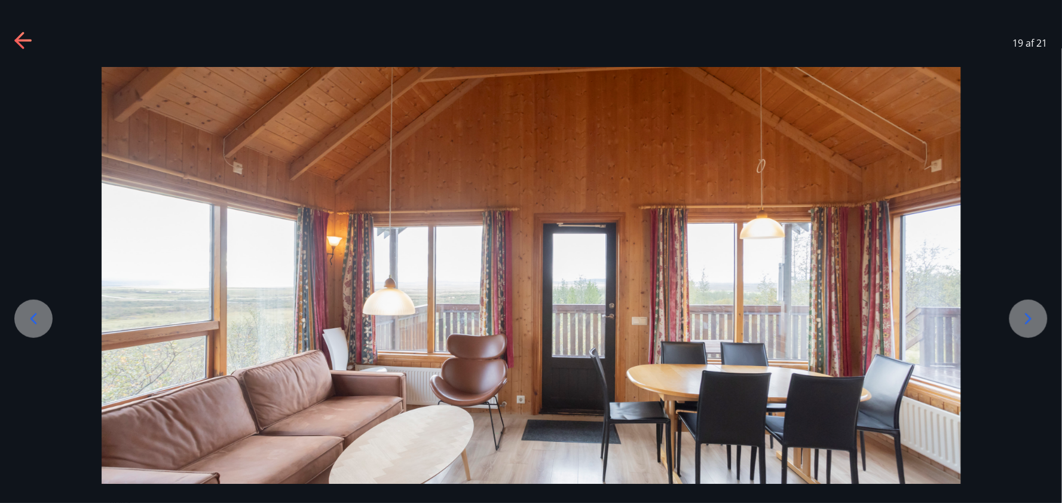
click at [869, 320] on icon at bounding box center [1029, 318] width 7 height 11
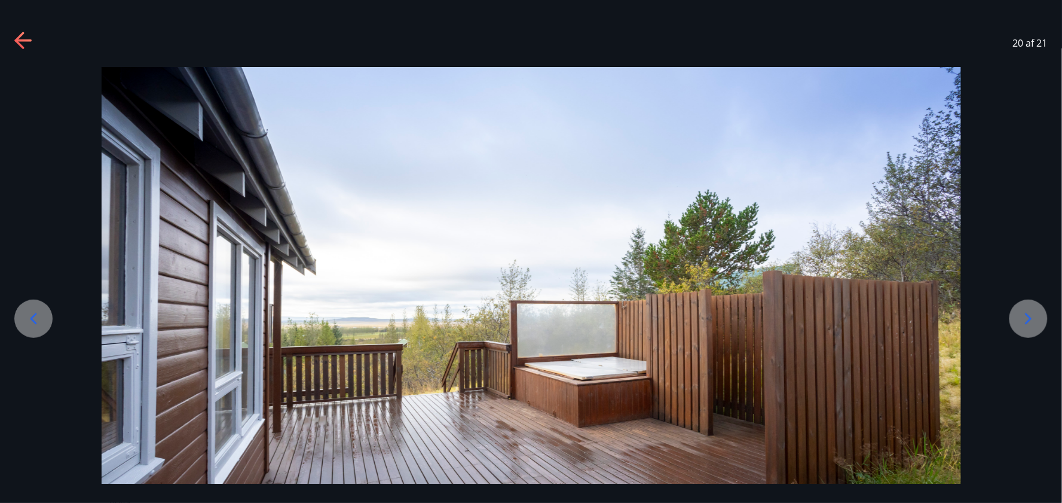
click at [16, 39] on icon at bounding box center [19, 40] width 10 height 17
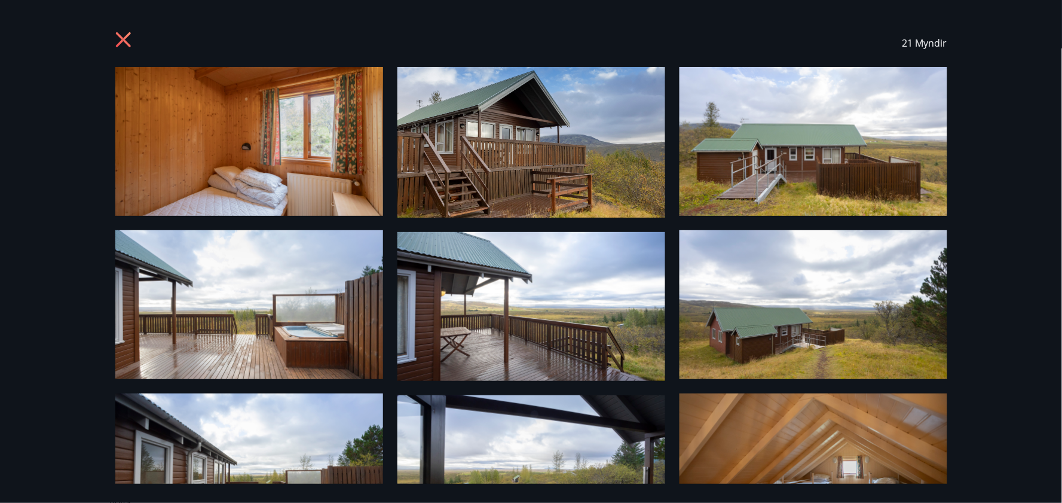
click at [118, 34] on icon at bounding box center [122, 39] width 15 height 15
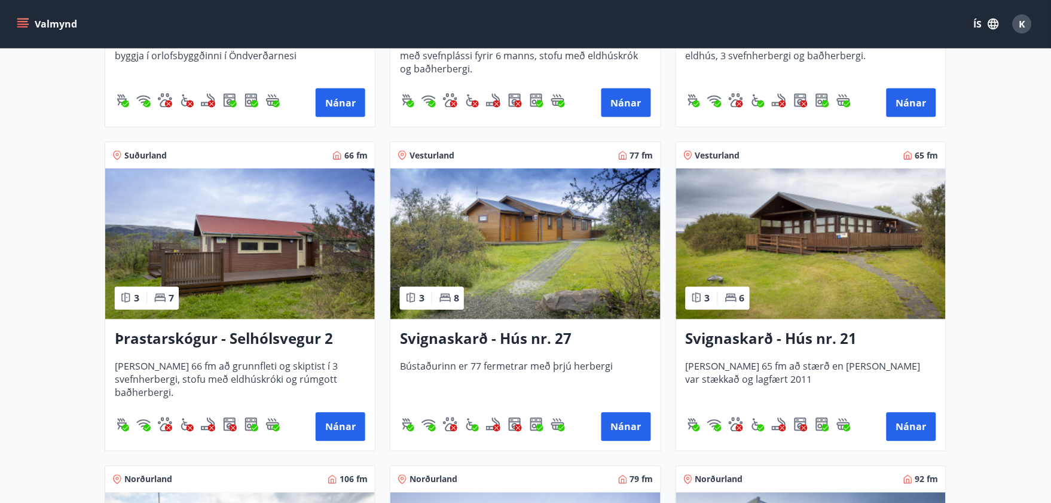
scroll to position [2719, 0]
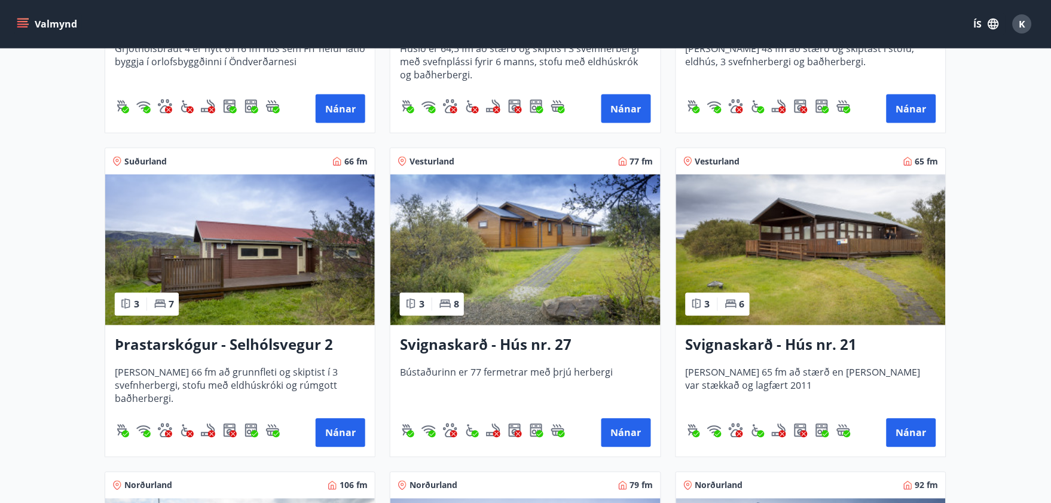
click at [557, 231] on img at bounding box center [525, 250] width 270 height 151
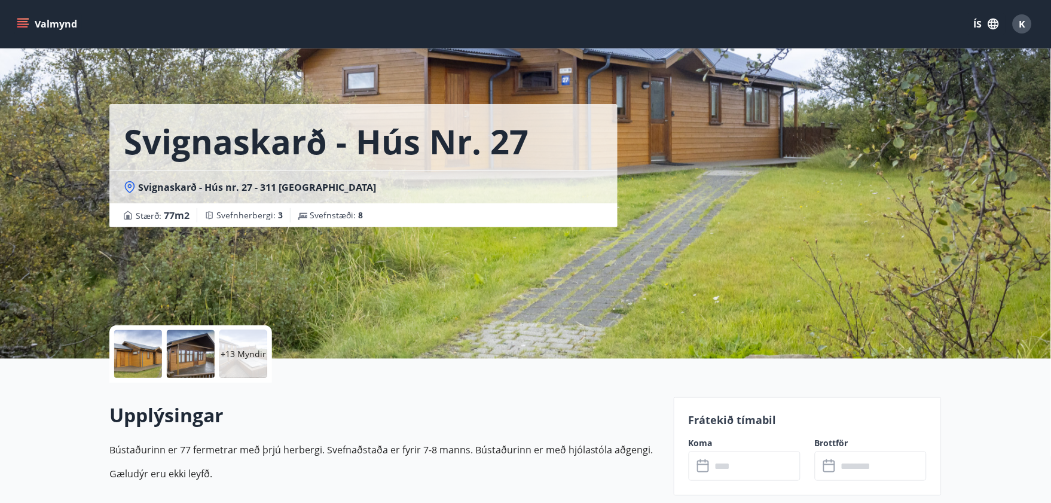
click at [242, 351] on p "+13 Myndir" at bounding box center [243, 354] width 45 height 12
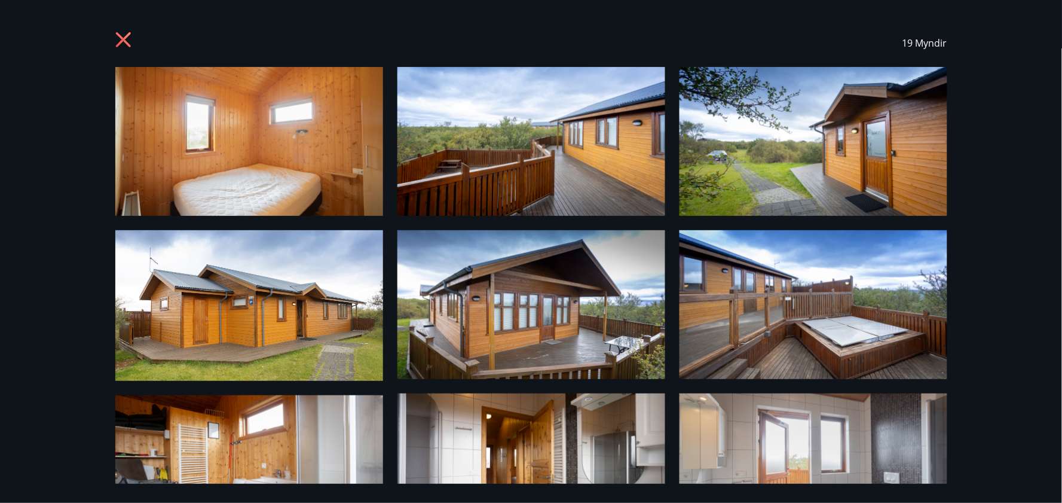
click at [118, 38] on icon at bounding box center [124, 41] width 19 height 19
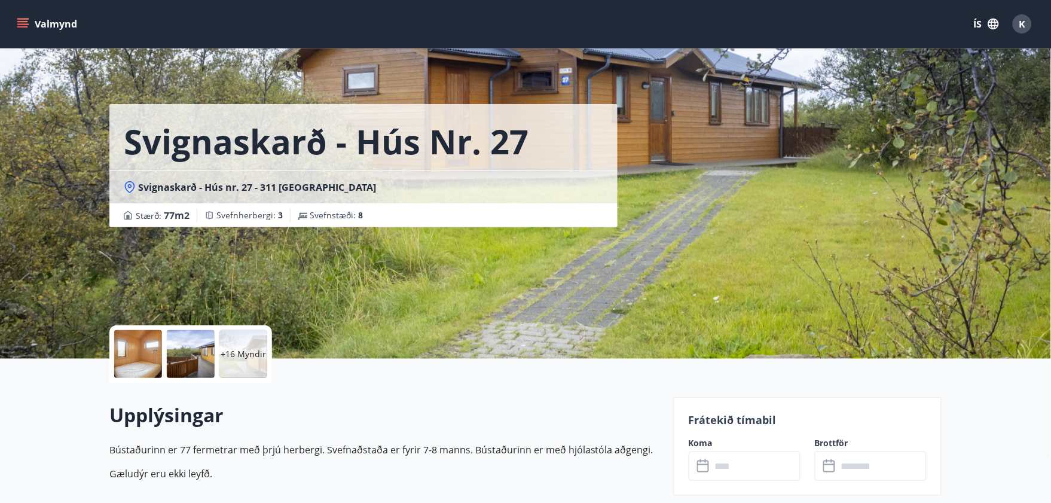
click at [751, 411] on input "text" at bounding box center [755, 465] width 89 height 29
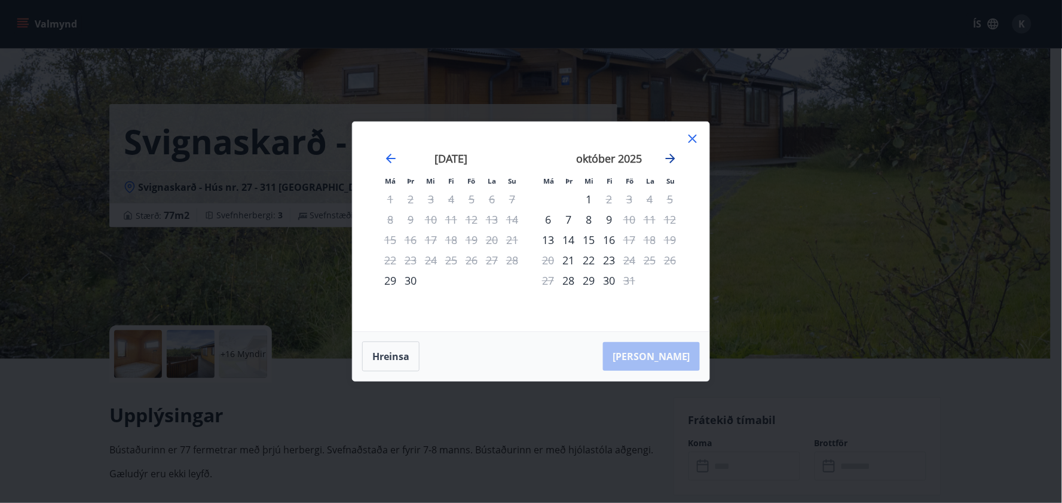
click at [671, 158] on icon "Move forward to switch to the next month." at bounding box center [671, 159] width 10 height 10
click at [689, 138] on icon at bounding box center [693, 139] width 14 height 14
